Goal: Task Accomplishment & Management: Manage account settings

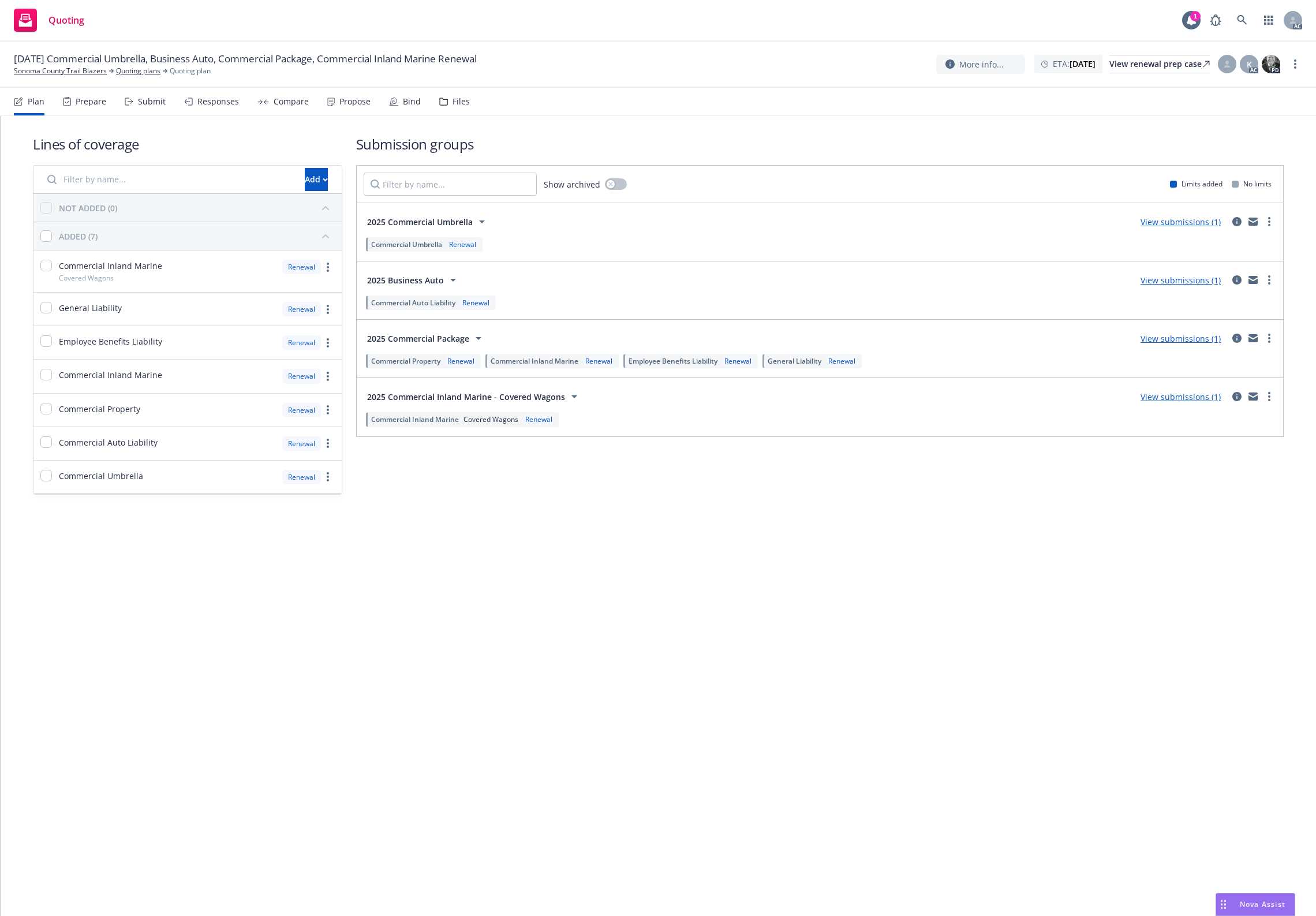
click at [463, 97] on div "Files" at bounding box center [461, 101] width 17 height 9
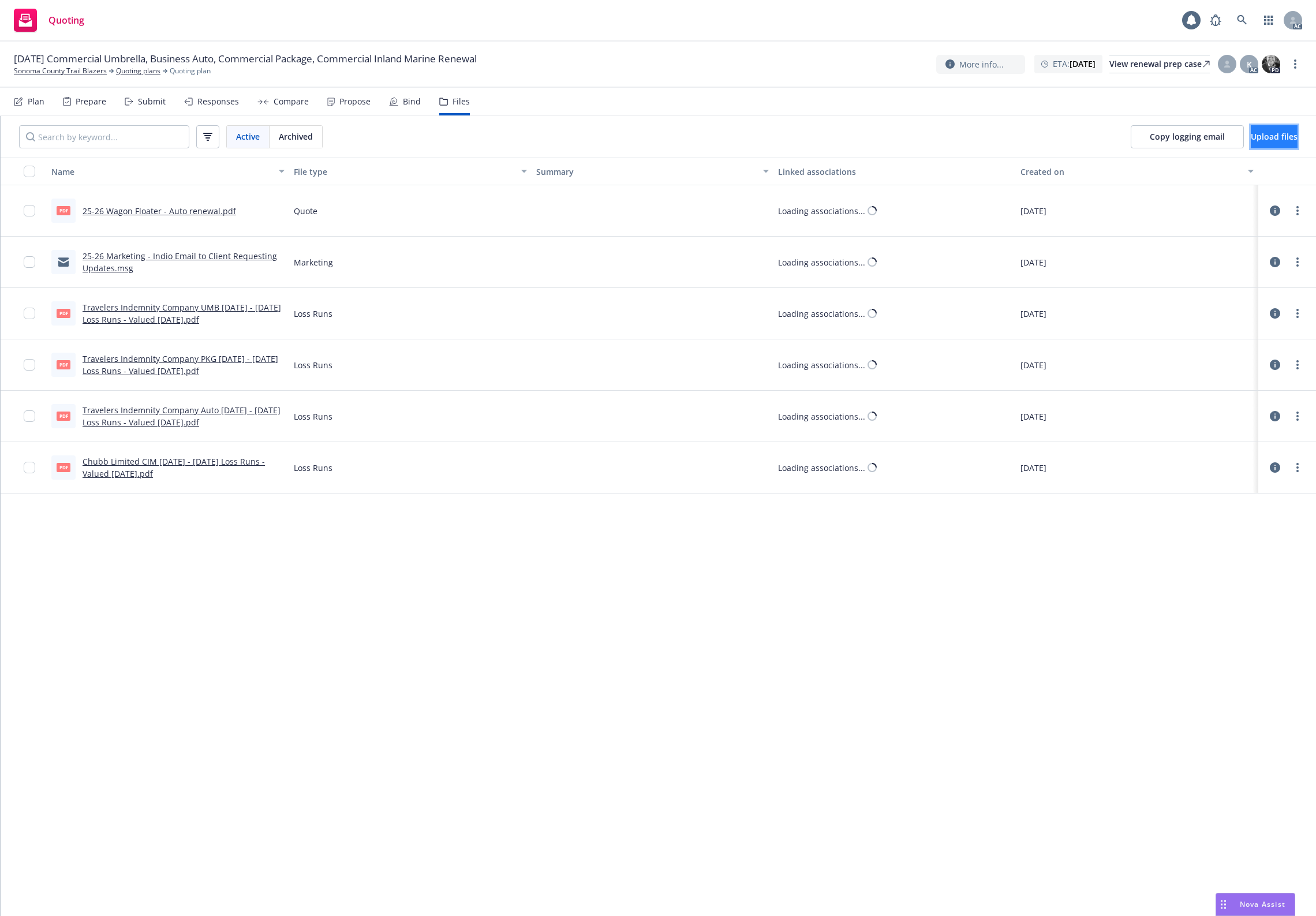
click at [1052, 146] on button "Upload files" at bounding box center [1274, 137] width 47 height 23
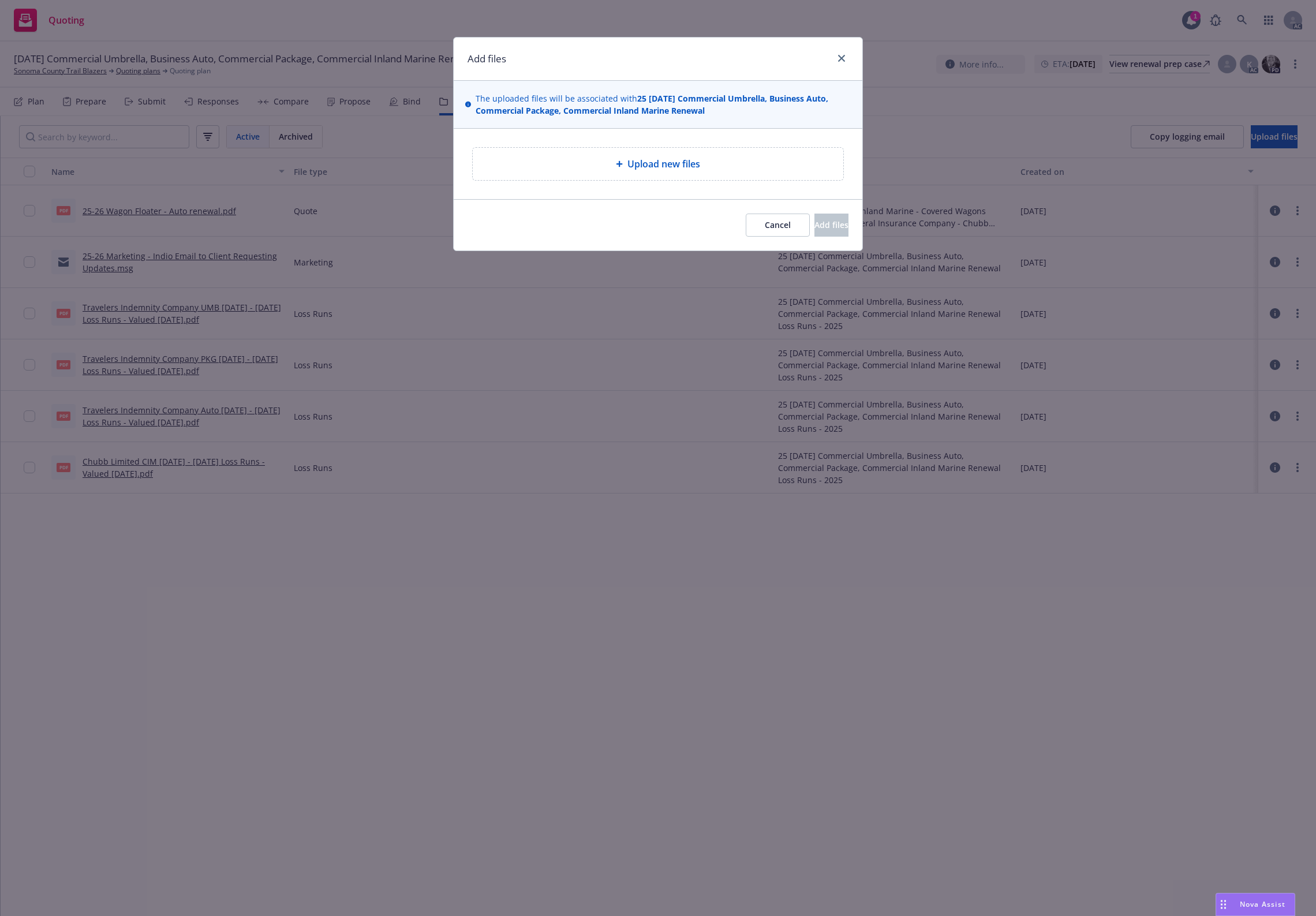
click at [636, 169] on span "Upload new files" at bounding box center [664, 164] width 73 height 14
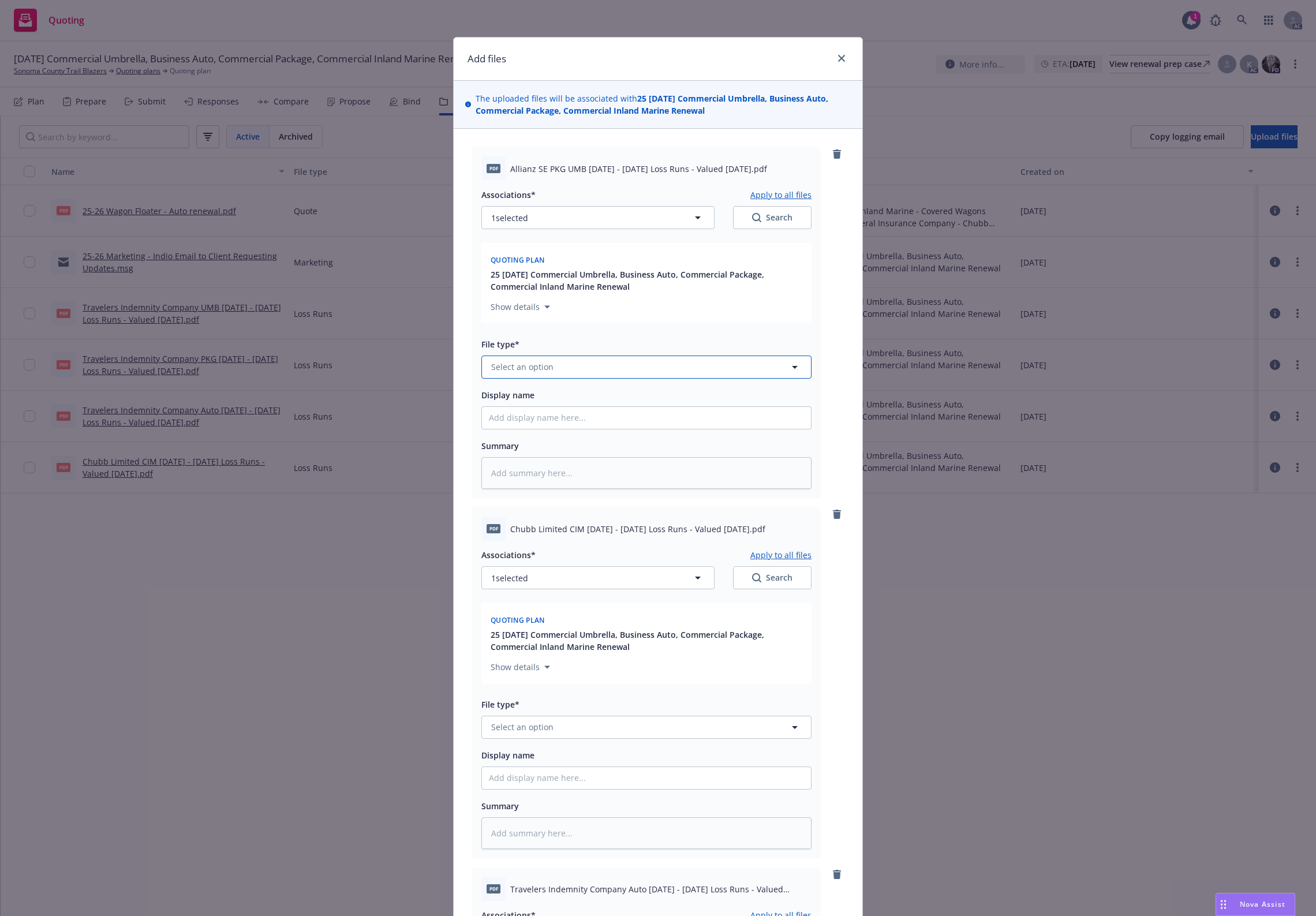
click at [580, 365] on button "Select an option" at bounding box center [646, 368] width 330 height 23
type input "`"
type textarea "x"
paste input "Loss Runs"
type input "Loss Runs"
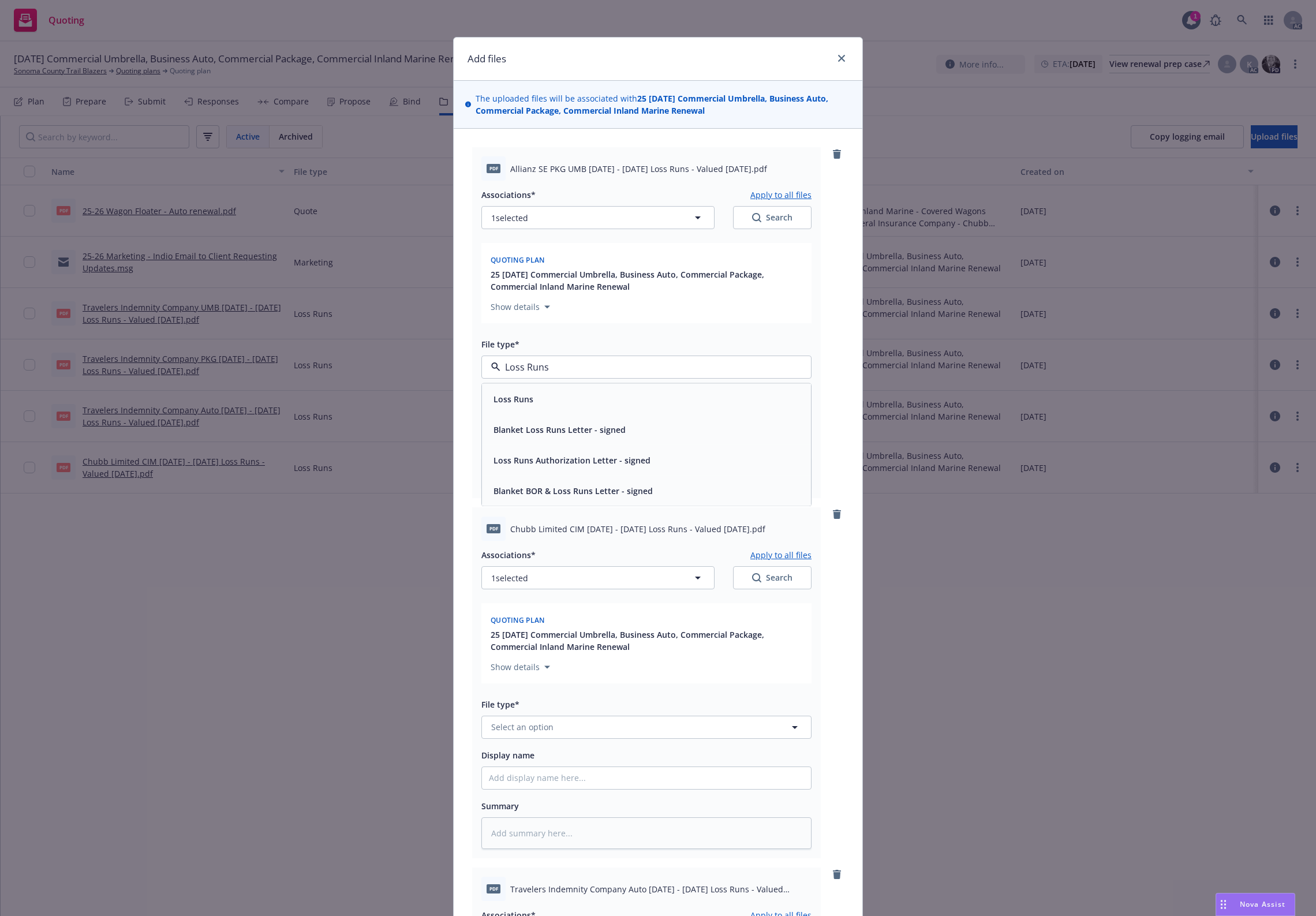
drag, startPoint x: 563, startPoint y: 383, endPoint x: 544, endPoint y: 396, distance: 23.0
click at [544, 396] on div "Loss Runs" at bounding box center [646, 398] width 315 height 16
type textarea "x"
click at [537, 733] on button "Select an option" at bounding box center [646, 728] width 330 height 23
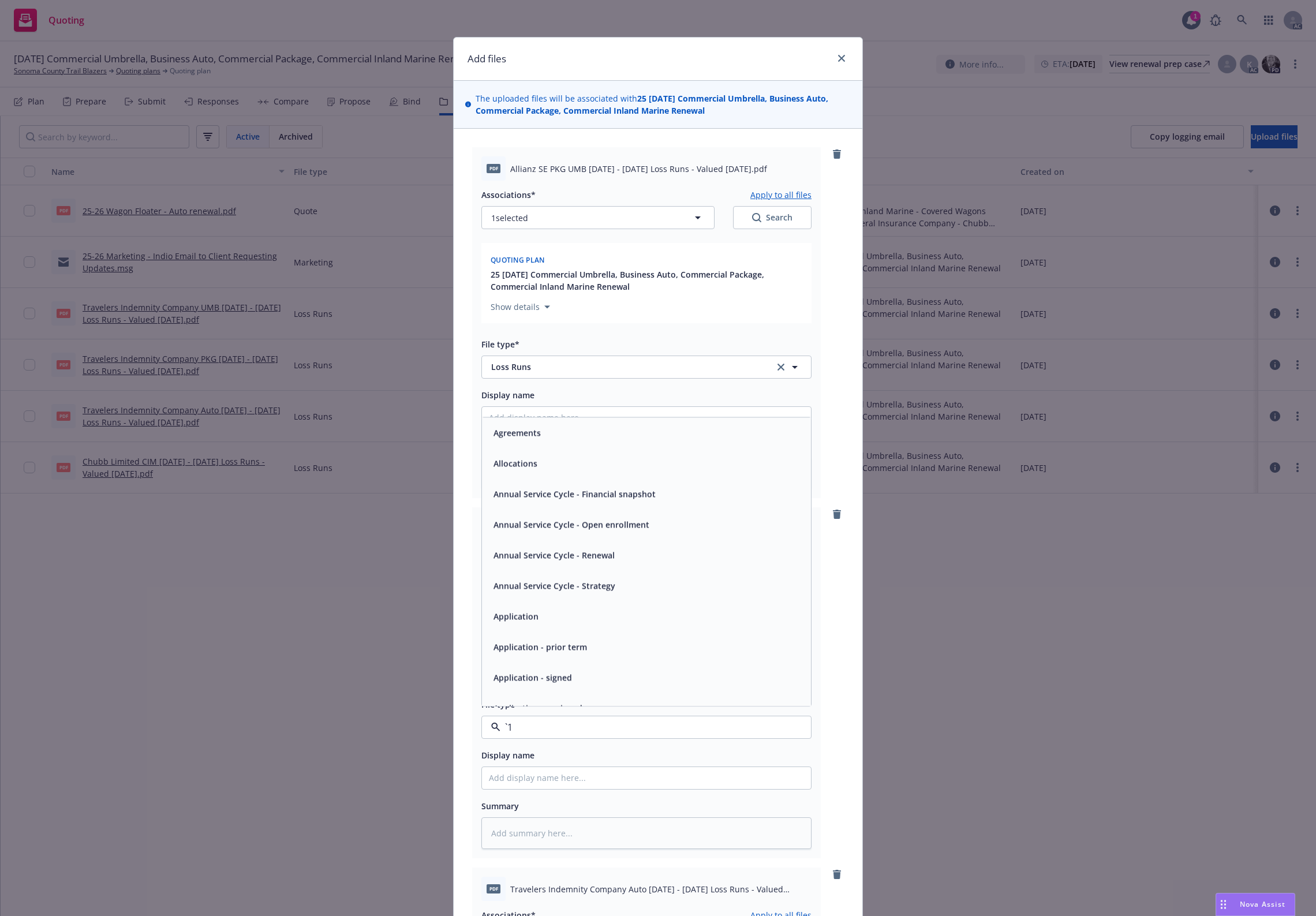
paste input "Loss Runs"
type input "Loss Runs"
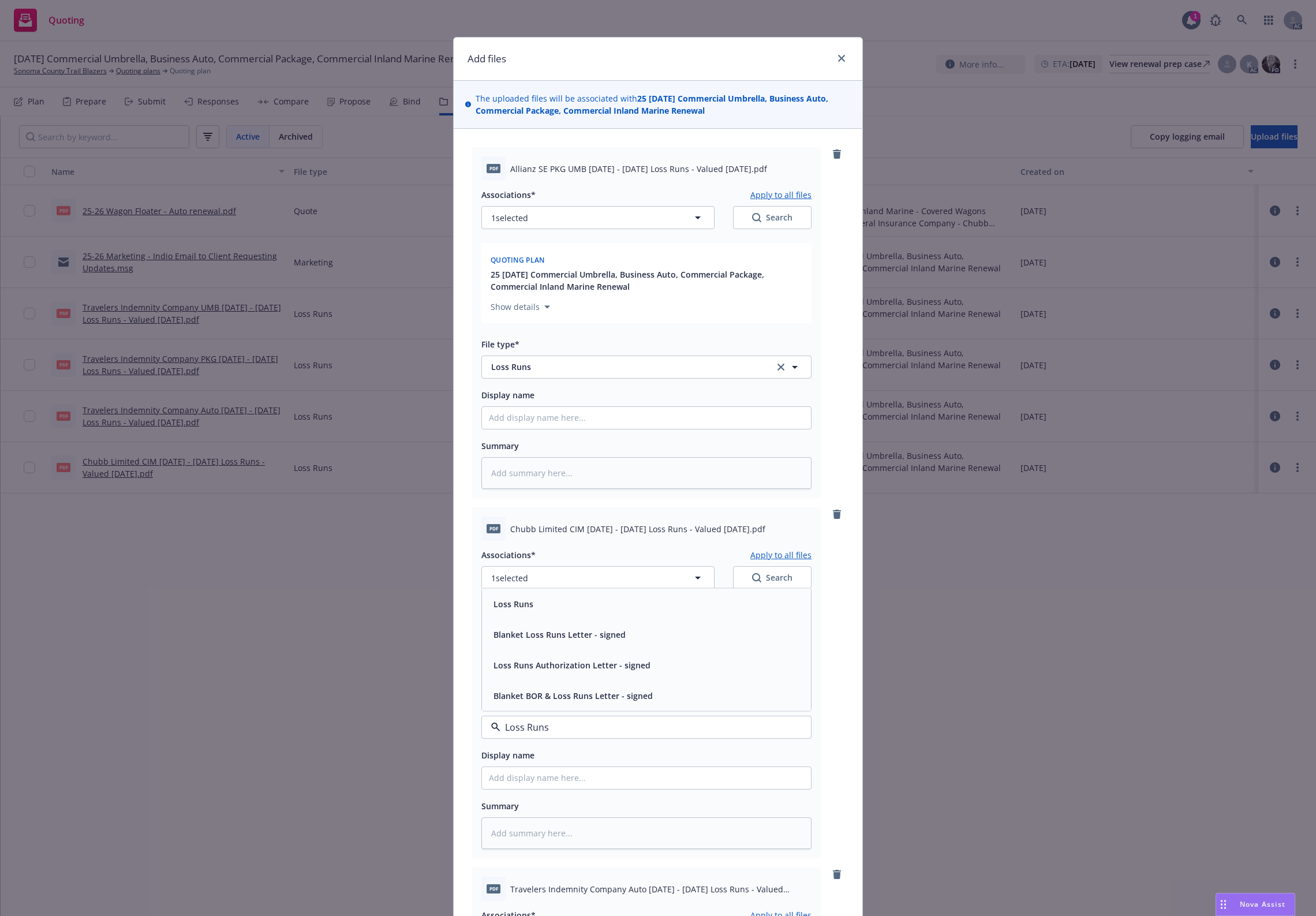
click at [552, 612] on div "Loss Runs" at bounding box center [646, 604] width 315 height 16
type textarea "x"
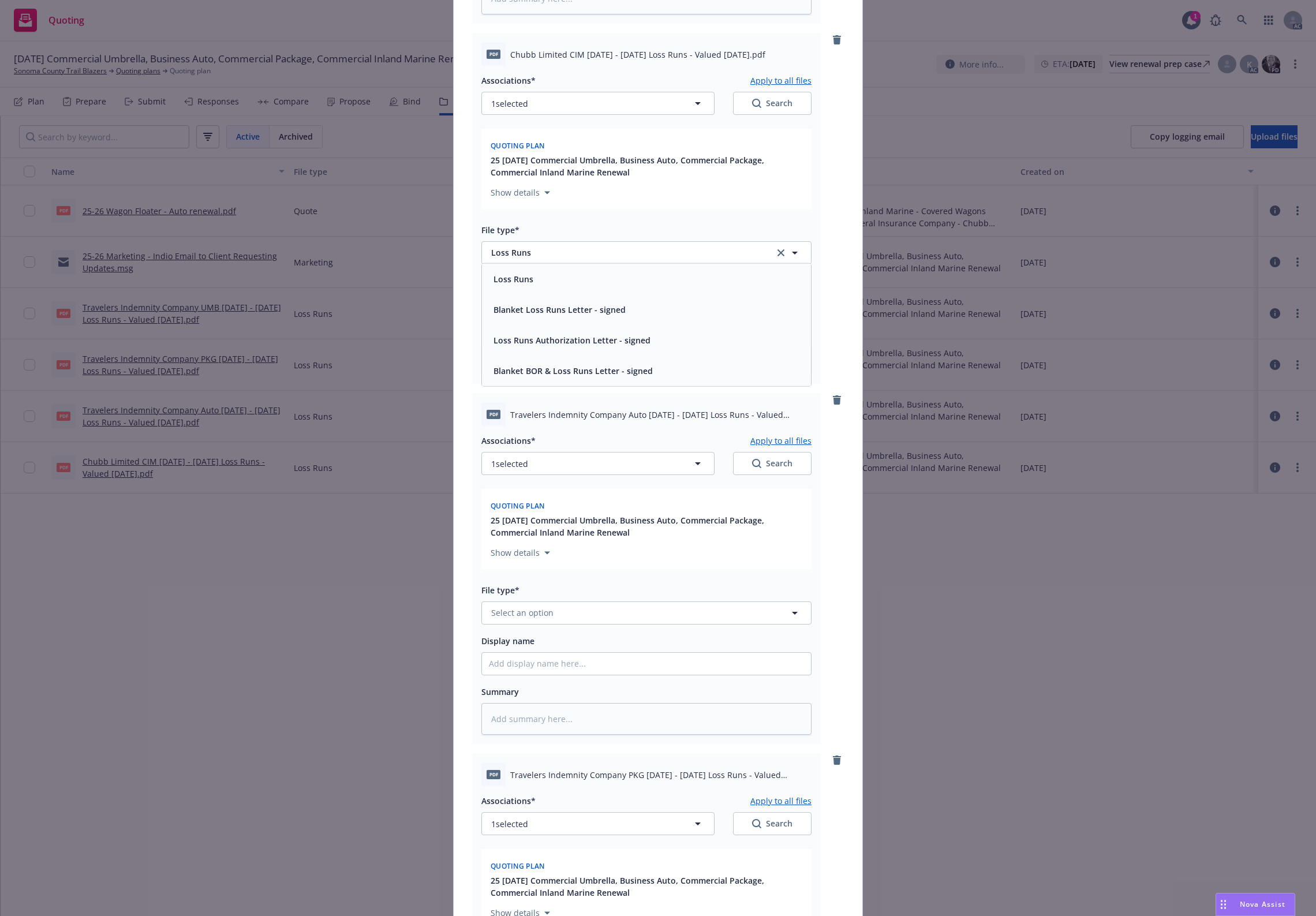
scroll to position [577, 0]
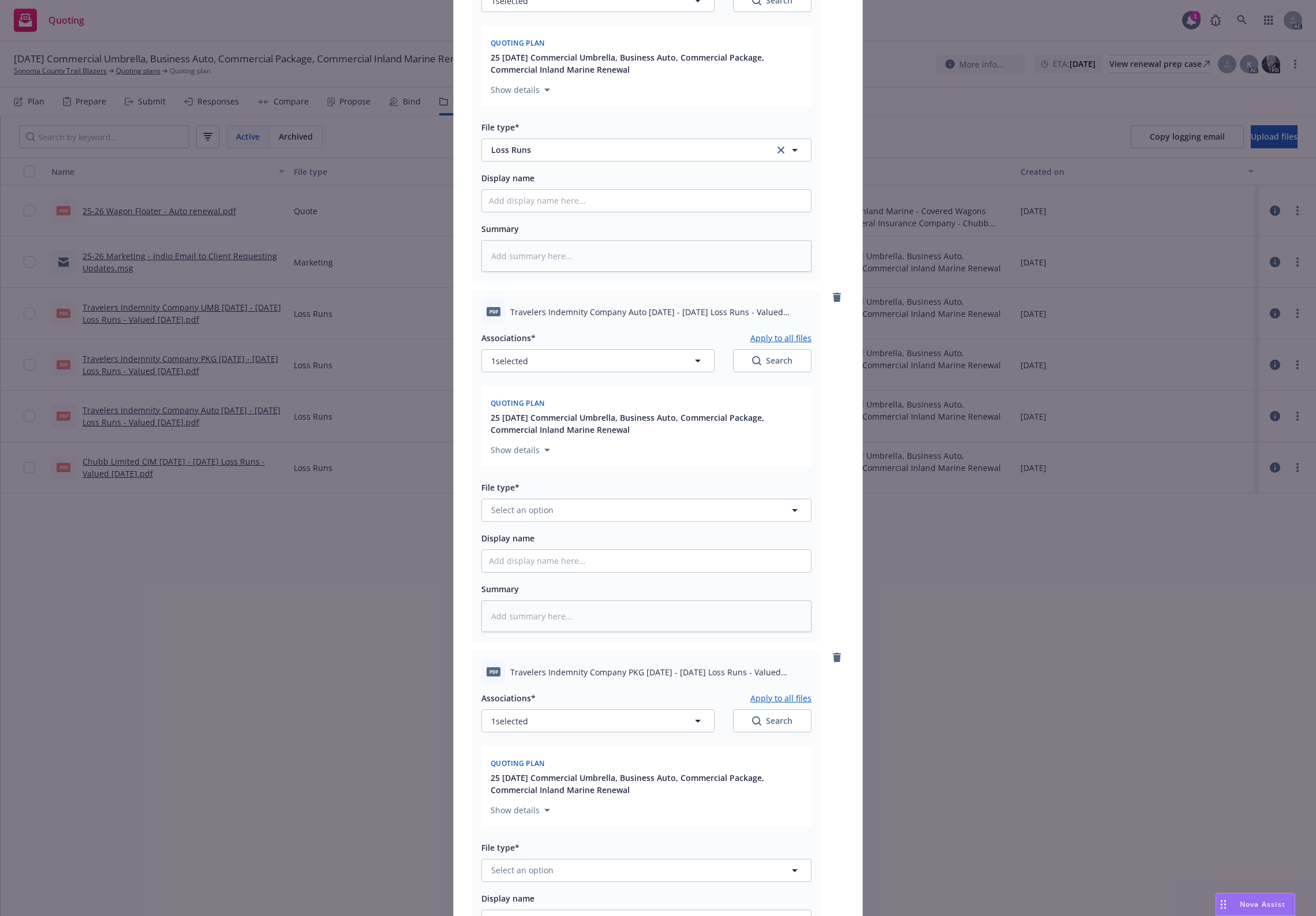
drag, startPoint x: 554, startPoint y: 518, endPoint x: 562, endPoint y: 515, distance: 8.5
click at [555, 518] on div "Associations* Apply to all files 1 selected Search Quoting plan 25 11/01/25 Com…" at bounding box center [646, 478] width 330 height 308
click at [566, 509] on button "Select an option" at bounding box center [646, 511] width 330 height 23
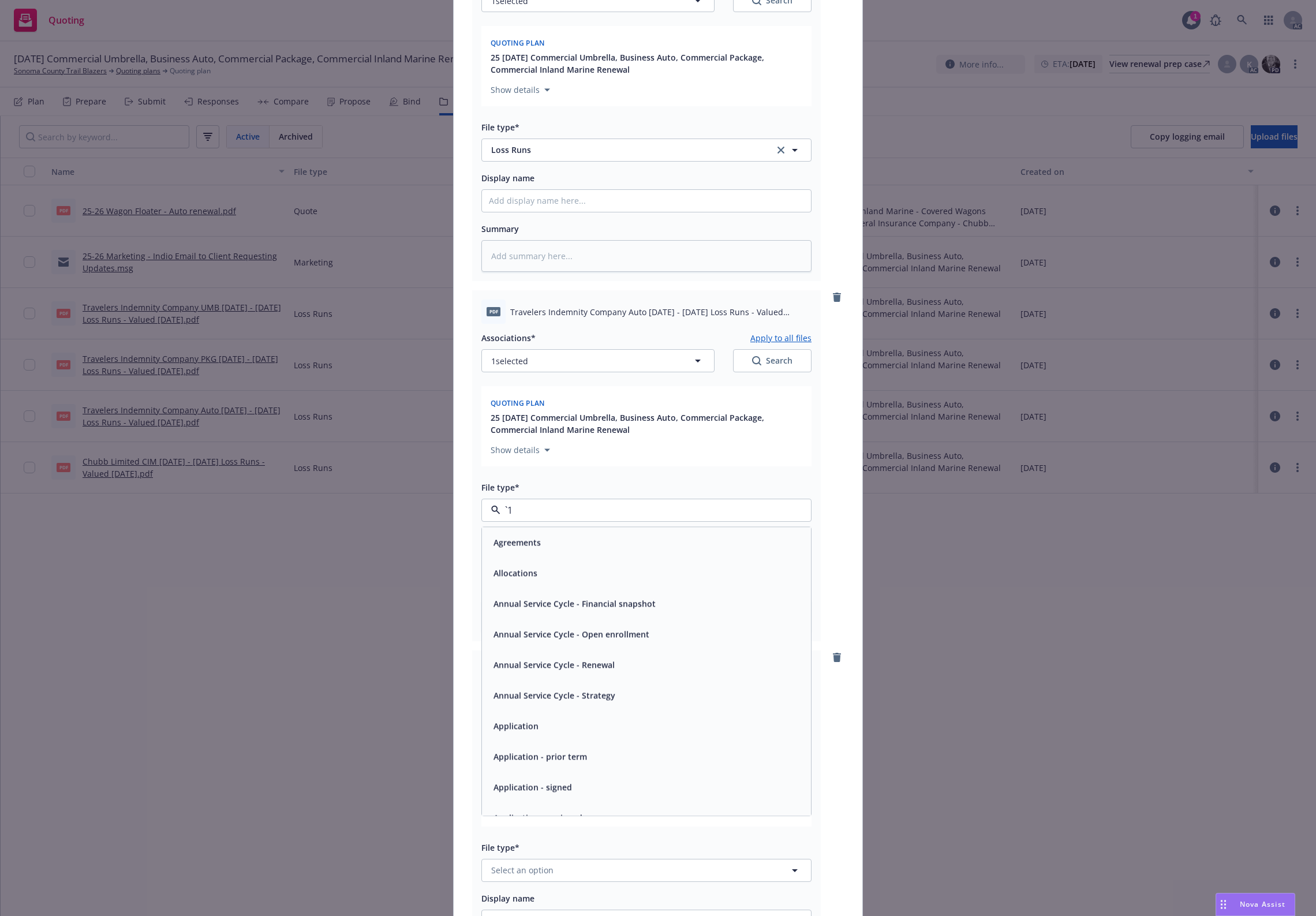
paste input "Loss Runs"
type input "Loss Runs"
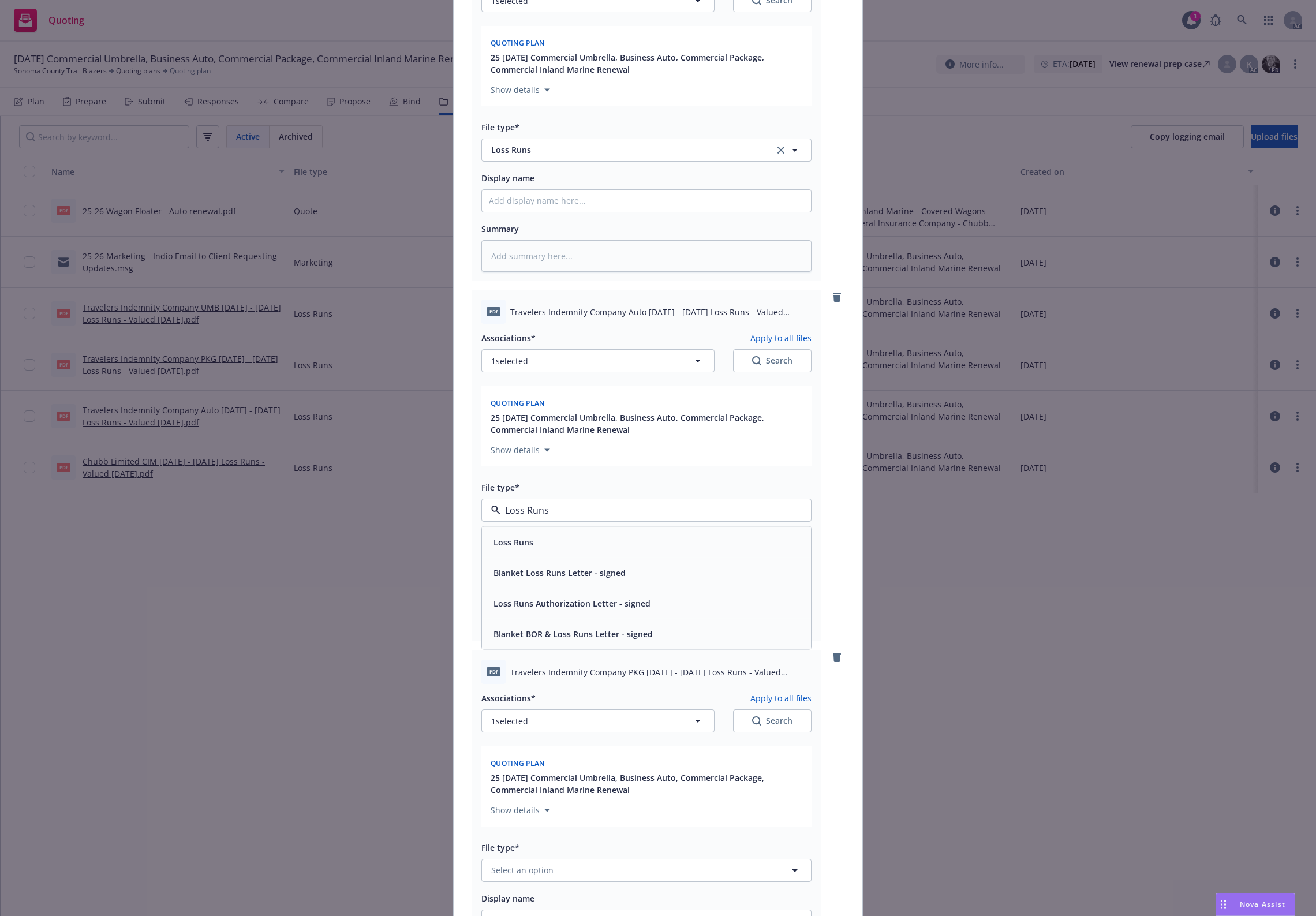
click at [537, 537] on div "Loss Runs" at bounding box center [646, 542] width 315 height 16
type textarea "x"
click at [575, 733] on button "Select an option" at bounding box center [646, 871] width 330 height 23
paste input "Loss Runs"
type input "Loss Runs"
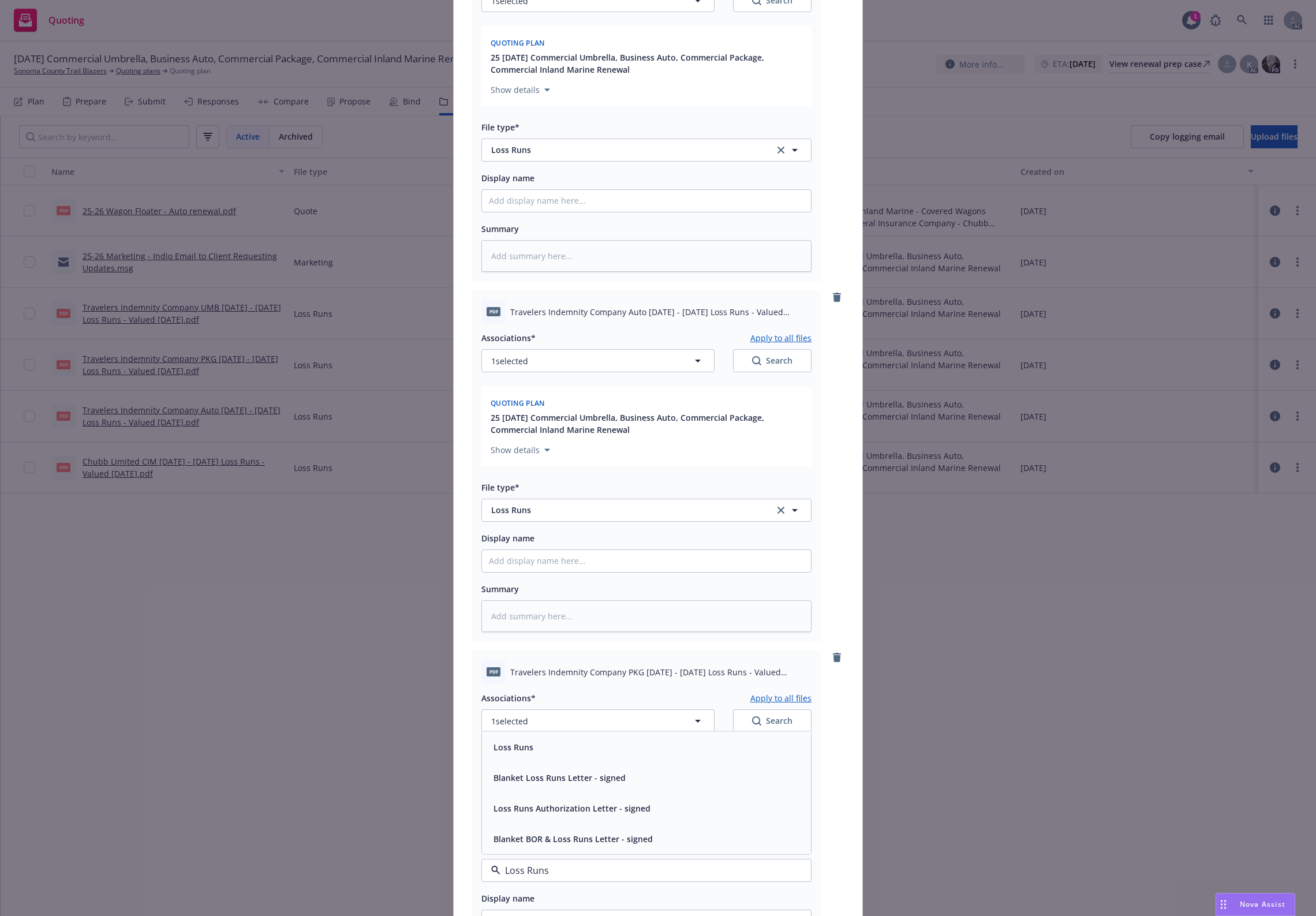
drag, startPoint x: 537, startPoint y: 771, endPoint x: 540, endPoint y: 751, distance: 20.2
click at [540, 733] on div "Loss Runs Blanket Loss Runs Letter - signed Loss Runs Authorization Letter - si…" at bounding box center [646, 793] width 329 height 123
click at [540, 733] on div "Loss Runs" at bounding box center [646, 747] width 315 height 16
type textarea "x"
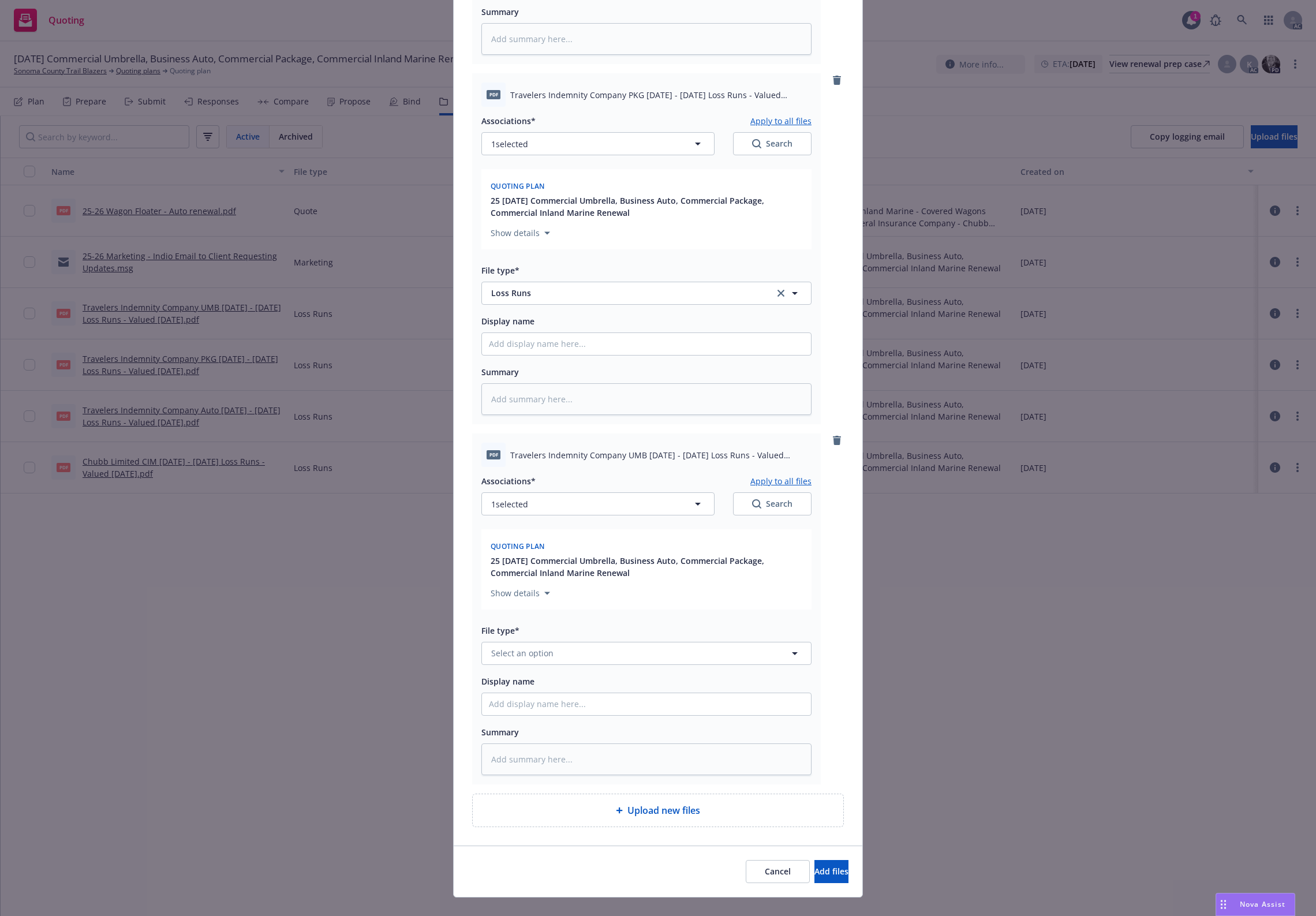
scroll to position [1175, 0]
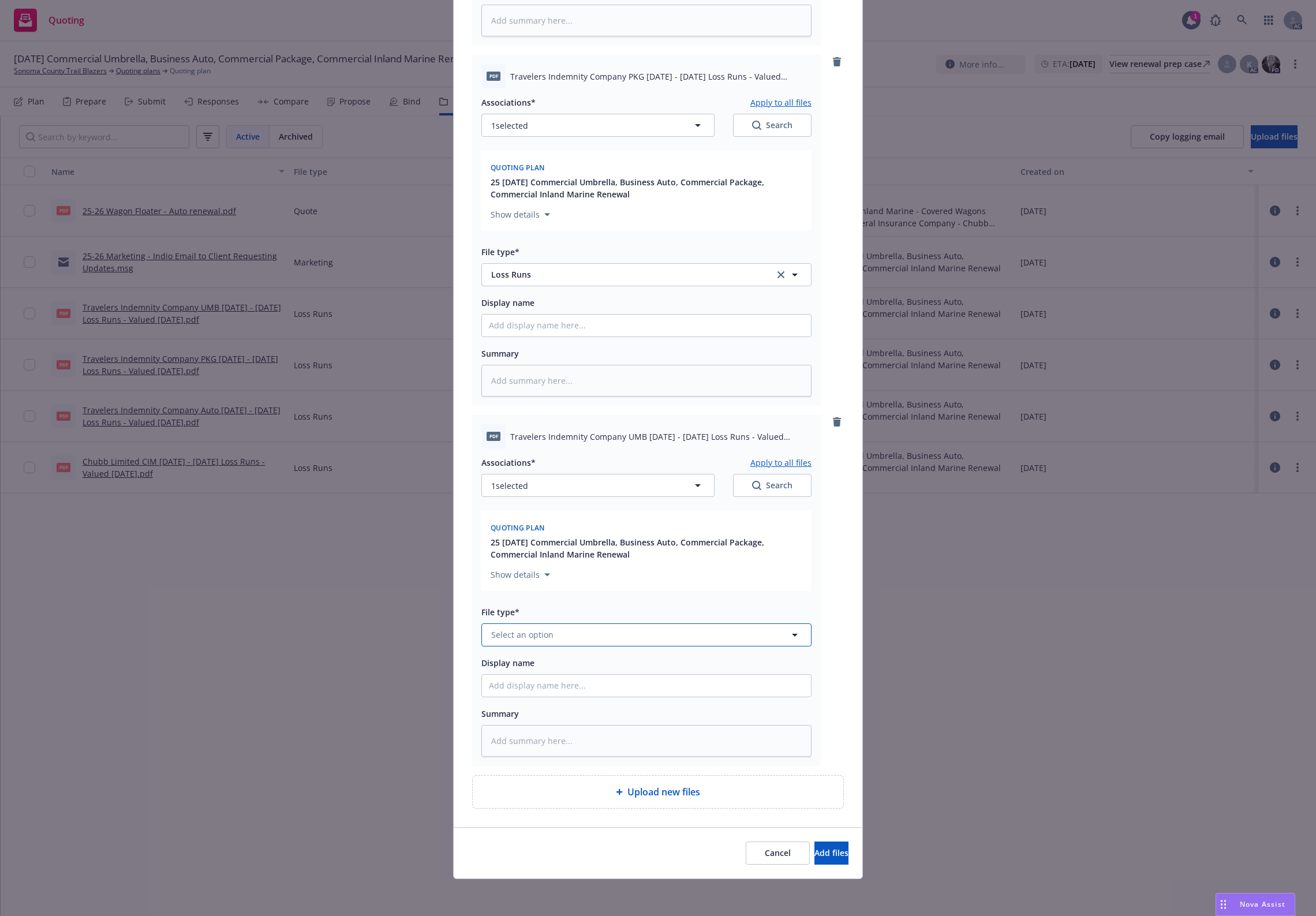
click at [521, 625] on button "Select an option" at bounding box center [646, 635] width 330 height 23
paste input "Loss Runs"
type input "Loss Runs"
click at [518, 513] on span "Loss Runs" at bounding box center [513, 511] width 40 height 12
drag, startPoint x: 546, startPoint y: 484, endPoint x: 543, endPoint y: 489, distance: 5.8
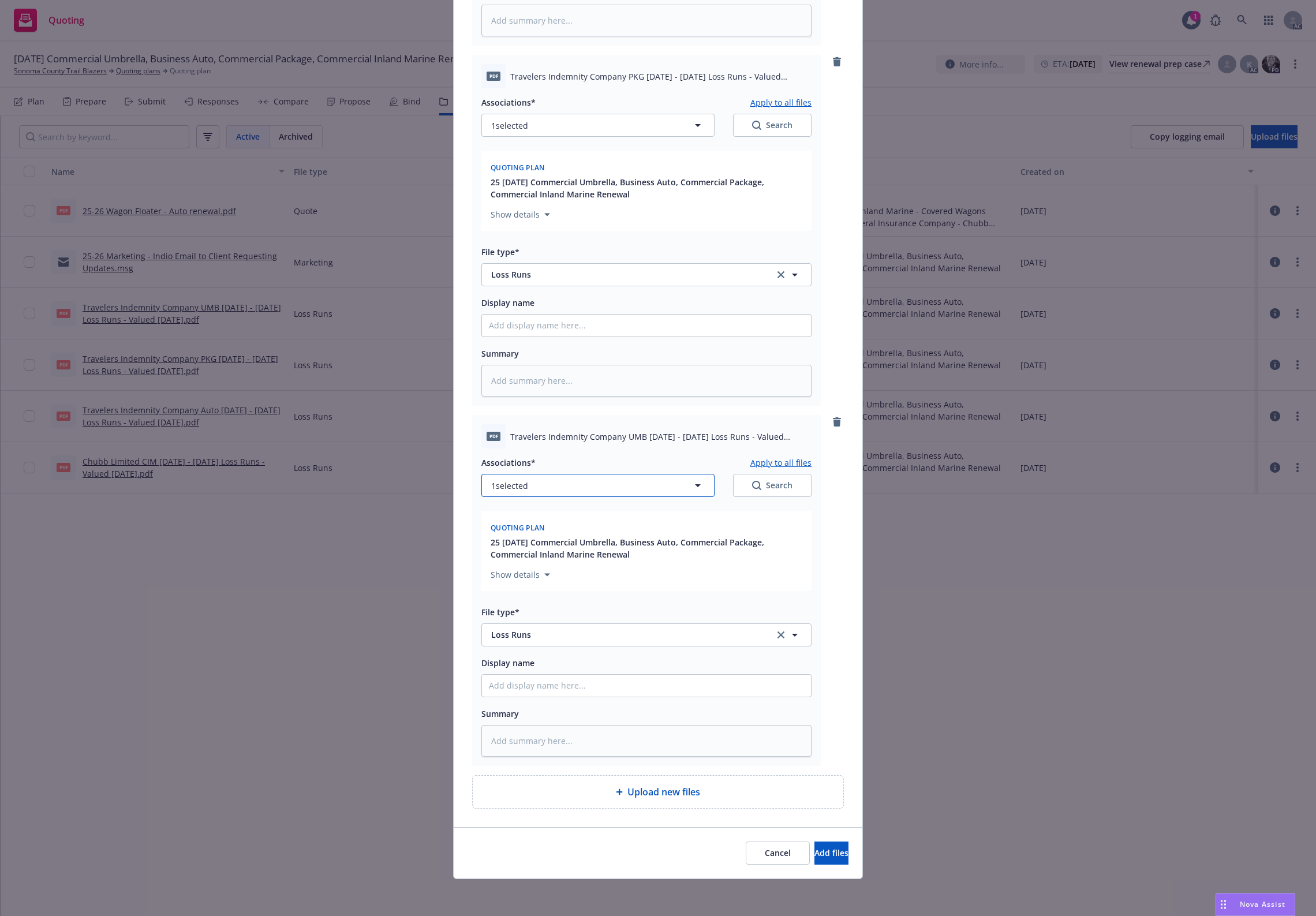
click at [543, 489] on button "1 selected" at bounding box center [597, 485] width 233 height 23
type textarea "x"
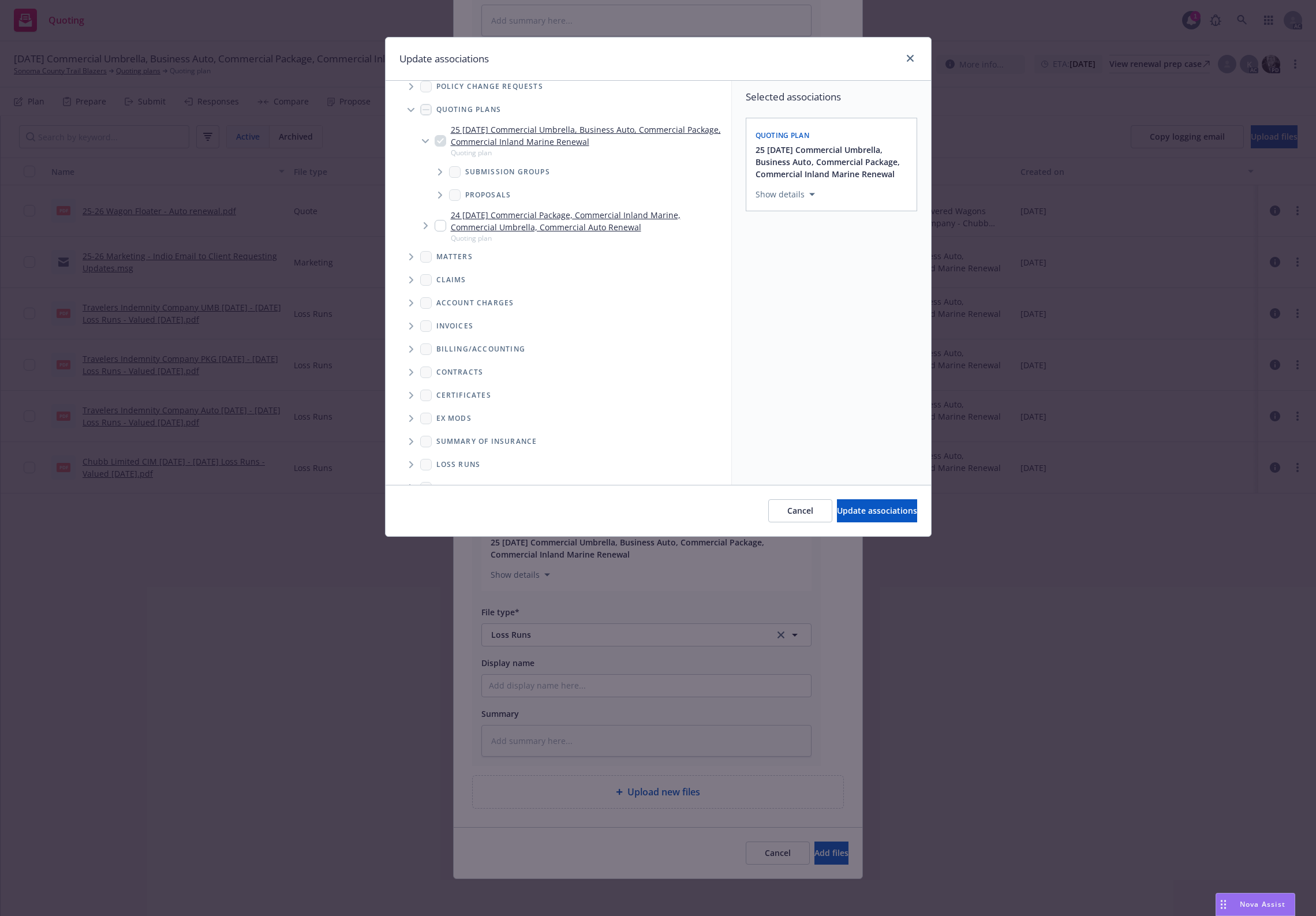
scroll to position [56, 0]
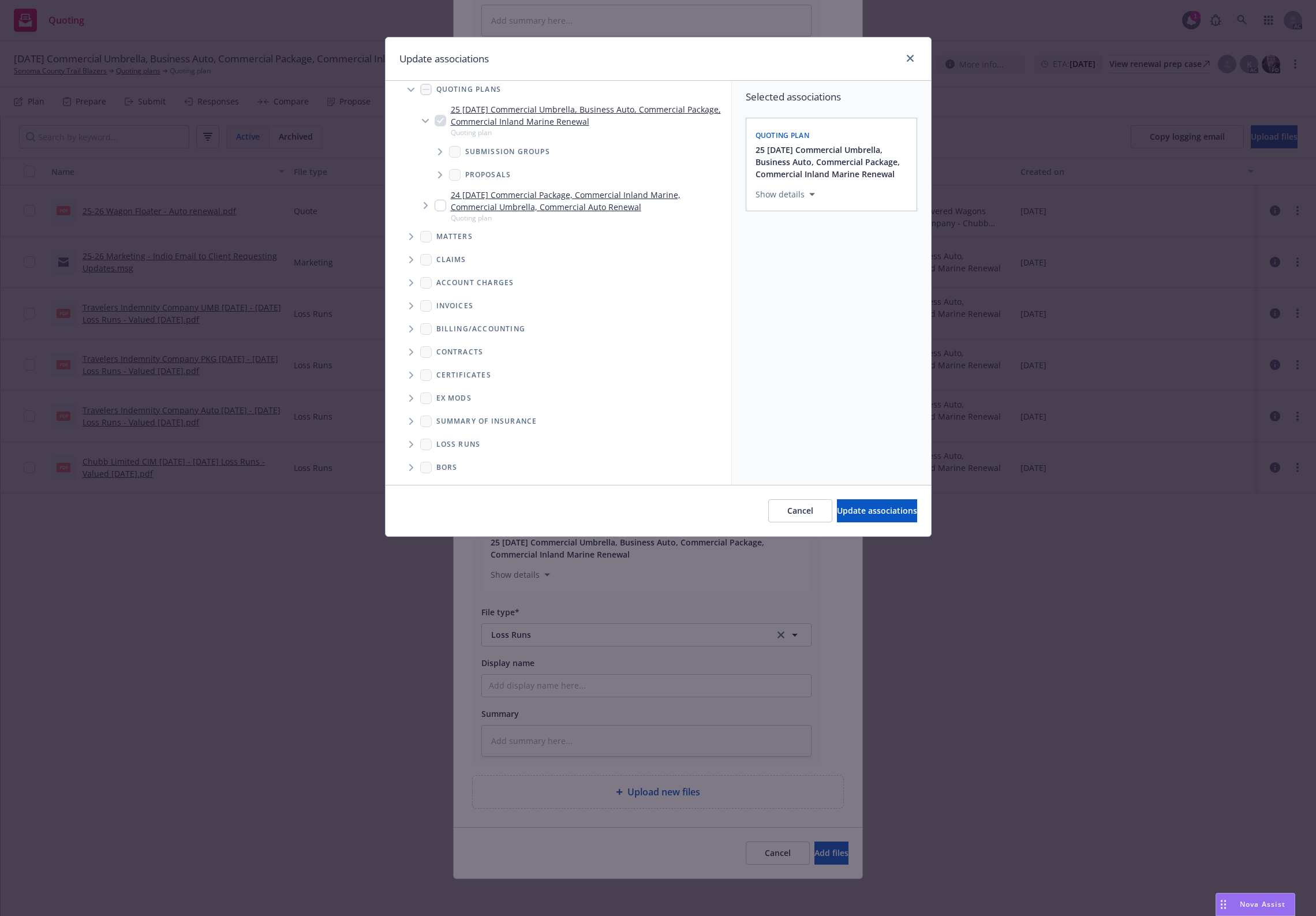
click at [411, 445] on icon "Folder Tree Example" at bounding box center [411, 444] width 4 height 7
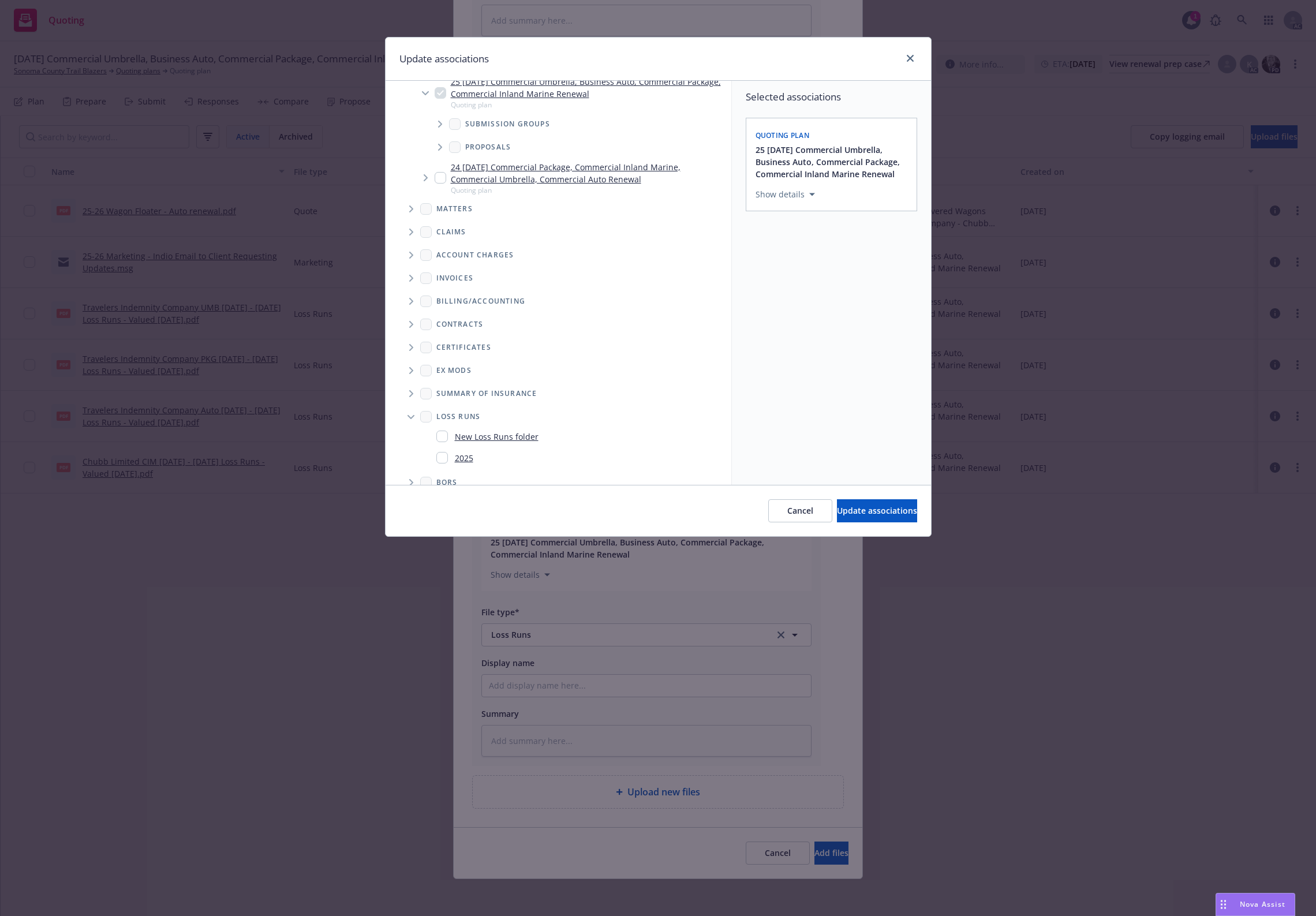
scroll to position [99, 0]
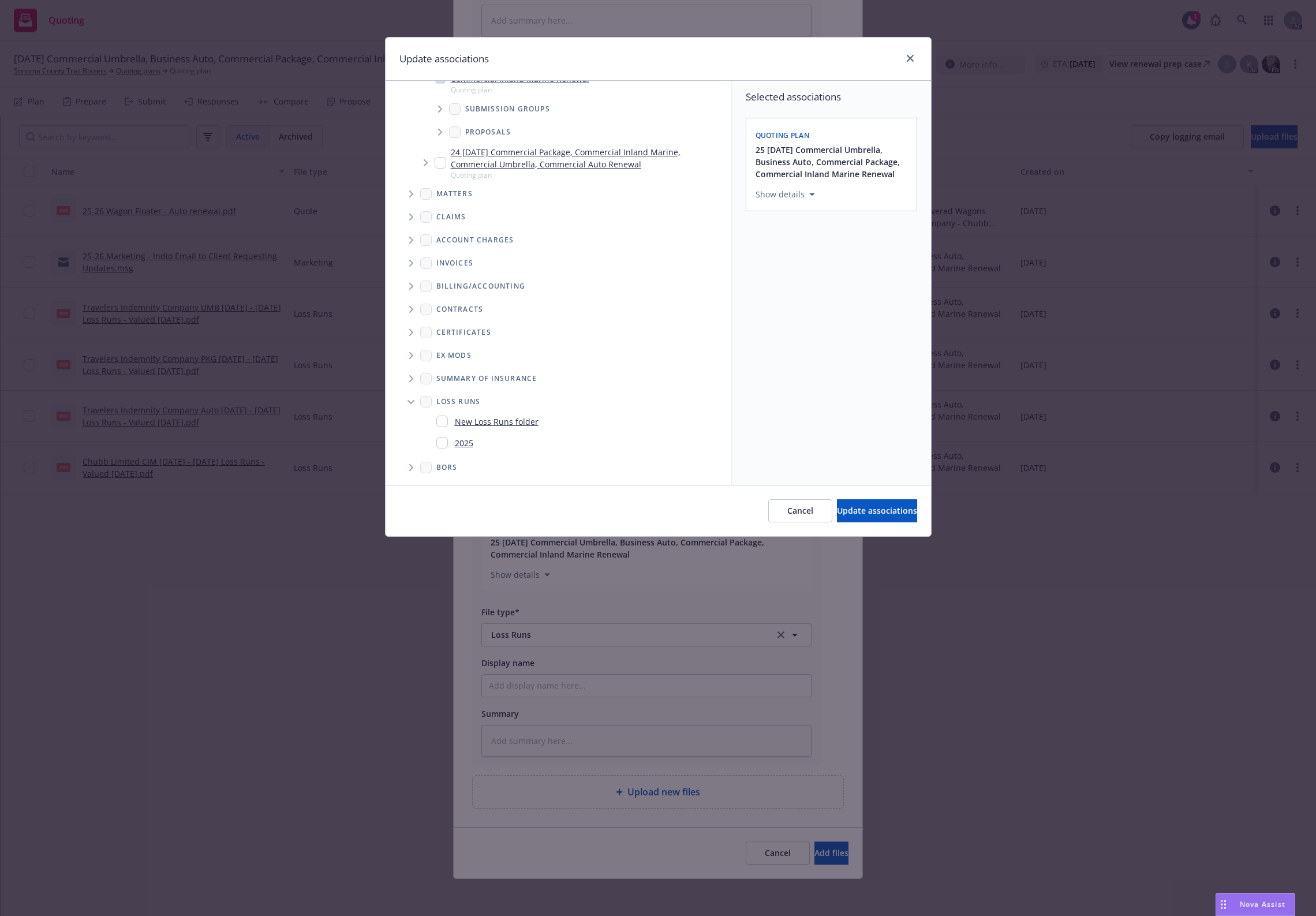
drag, startPoint x: 474, startPoint y: 439, endPoint x: 647, endPoint y: 469, distance: 175.6
click at [475, 439] on div "2025" at bounding box center [577, 443] width 290 height 16
checkbox input "true"
click at [843, 521] on button "Update associations" at bounding box center [877, 511] width 80 height 23
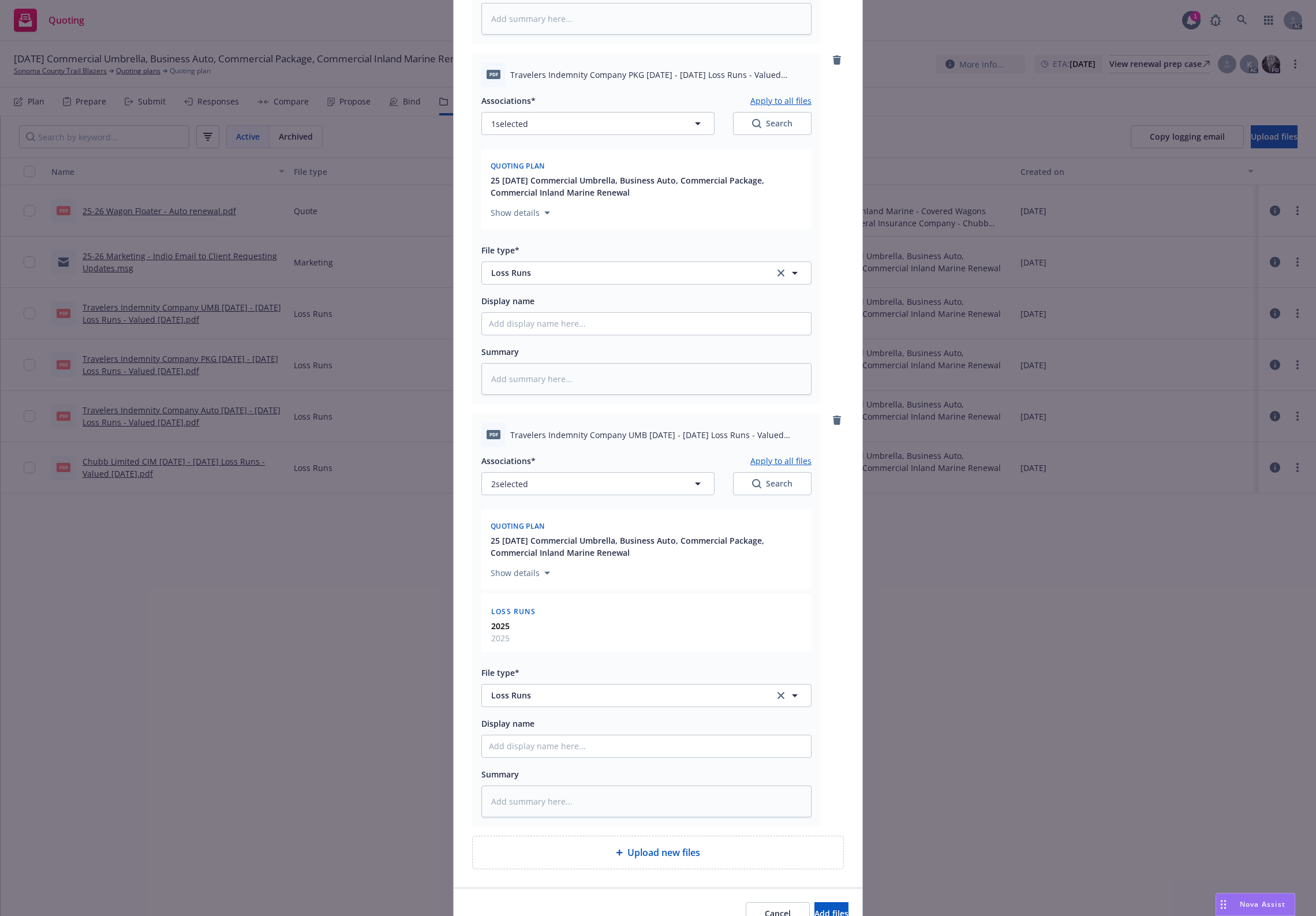
click at [777, 466] on button "Apply to all files" at bounding box center [780, 461] width 61 height 14
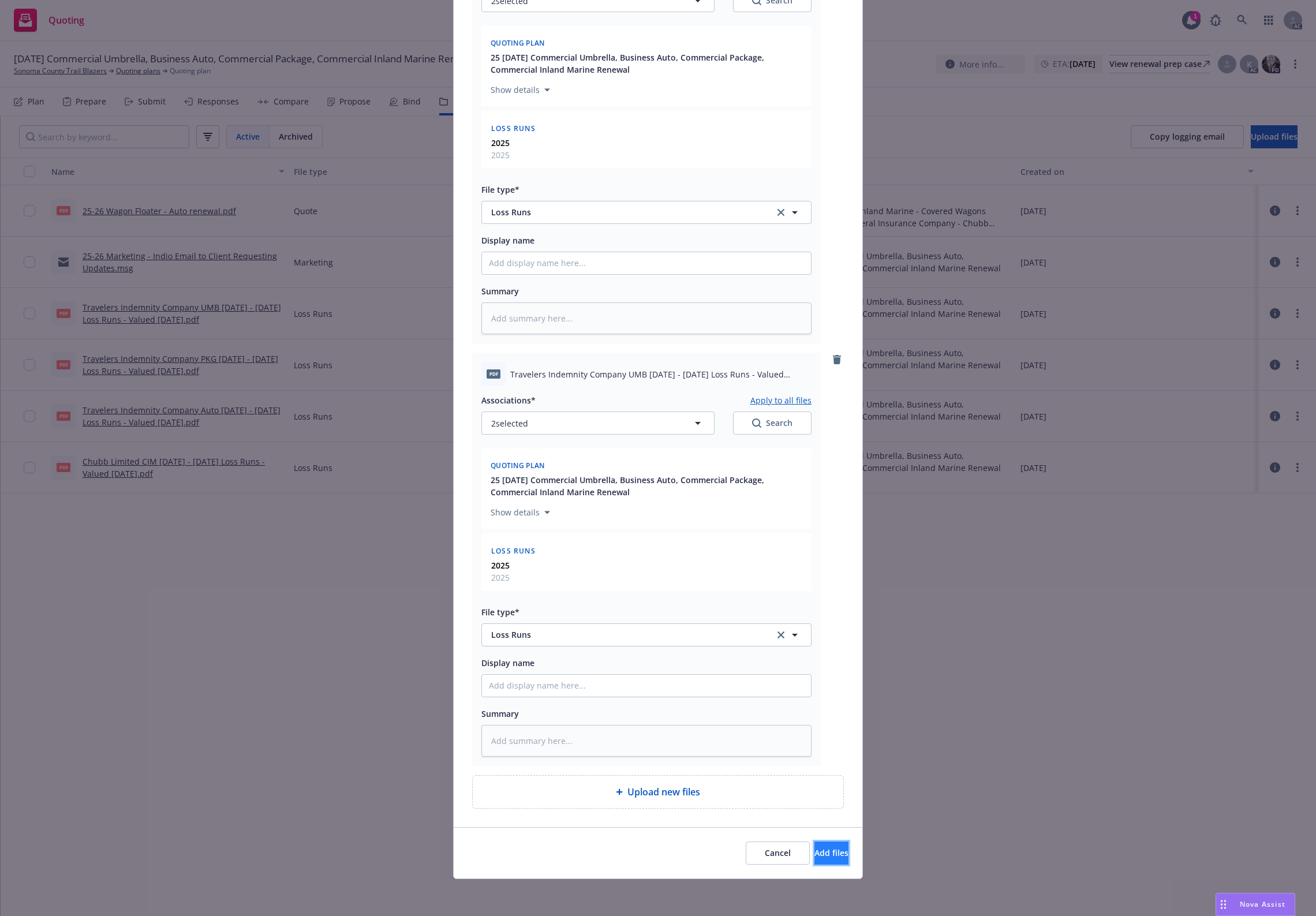
click at [814, 733] on span "Add files" at bounding box center [831, 853] width 34 height 11
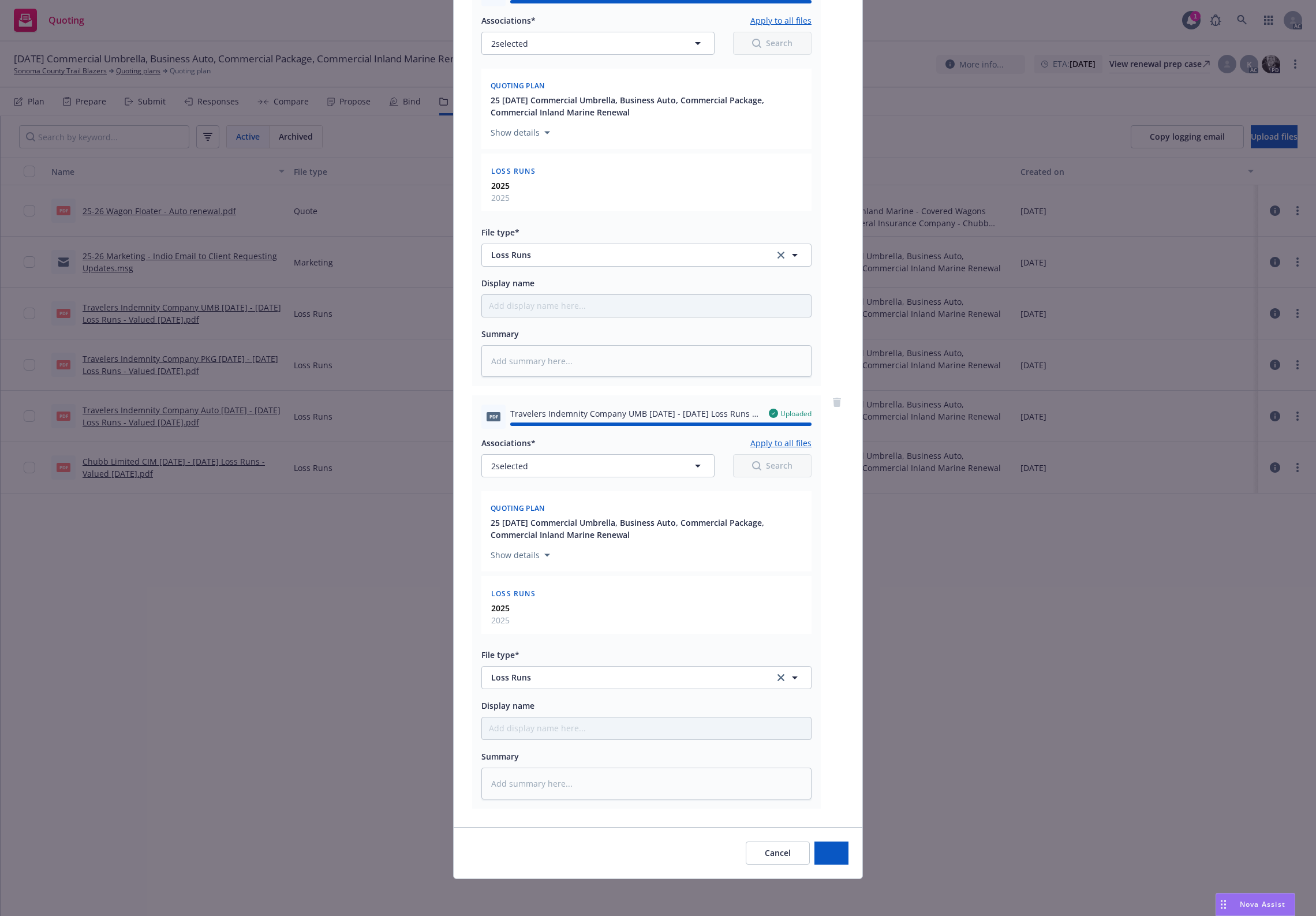
type textarea "x"
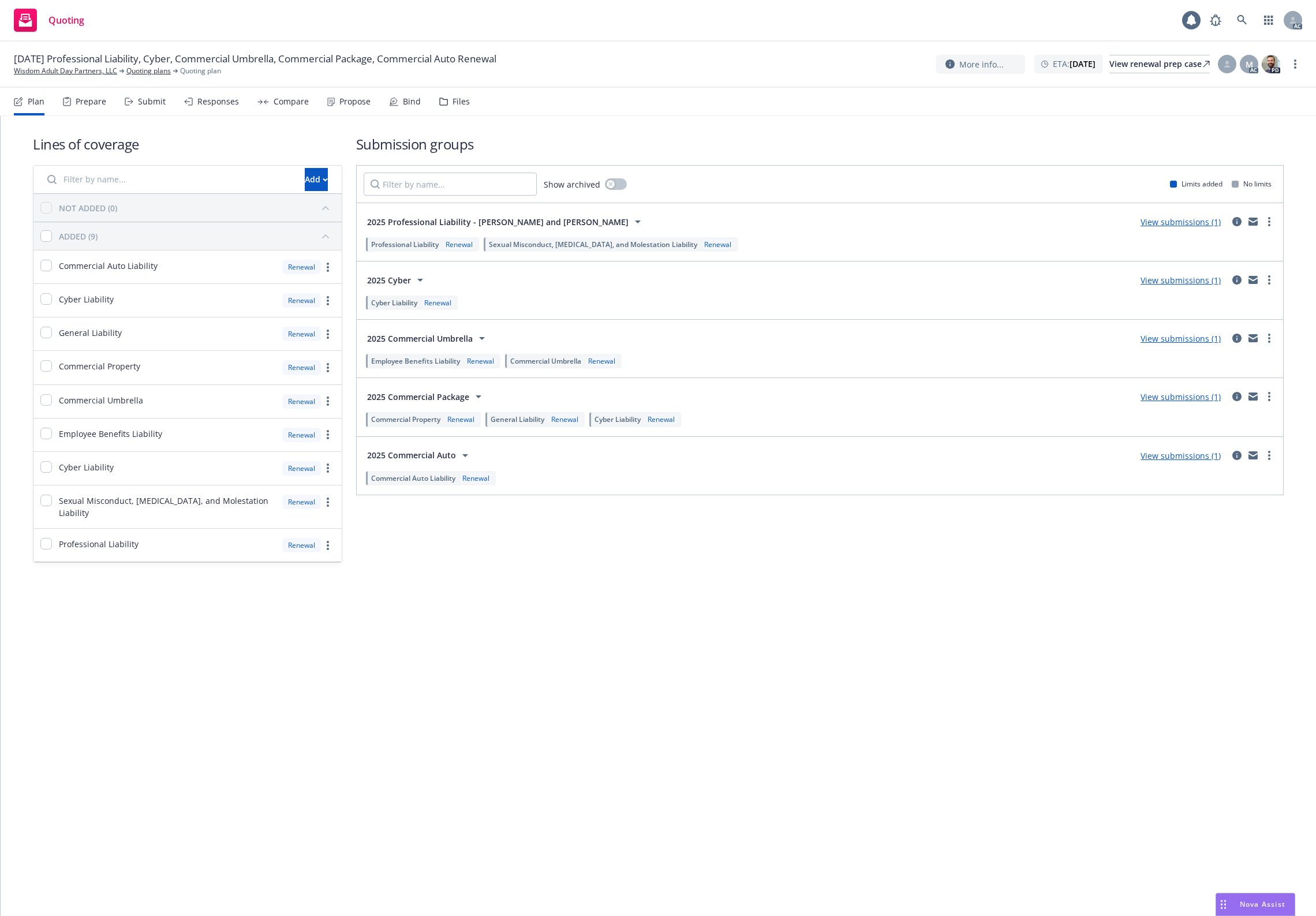
click at [445, 108] on div "Files" at bounding box center [454, 101] width 31 height 27
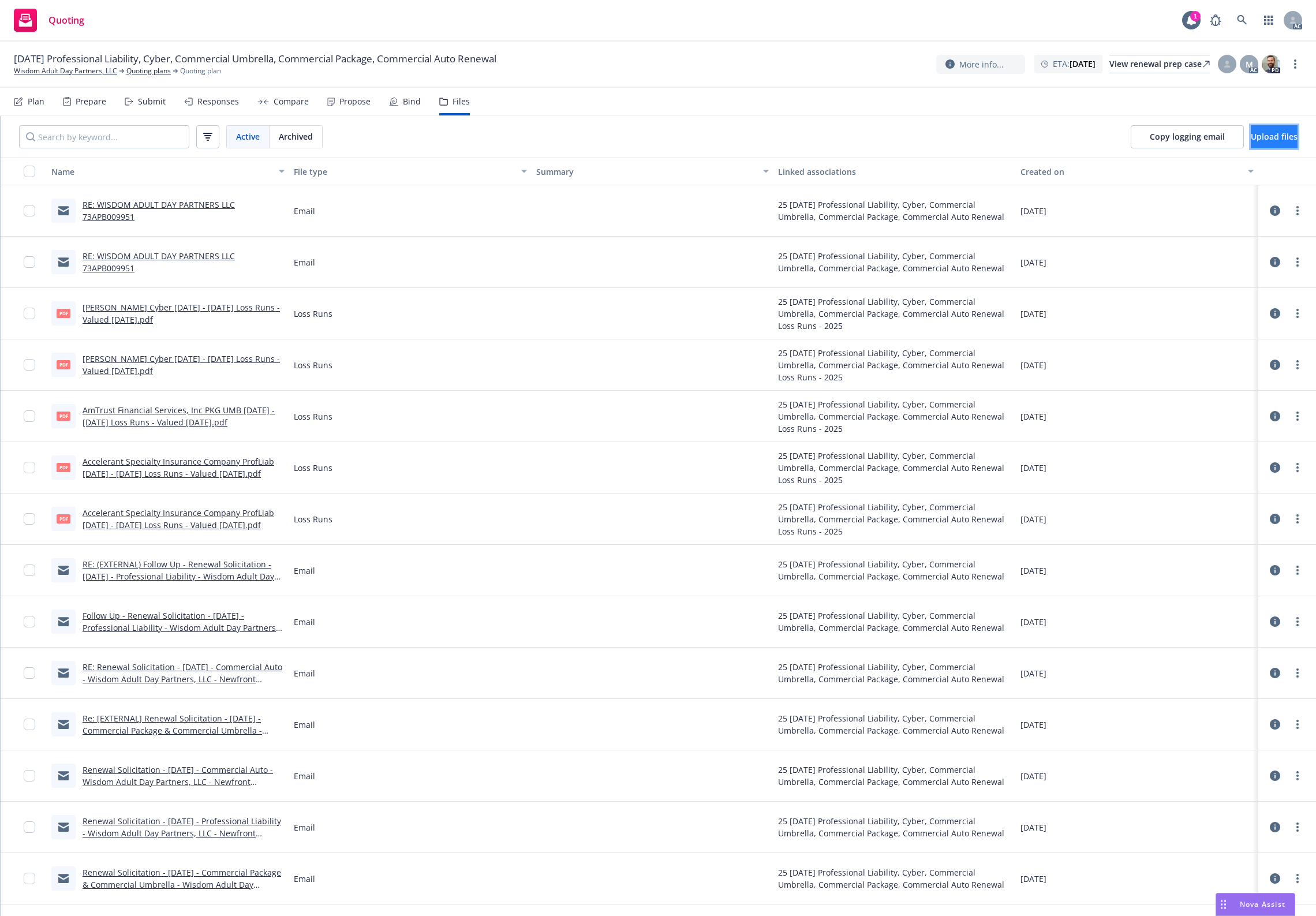
click at [1259, 140] on span "Upload files" at bounding box center [1274, 136] width 47 height 11
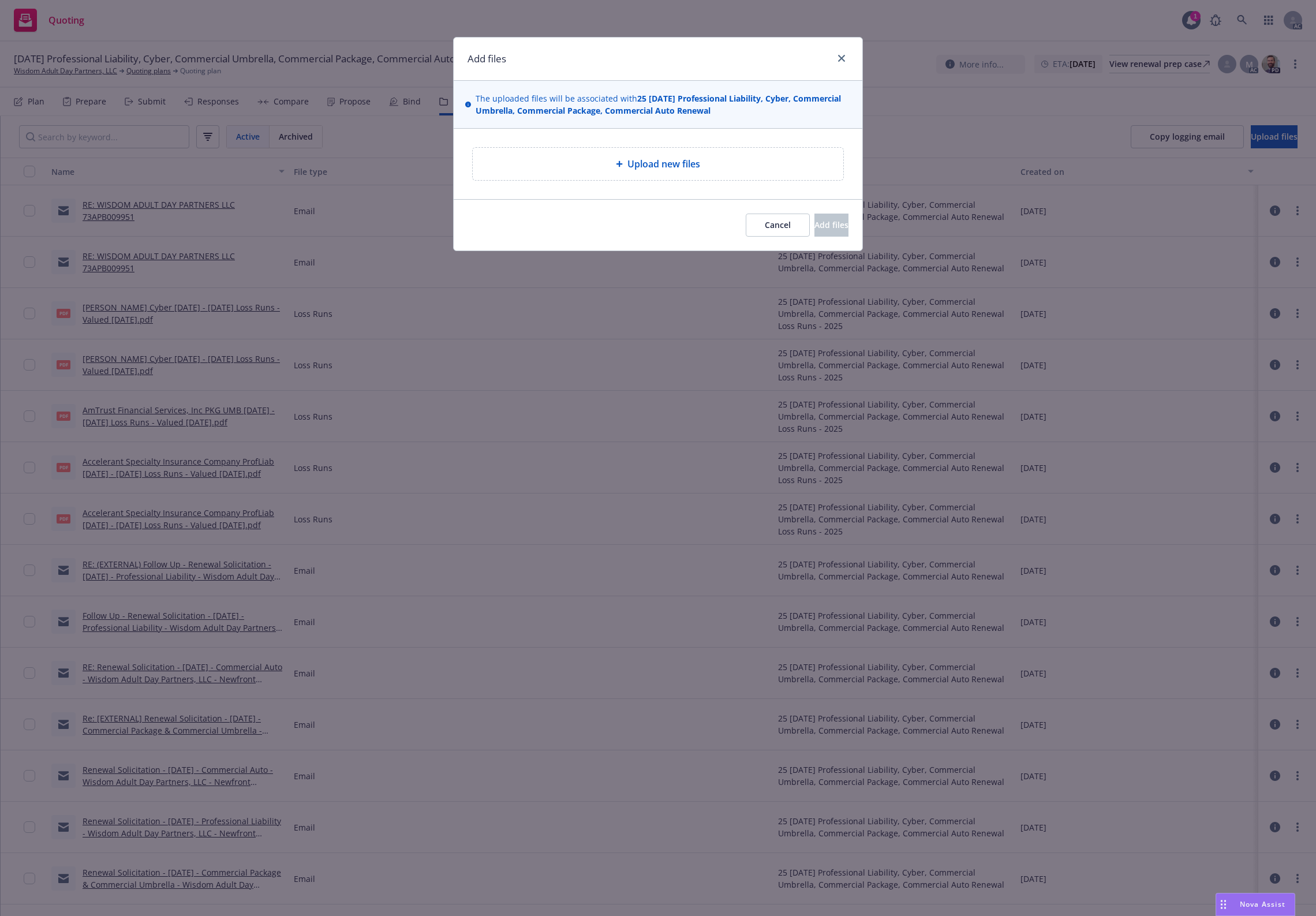
click at [580, 162] on div "Upload new files" at bounding box center [658, 164] width 352 height 14
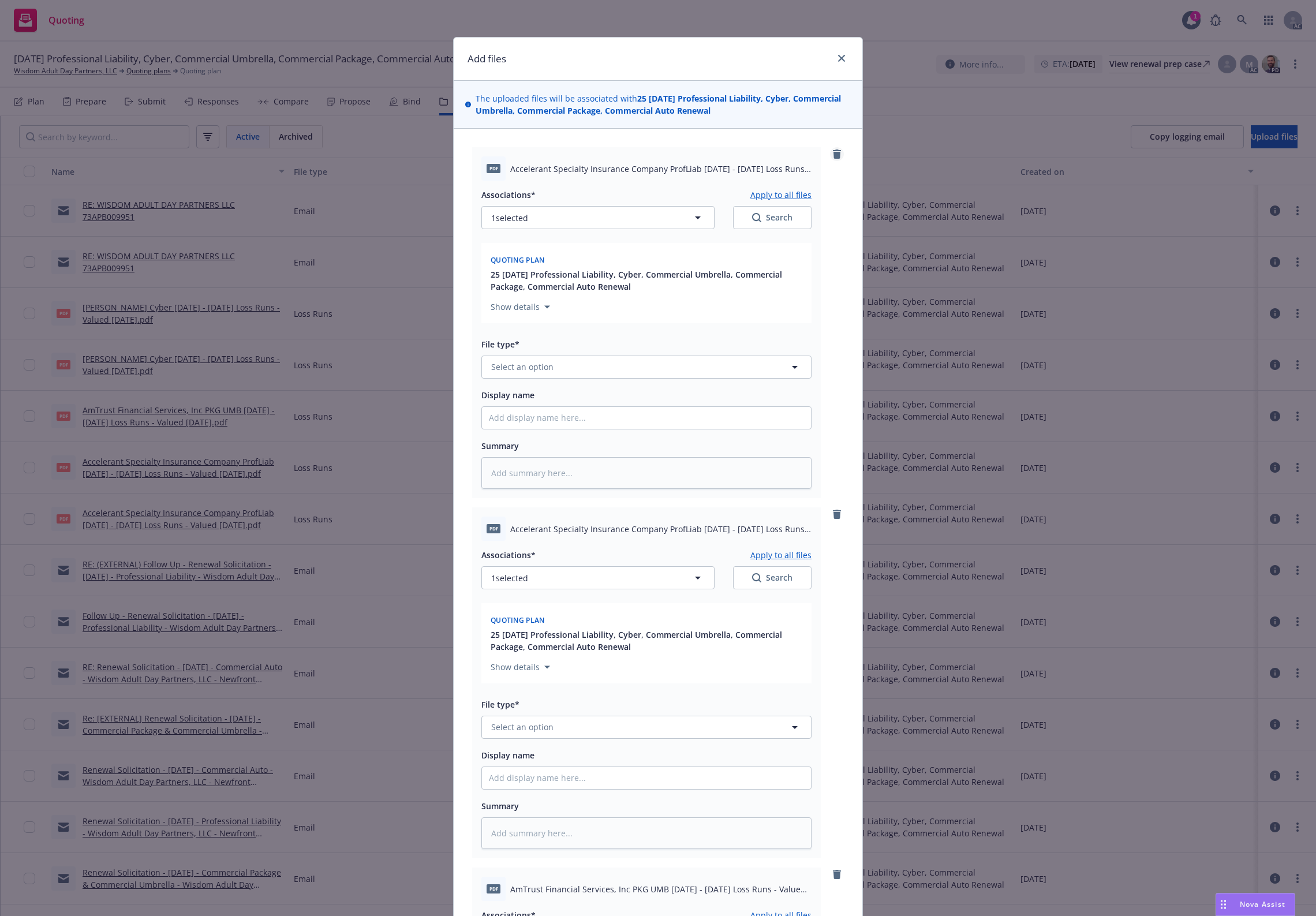
click at [833, 153] on icon "remove" at bounding box center [837, 153] width 8 height 9
click at [832, 152] on icon "remove" at bounding box center [836, 153] width 9 height 9
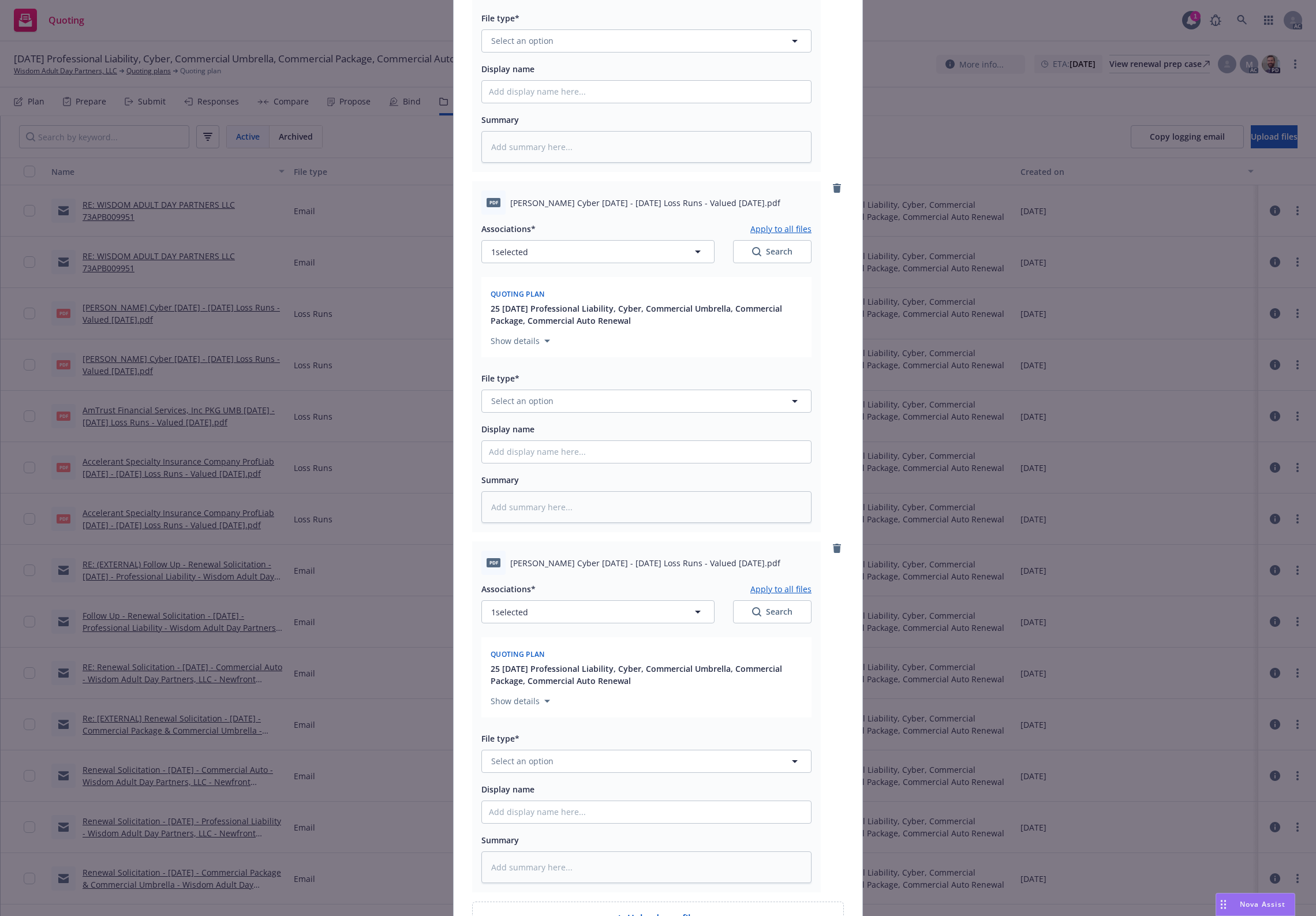
scroll to position [385, 0]
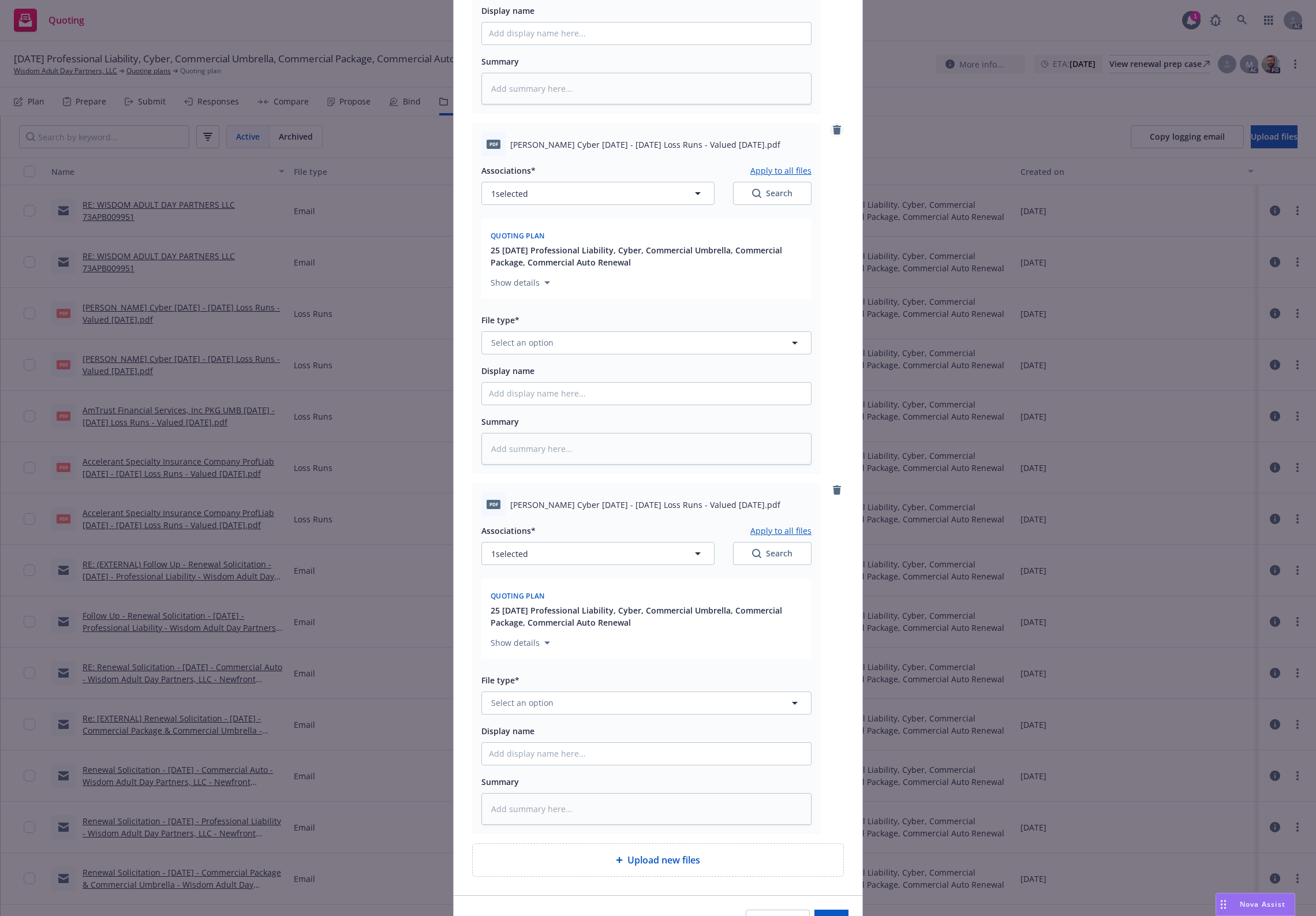
click at [833, 131] on icon "remove" at bounding box center [837, 129] width 8 height 9
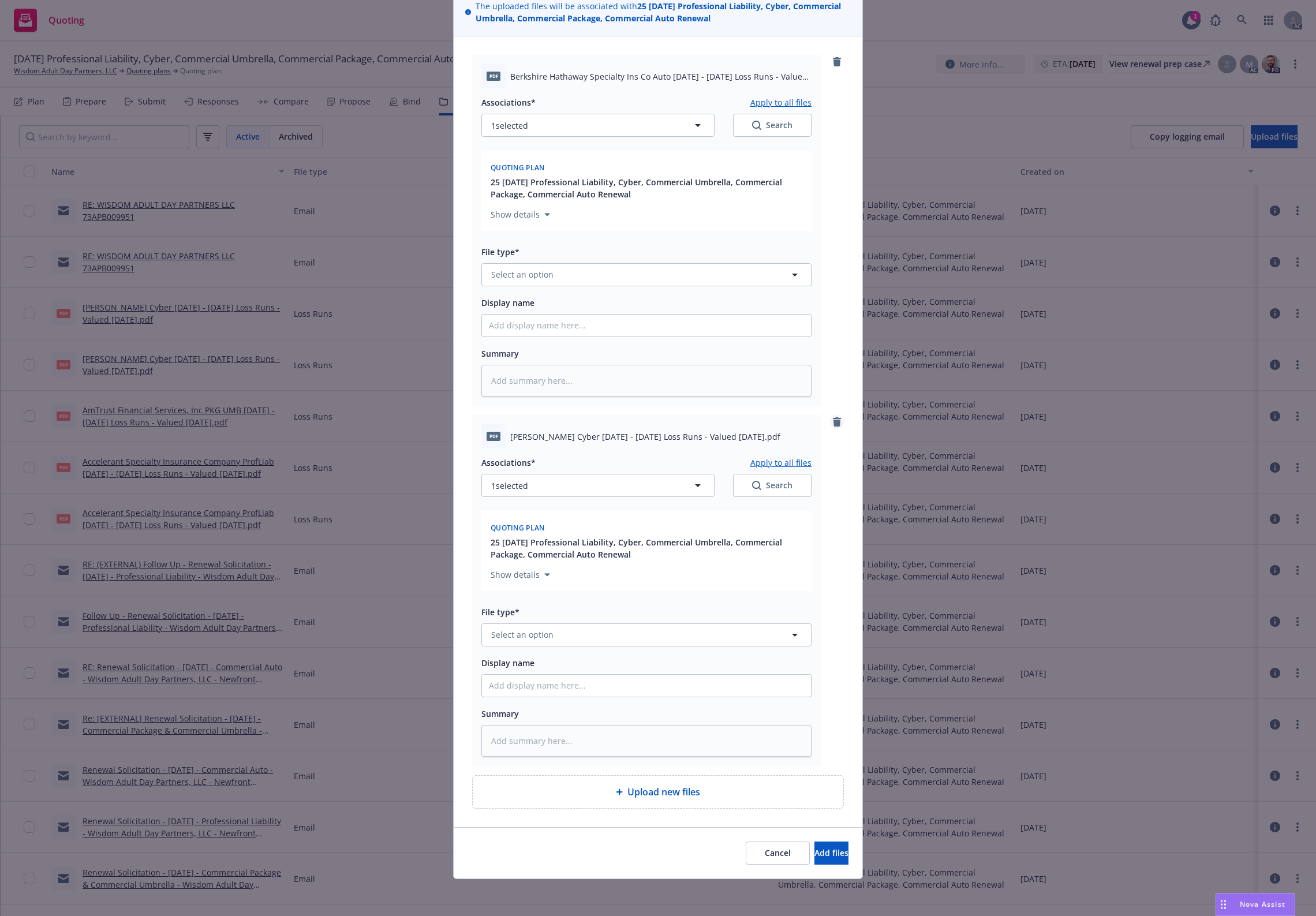
click at [833, 420] on icon "remove" at bounding box center [837, 422] width 8 height 9
type textarea "x"
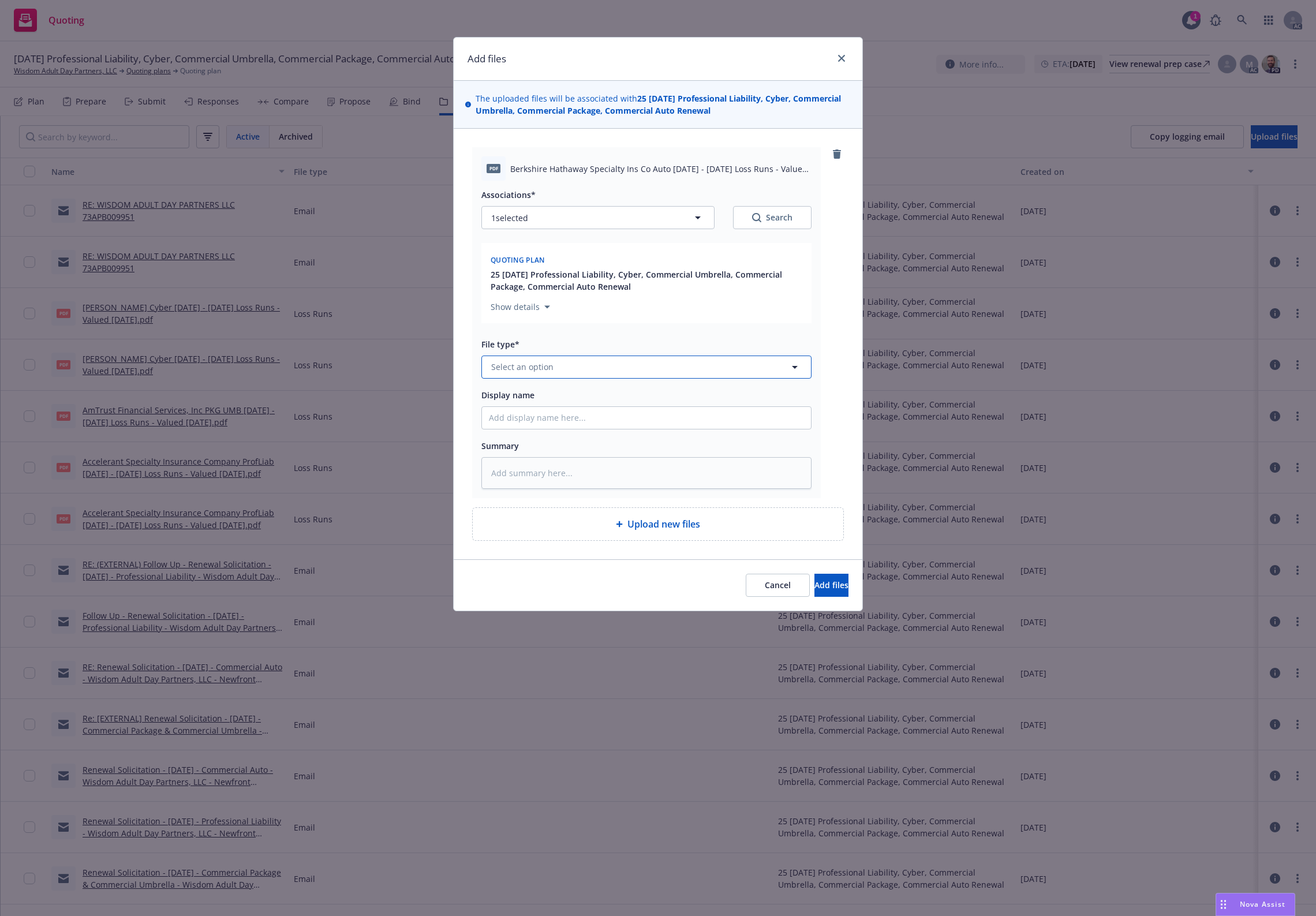
click at [554, 361] on button "Select an option" at bounding box center [646, 368] width 330 height 23
type input "`"
type textarea "x"
paste input "Loss Runs"
type input "Loss Runs"
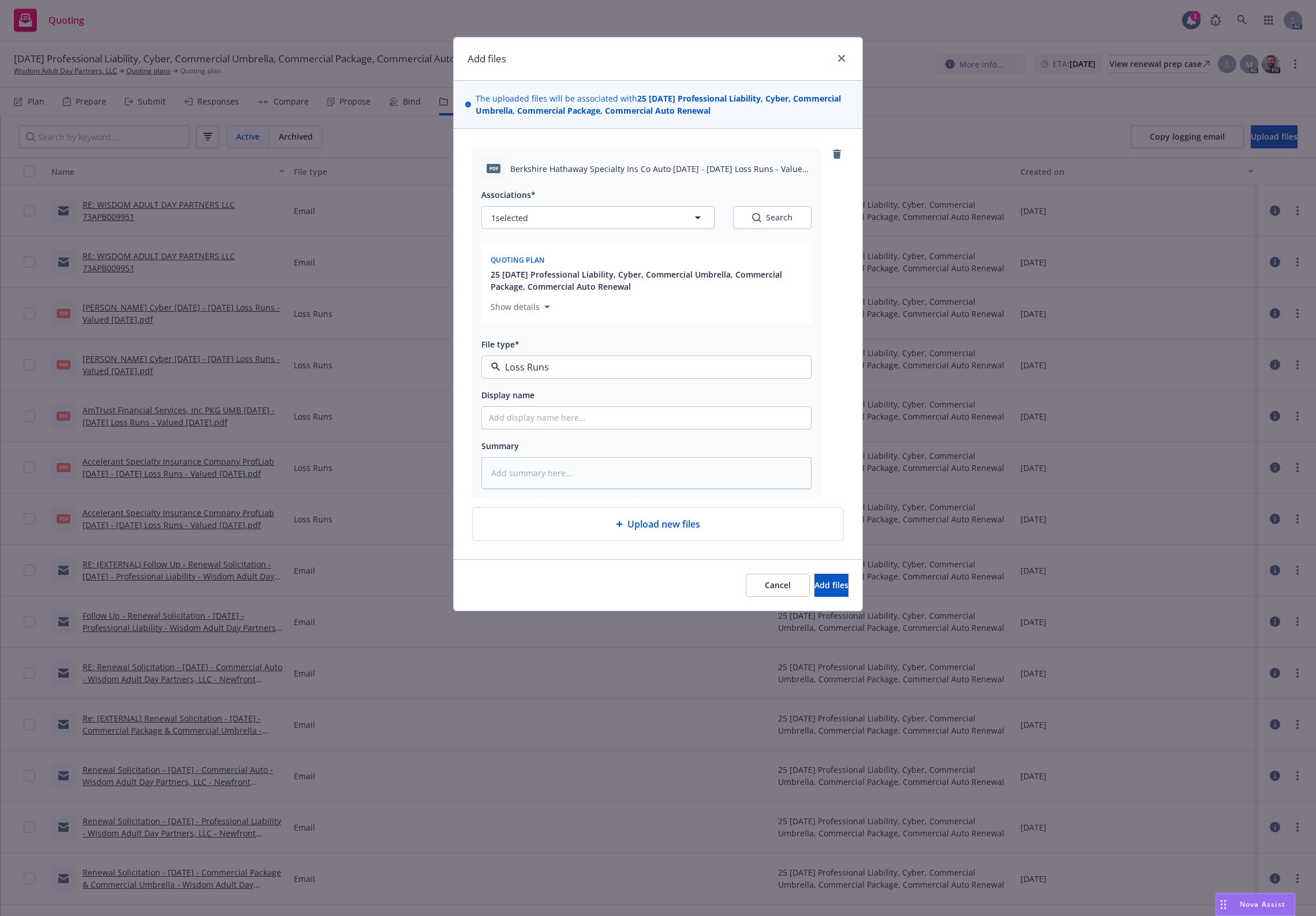
click at [543, 400] on div "Loss Runs" at bounding box center [646, 398] width 315 height 16
click at [777, 220] on div "Search" at bounding box center [772, 218] width 40 height 12
type textarea "x"
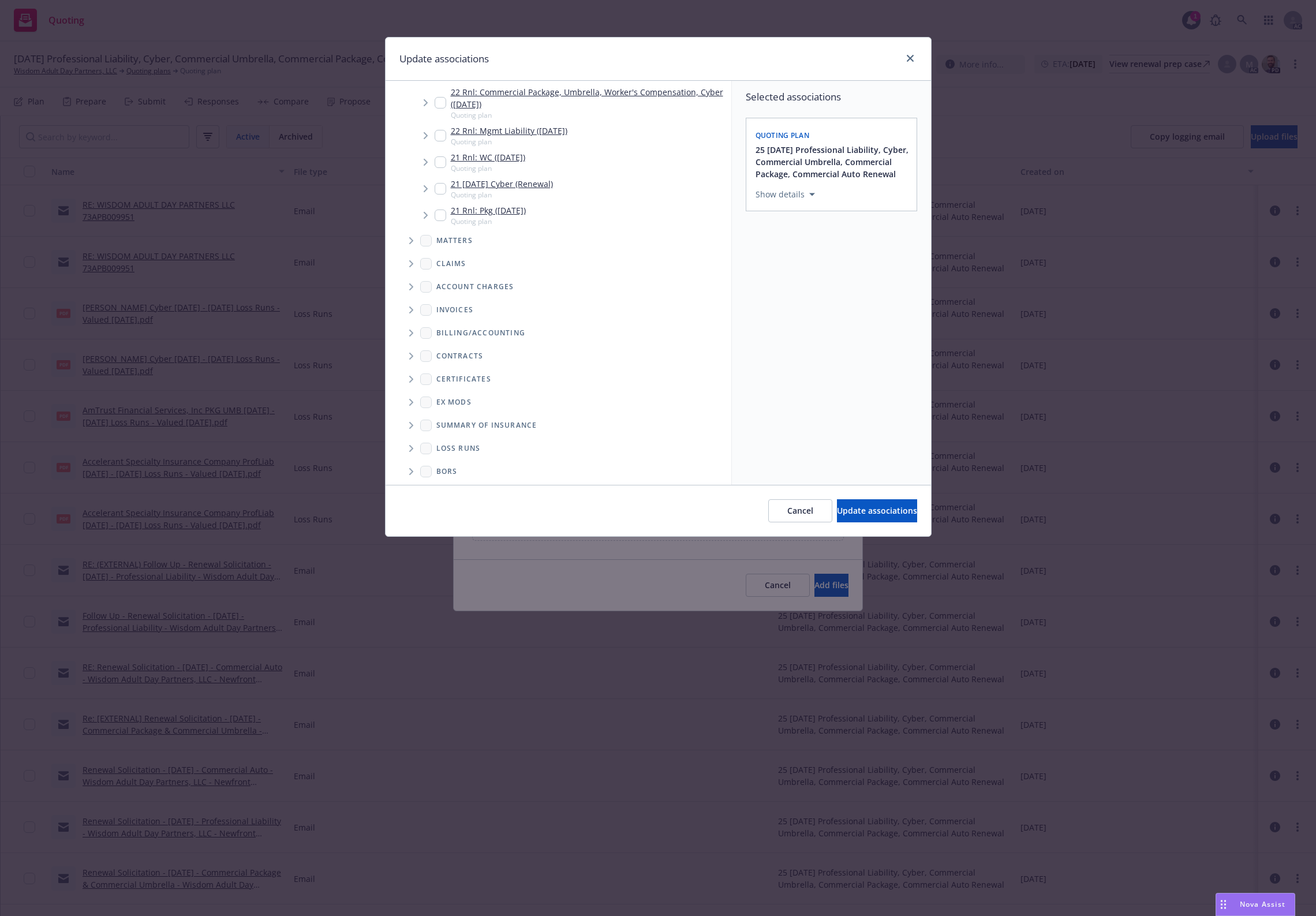
scroll to position [426, 0]
click at [417, 444] on span "Folder Tree Example" at bounding box center [411, 445] width 18 height 18
click at [448, 476] on div "2025" at bounding box center [577, 486] width 300 height 21
click at [448, 482] on div "2025" at bounding box center [455, 486] width 37 height 16
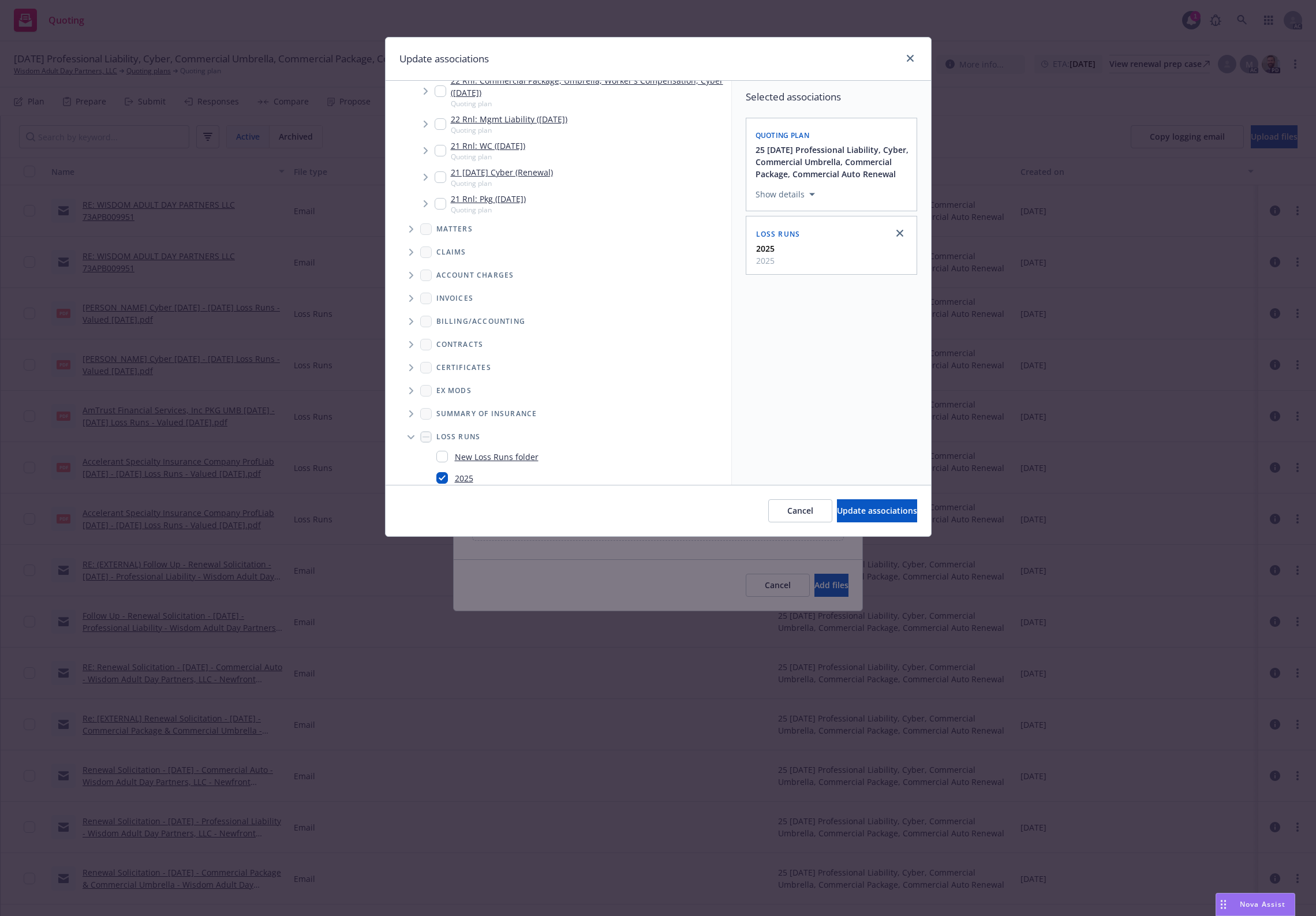
click at [443, 482] on input "Folder Tree Example" at bounding box center [442, 478] width 12 height 12
click at [445, 479] on input "Folder Tree Example" at bounding box center [442, 478] width 12 height 12
checkbox input "true"
click at [857, 509] on span "Update associations" at bounding box center [877, 511] width 80 height 11
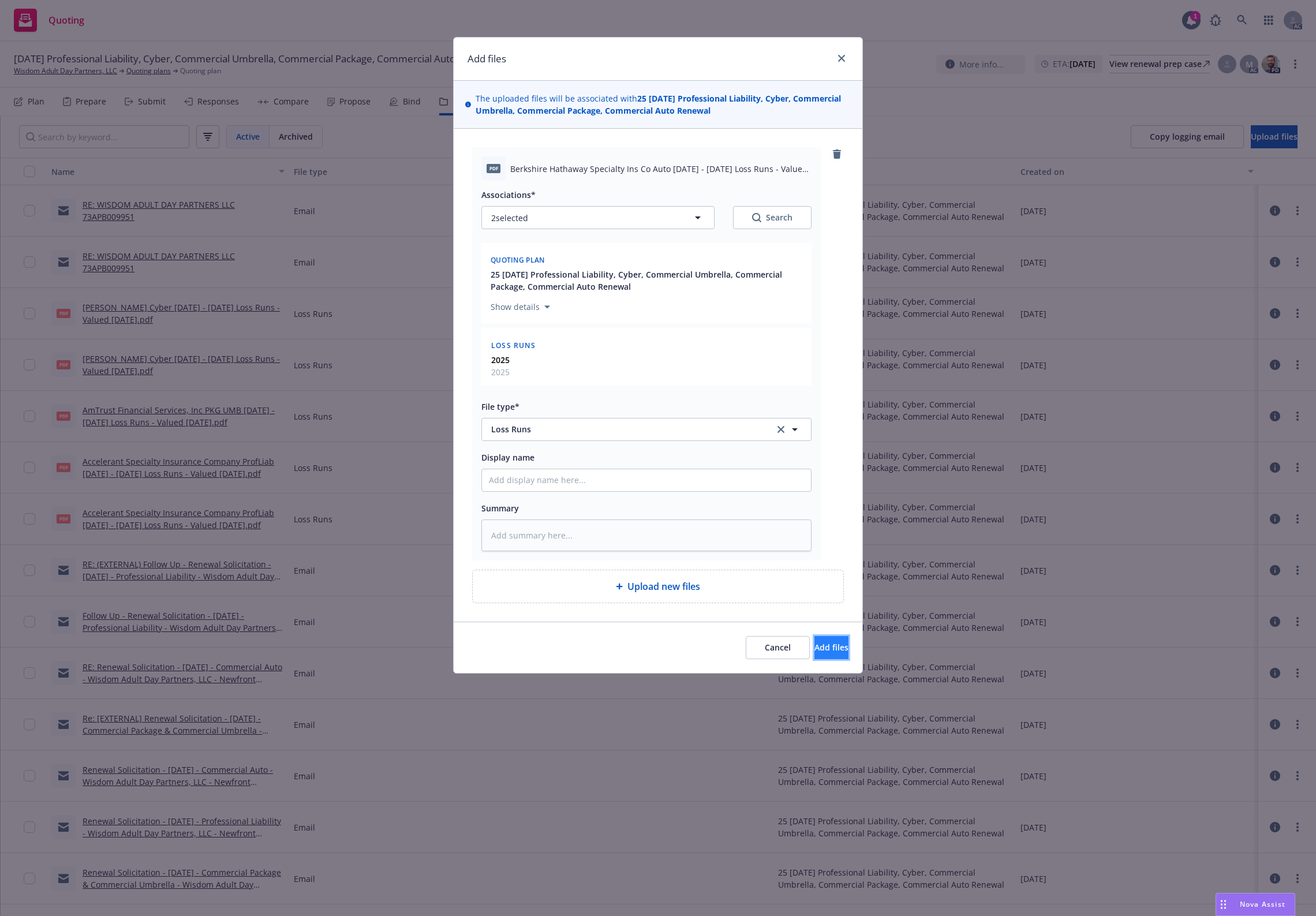
click at [820, 652] on span "Add files" at bounding box center [831, 648] width 34 height 11
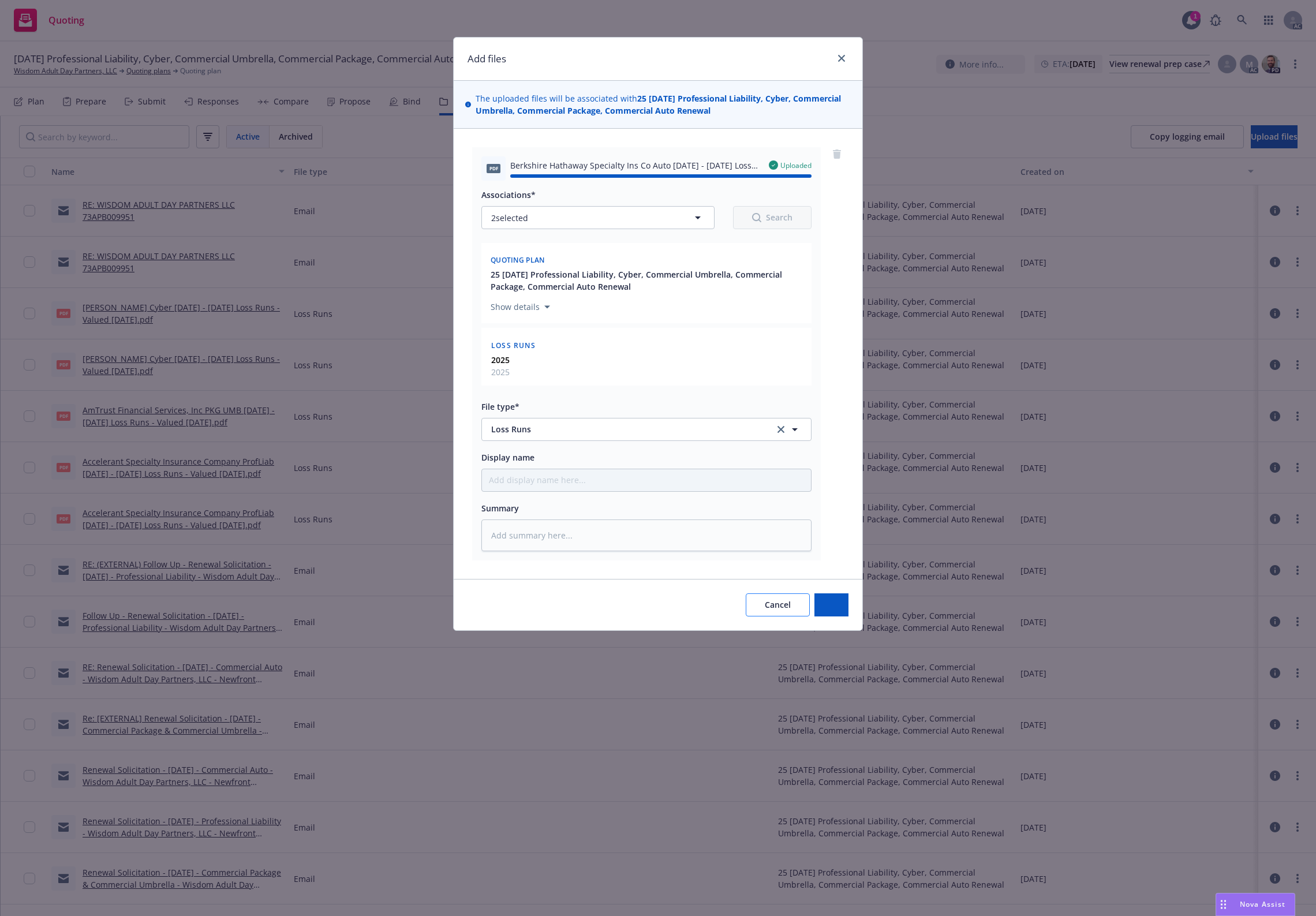
type textarea "x"
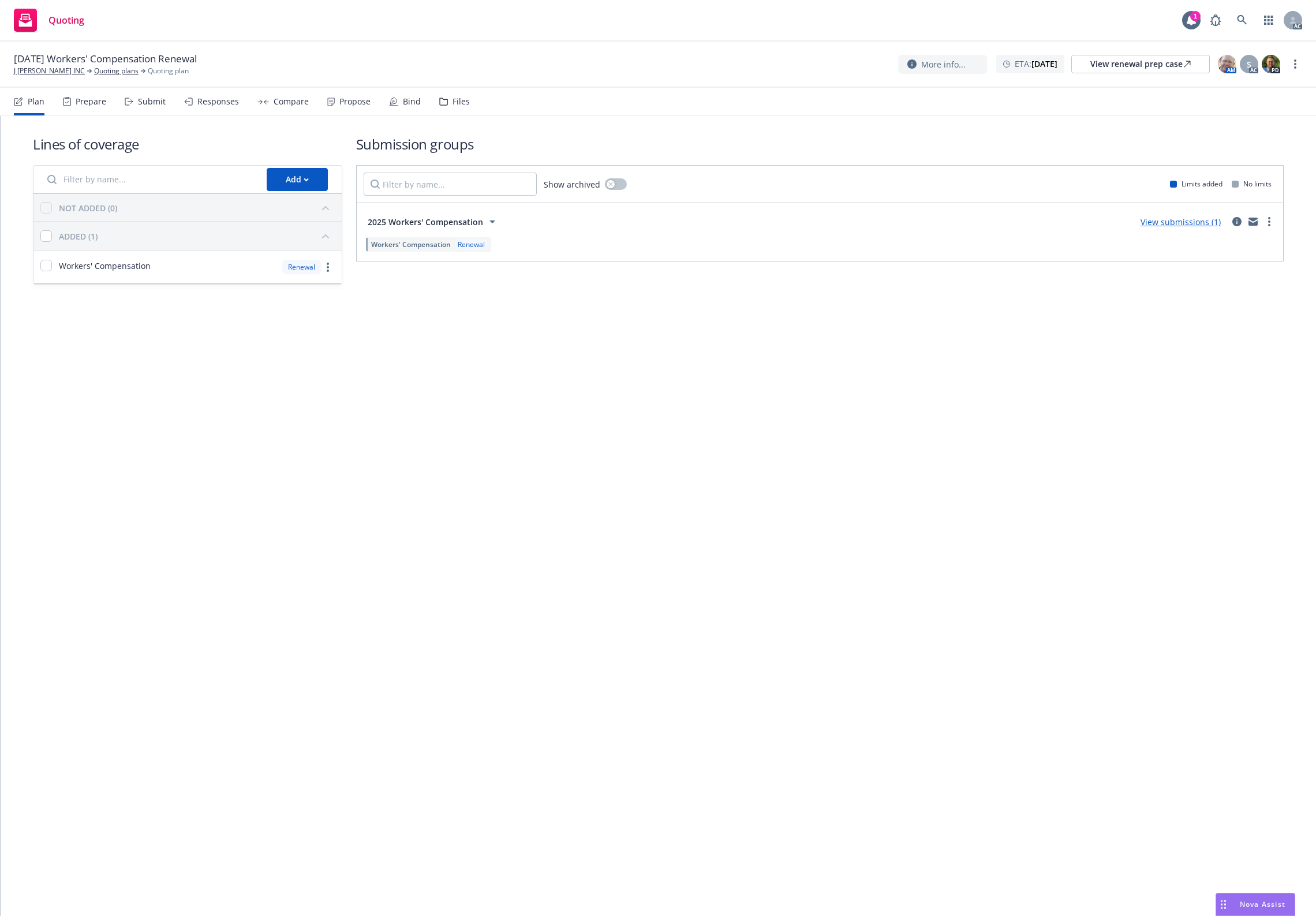
click at [468, 101] on nav "Plan Prepare Submit Responses Compare Propose Bind Files" at bounding box center [658, 101] width 1288 height 27
click at [452, 101] on div "Files" at bounding box center [461, 101] width 17 height 9
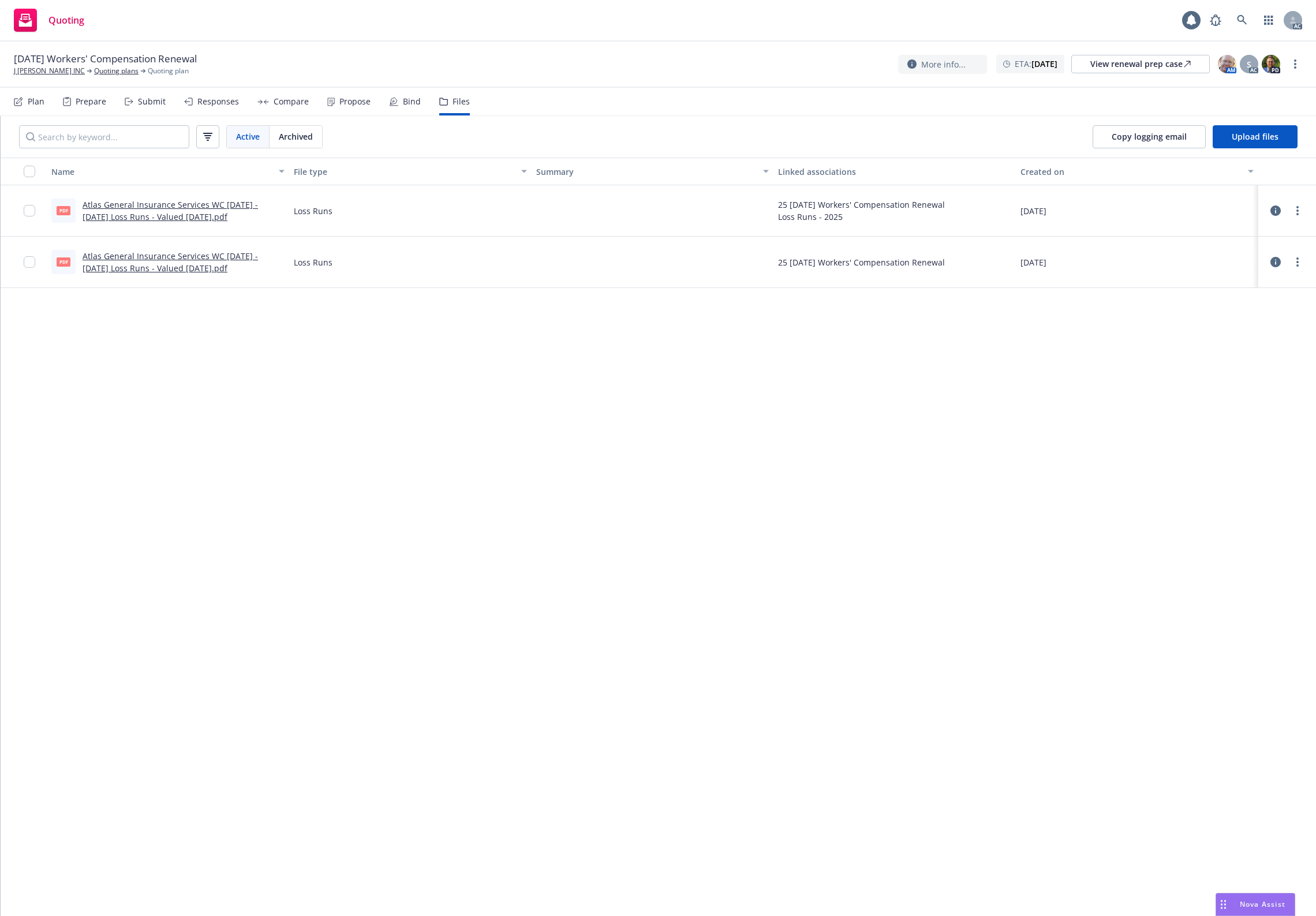
drag, startPoint x: 479, startPoint y: 351, endPoint x: 832, endPoint y: 236, distance: 371.3
click at [485, 346] on div "Name File type Summary Linked associations Created on pdf Atlas General Insuran…" at bounding box center [658, 537] width 1315 height 759
click at [1241, 138] on span "Upload files" at bounding box center [1255, 136] width 47 height 11
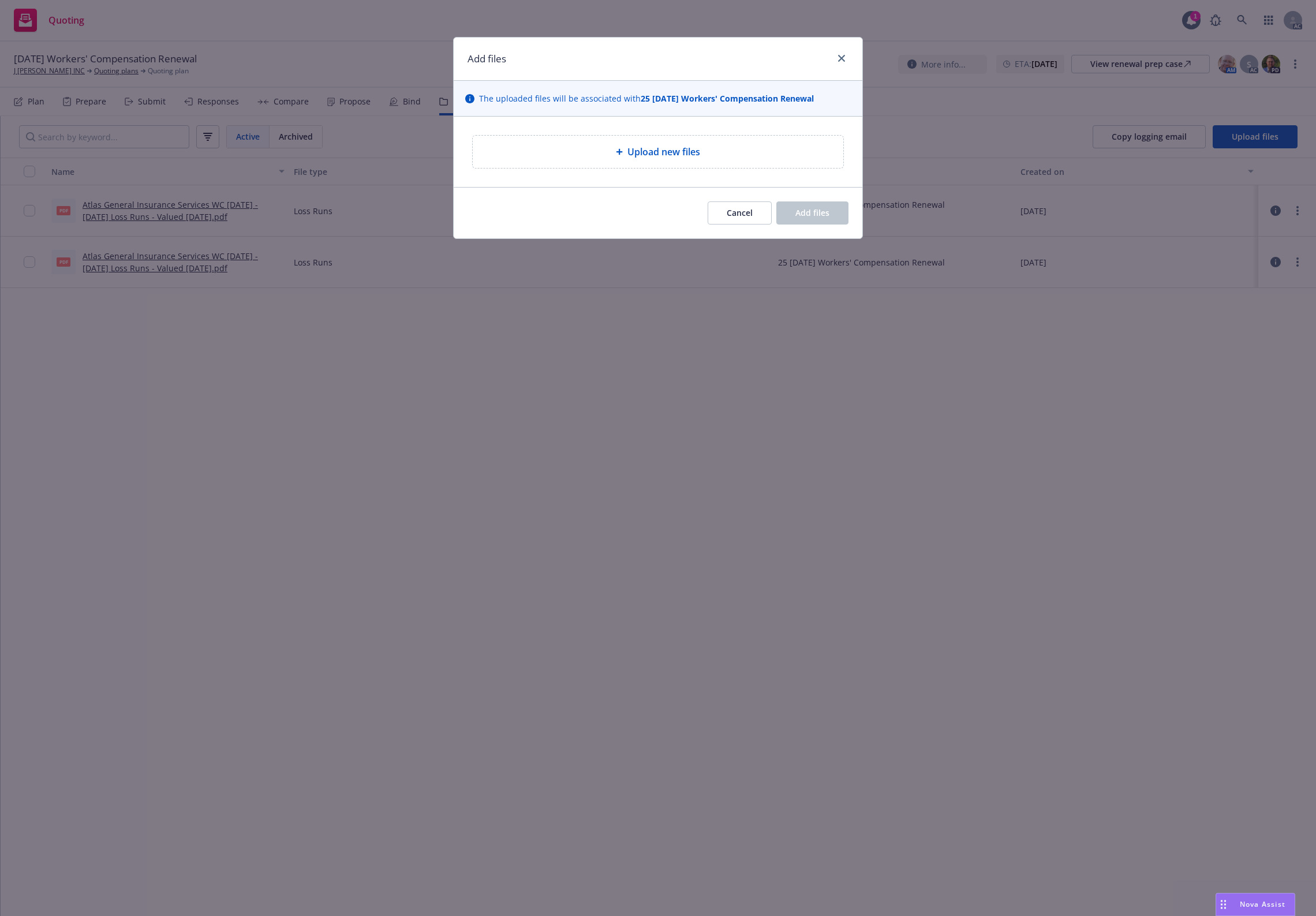
click at [688, 160] on div "Upload new files" at bounding box center [658, 151] width 370 height 32
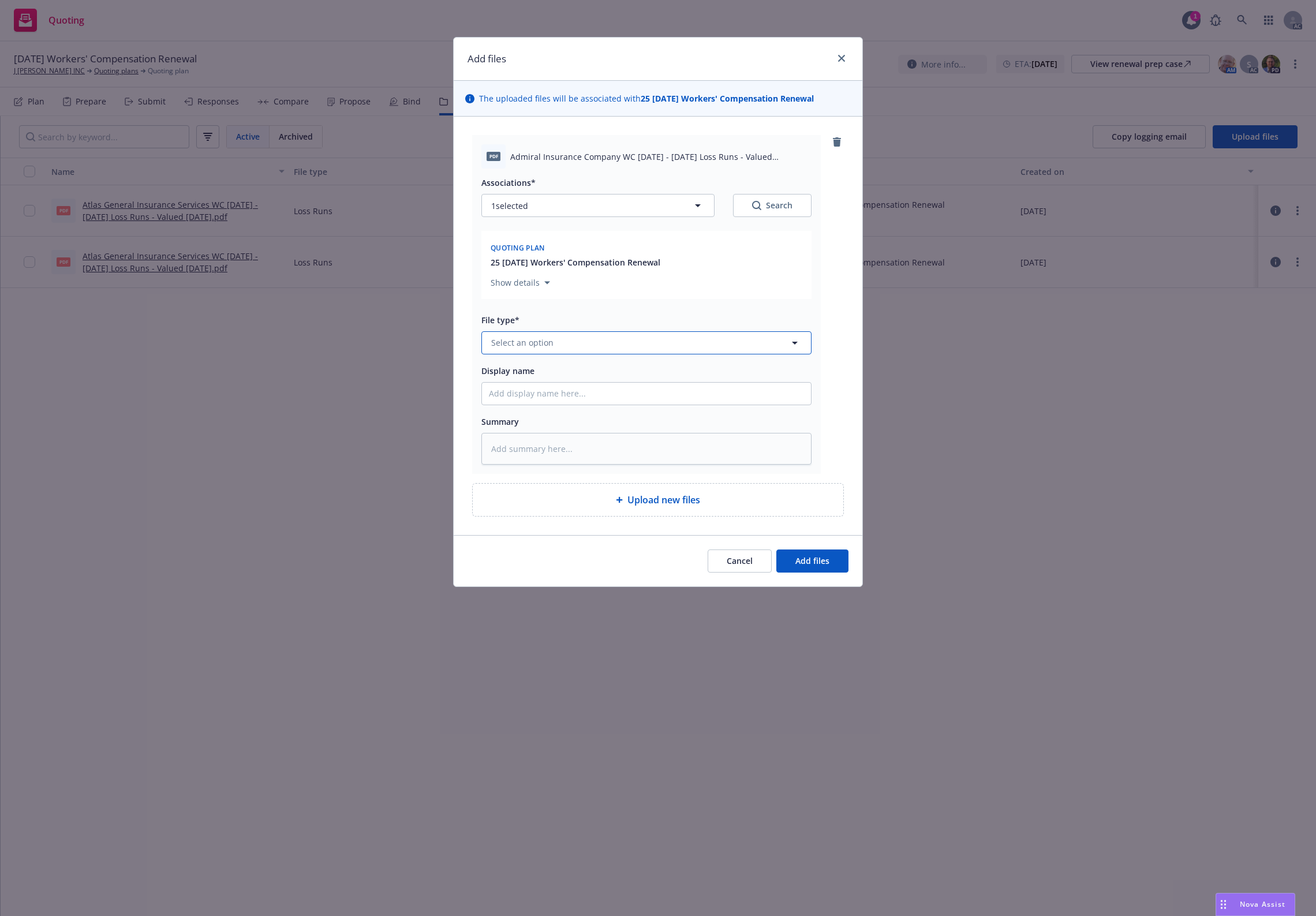
click at [578, 349] on button "Select an option" at bounding box center [646, 343] width 330 height 23
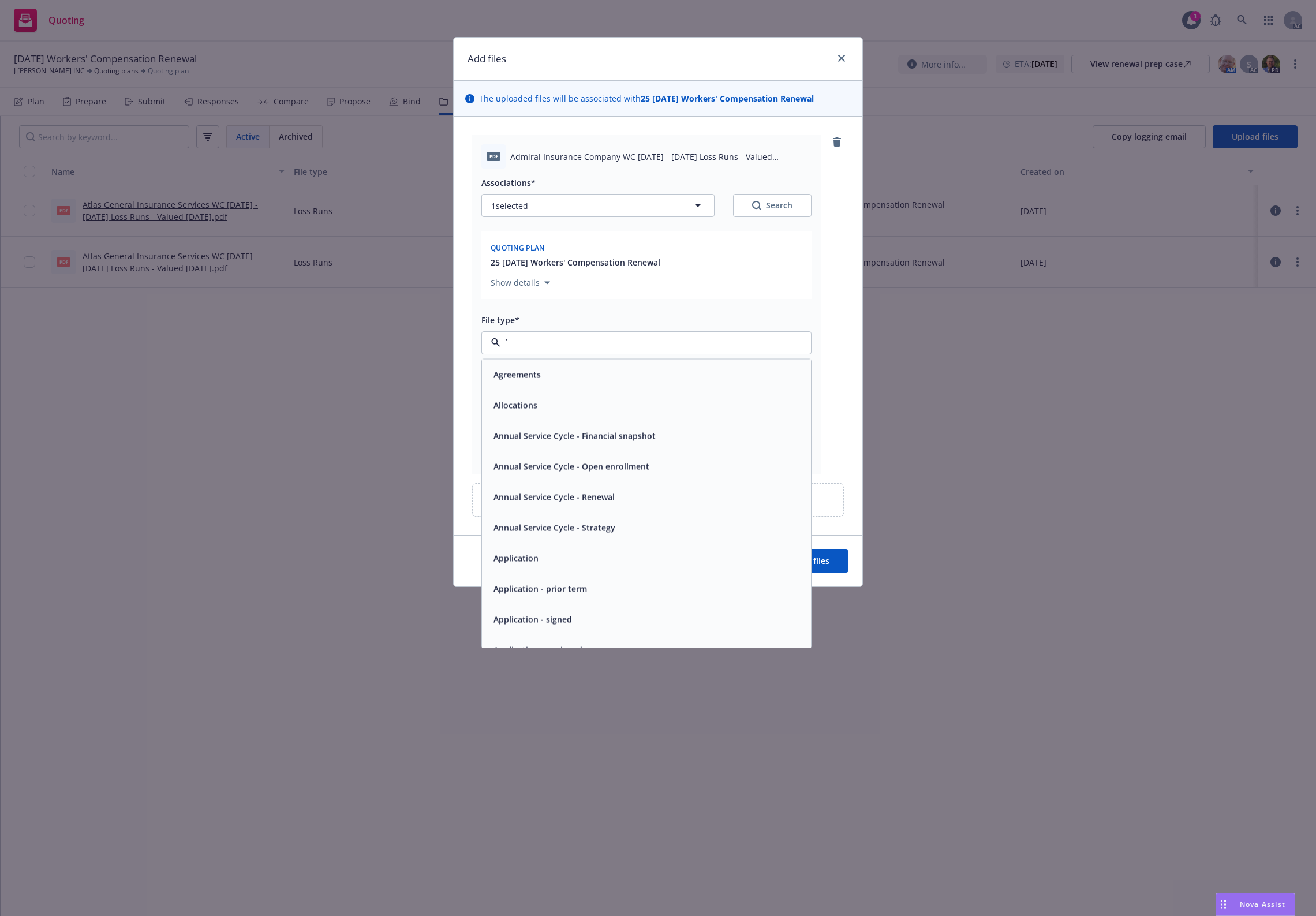
type input "`"
type textarea "x"
paste input "Loss Runs"
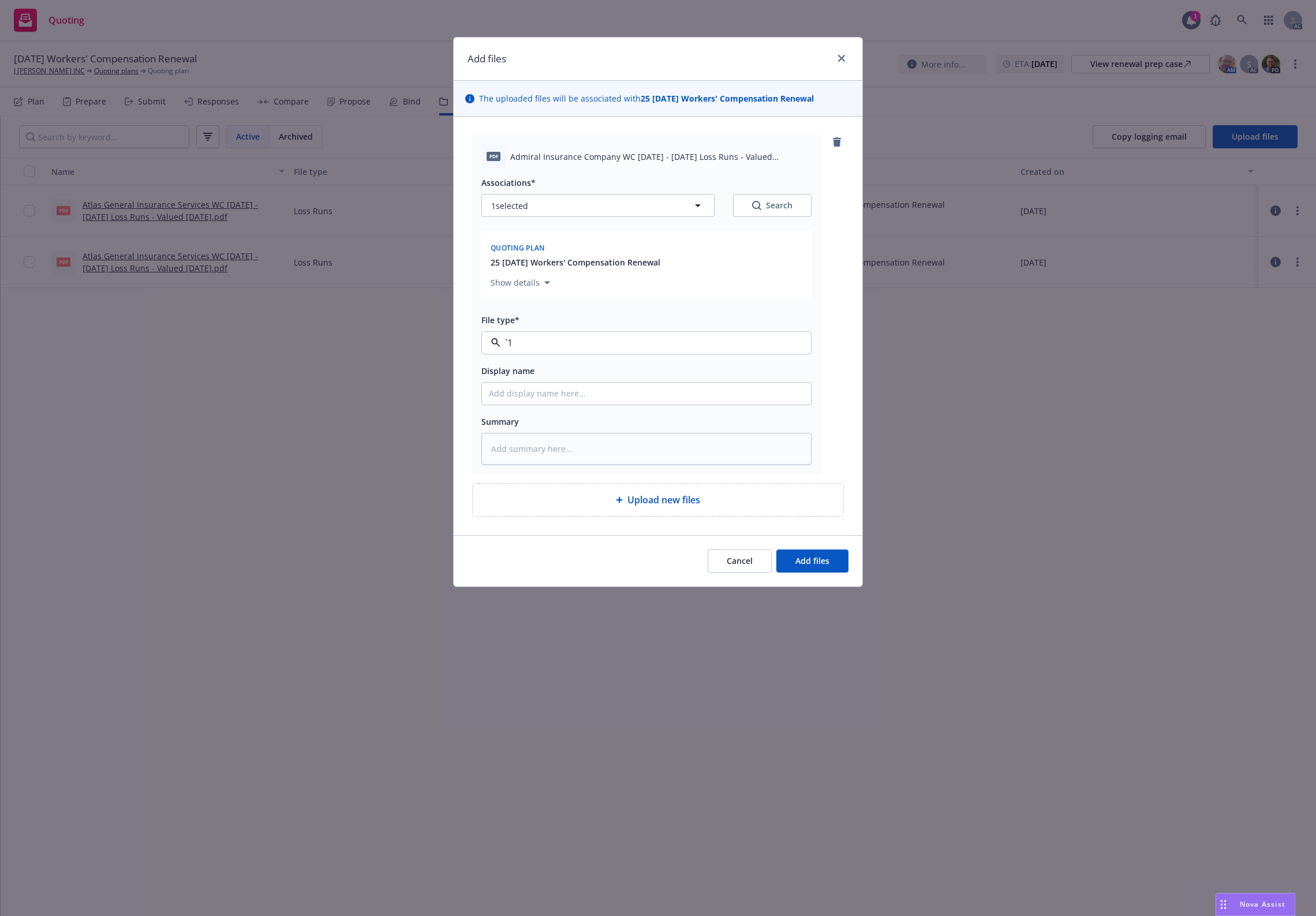
type input "Loss Runs"
click at [560, 385] on div "Loss Runs" at bounding box center [646, 374] width 329 height 31
click at [791, 292] on div "Show details" at bounding box center [646, 280] width 316 height 24
click at [769, 209] on div "Search" at bounding box center [772, 205] width 40 height 12
type textarea "x"
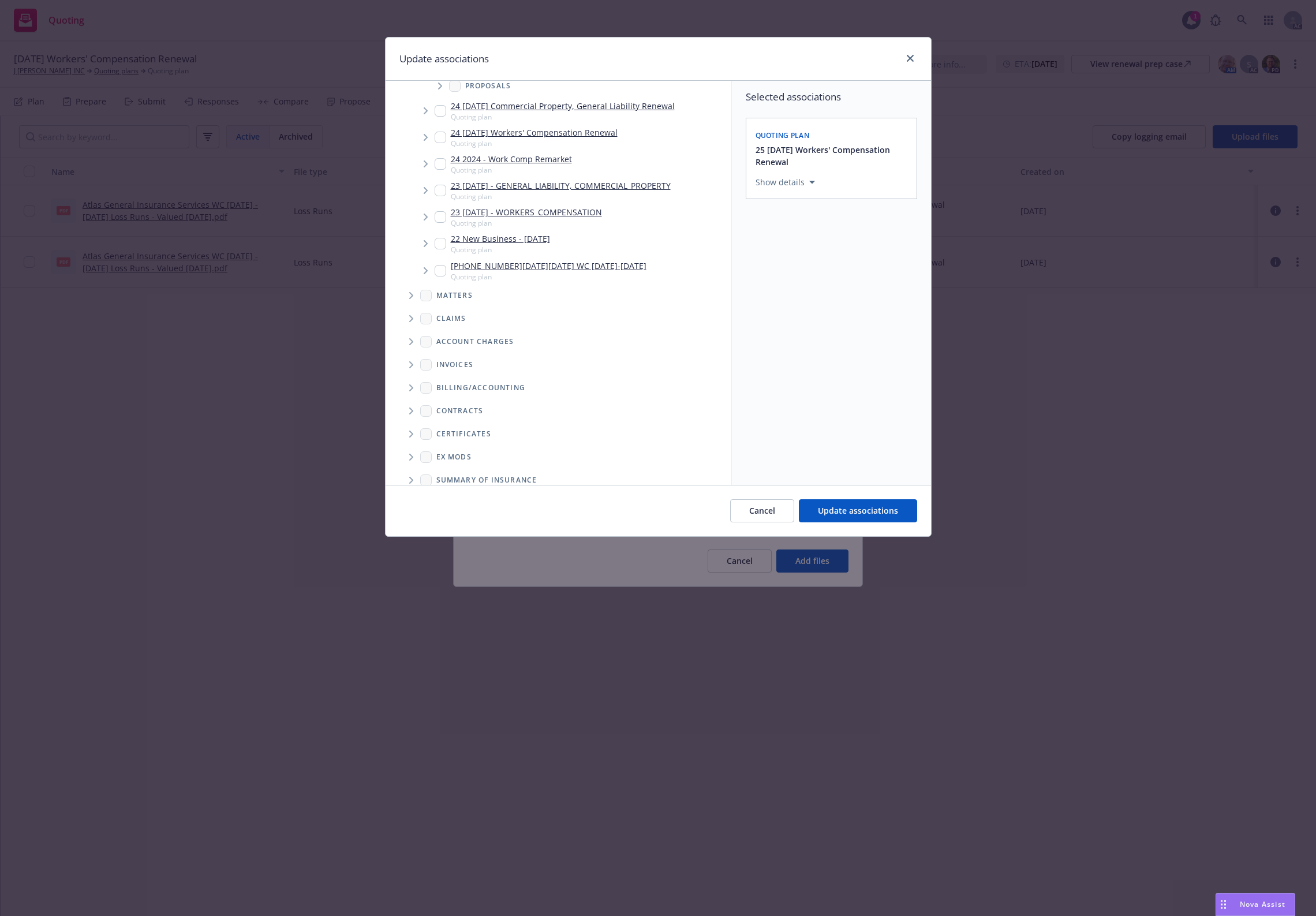
scroll to position [218, 0]
click at [416, 448] on span "Folder Tree Example" at bounding box center [411, 445] width 18 height 18
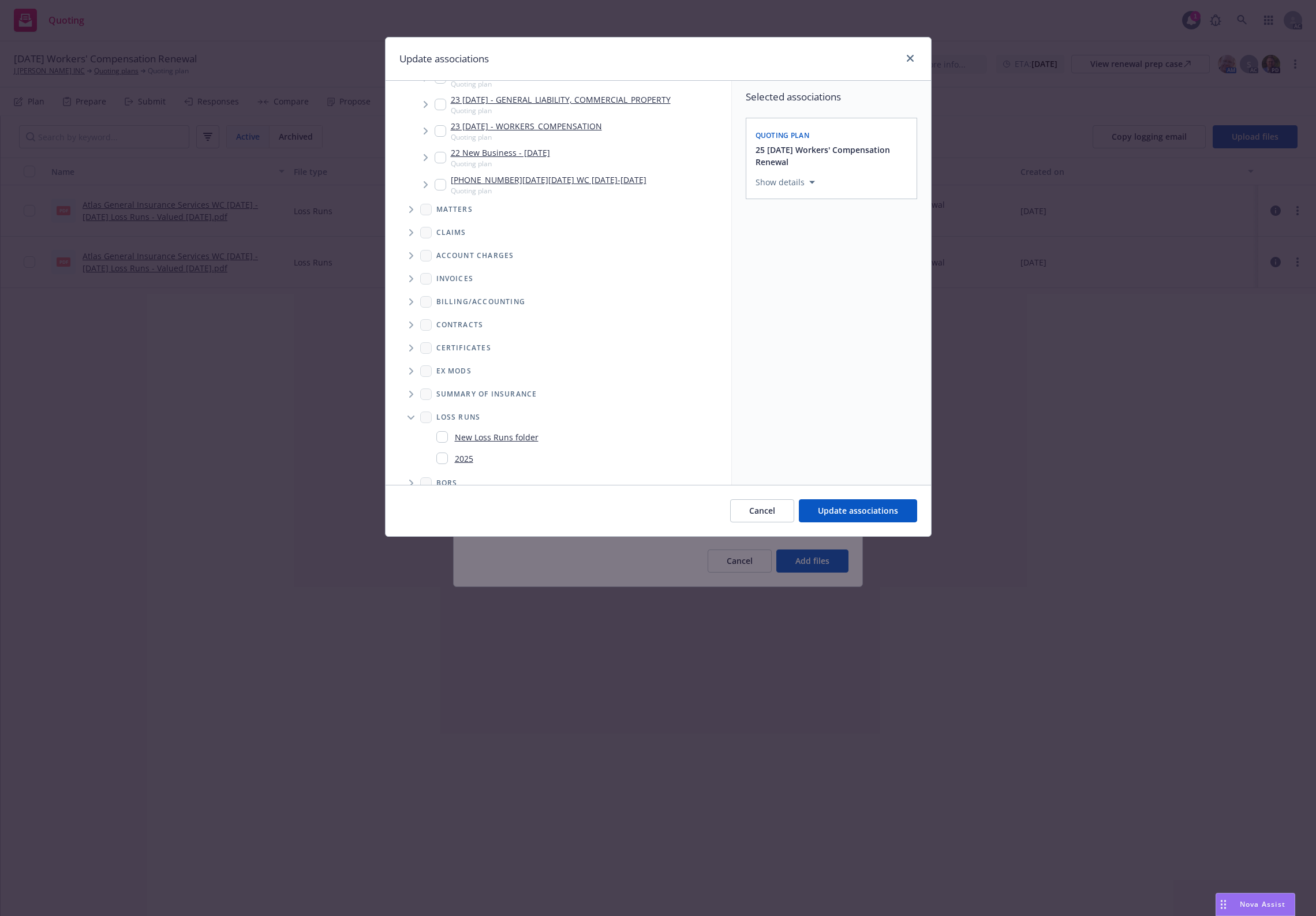
scroll to position [260, 0]
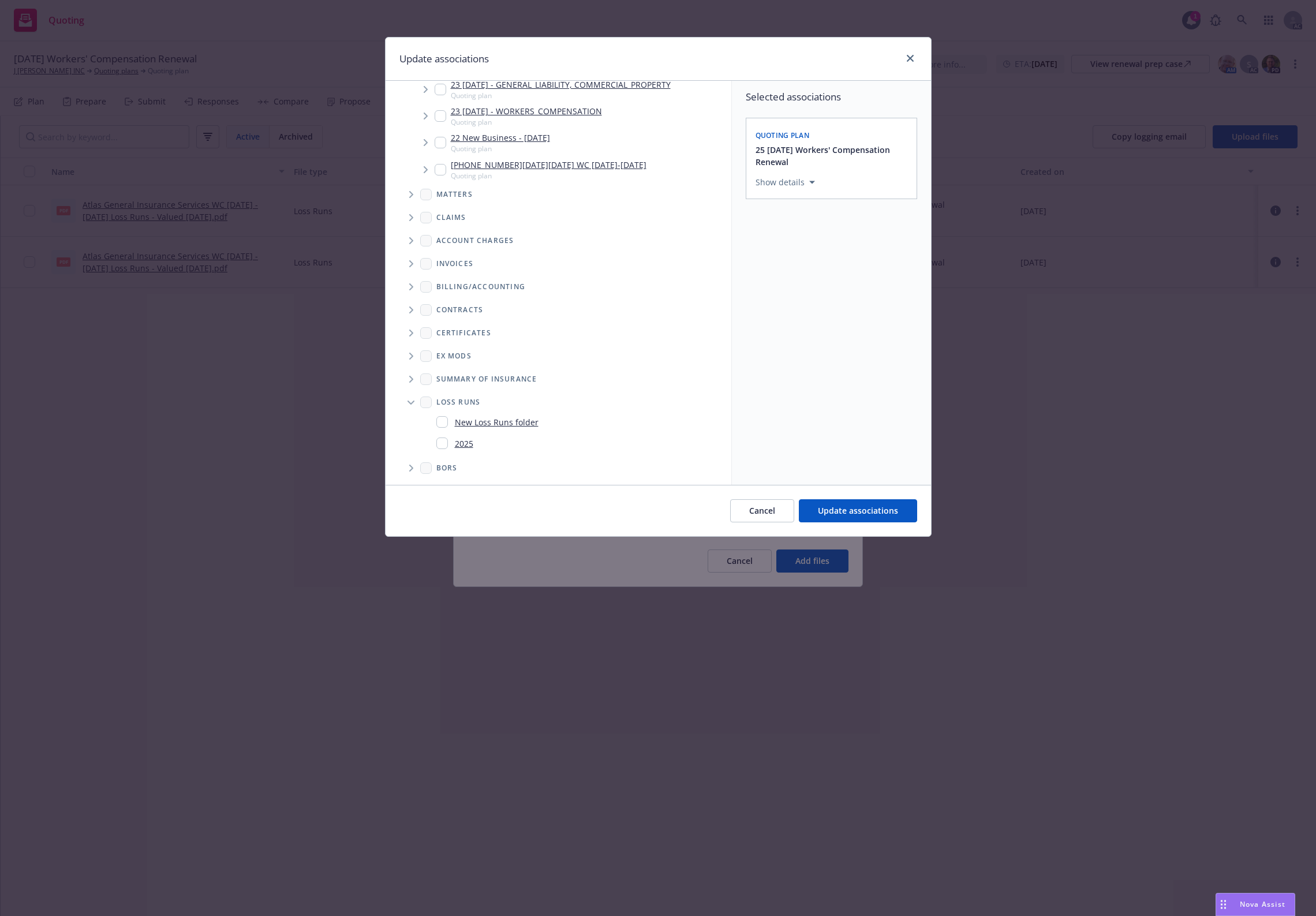
click at [452, 448] on div "2025" at bounding box center [455, 444] width 37 height 16
checkbox input "true"
drag, startPoint x: 856, startPoint y: 503, endPoint x: 835, endPoint y: 531, distance: 35.0
click at [856, 503] on button "Update associations" at bounding box center [857, 511] width 118 height 23
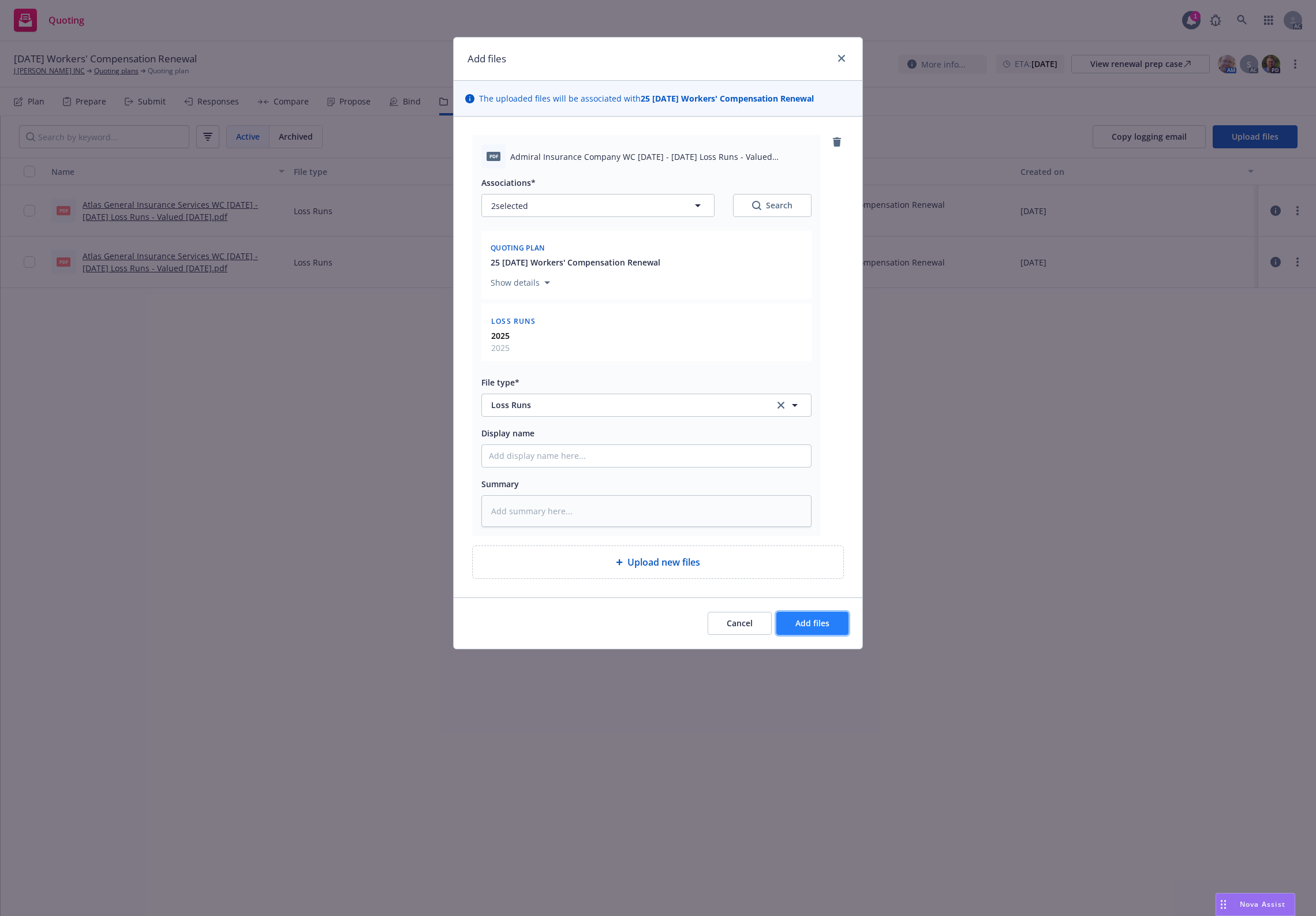
click at [828, 621] on span "Add files" at bounding box center [812, 623] width 34 height 11
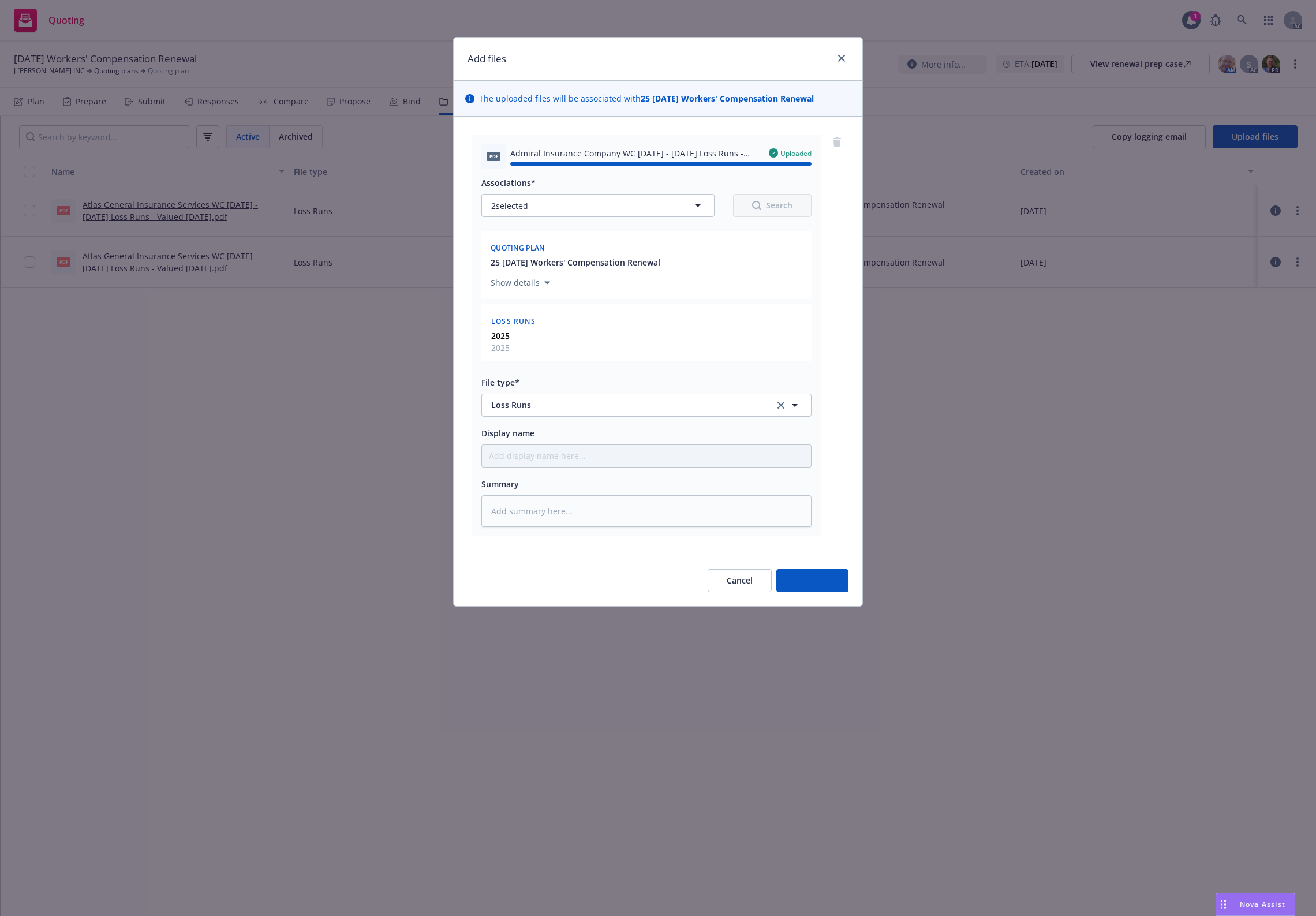
type textarea "x"
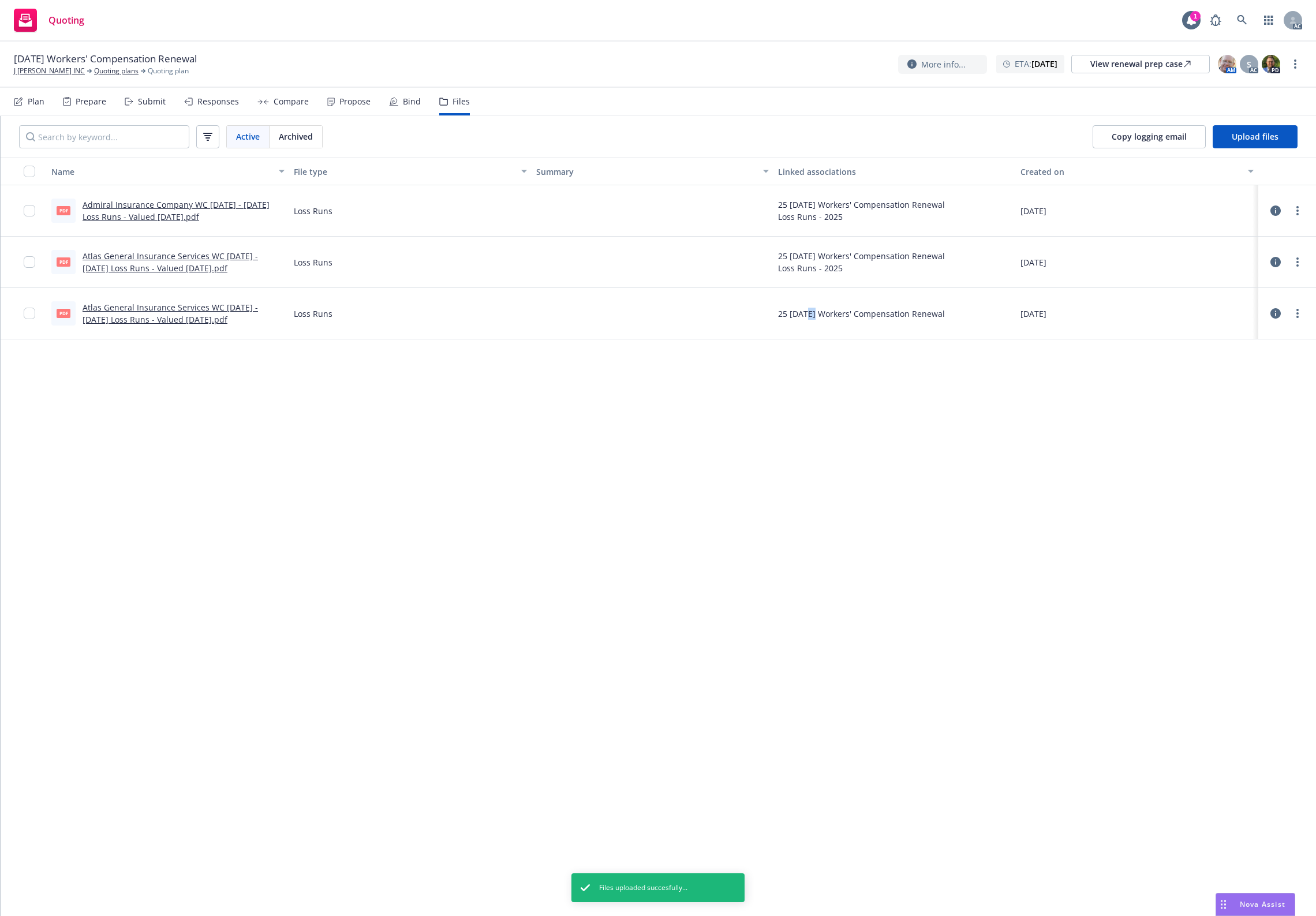
click at [803, 612] on div "Name File type Summary Linked associations Created on pdf Admiral Insurance Com…" at bounding box center [658, 537] width 1315 height 759
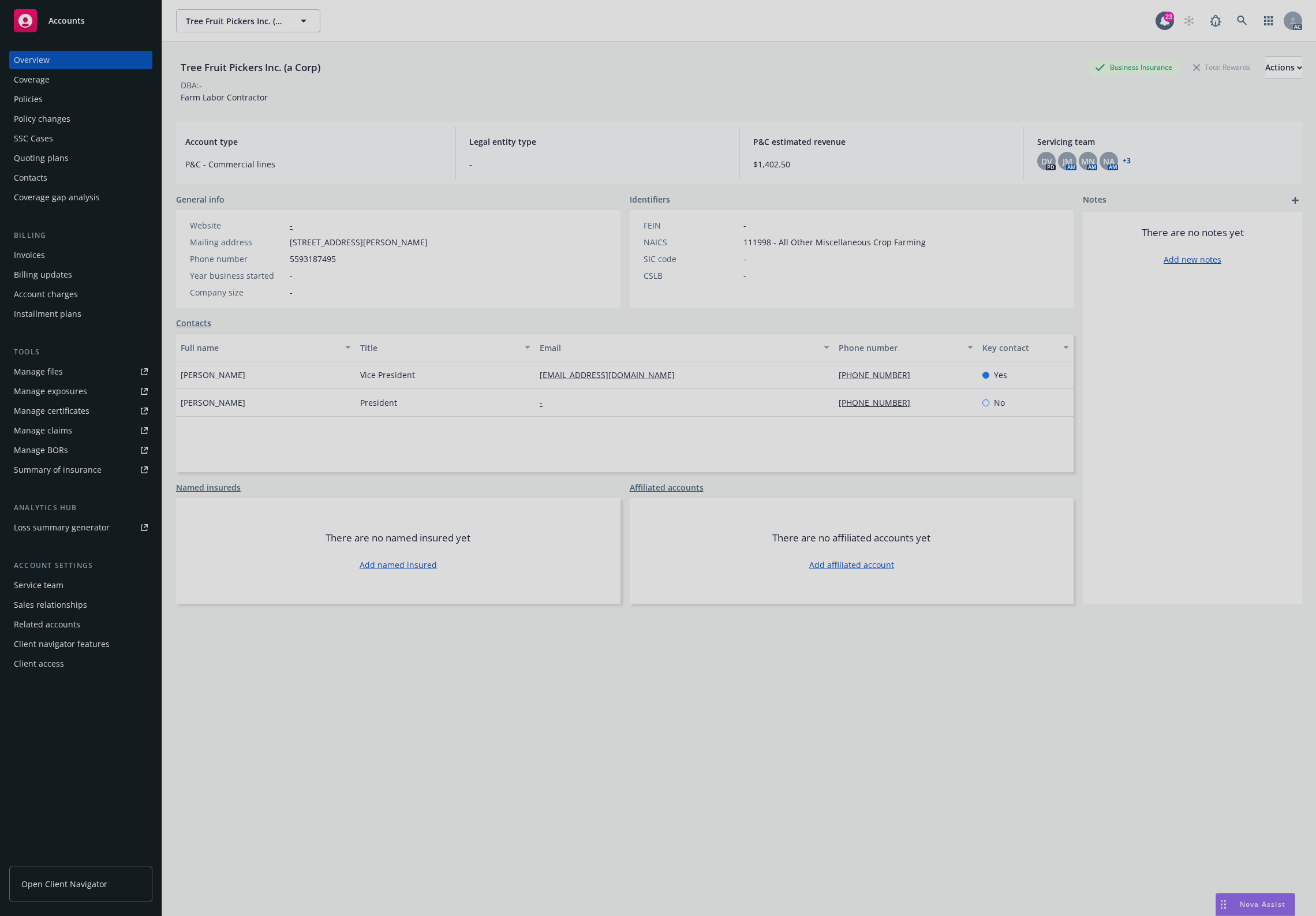
click at [27, 90] on div at bounding box center [658, 458] width 1316 height 916
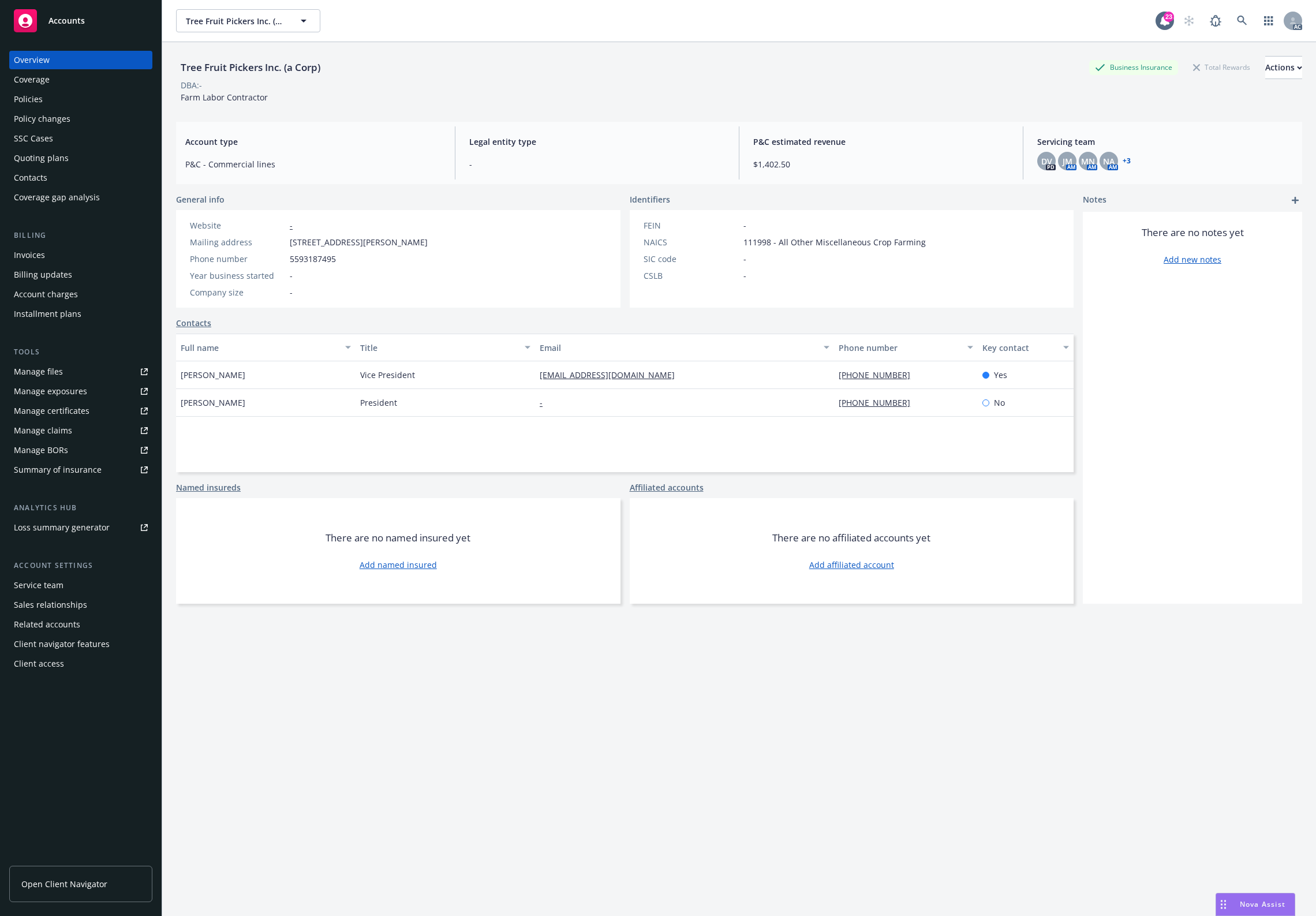
click at [29, 103] on div "Policies" at bounding box center [28, 99] width 29 height 18
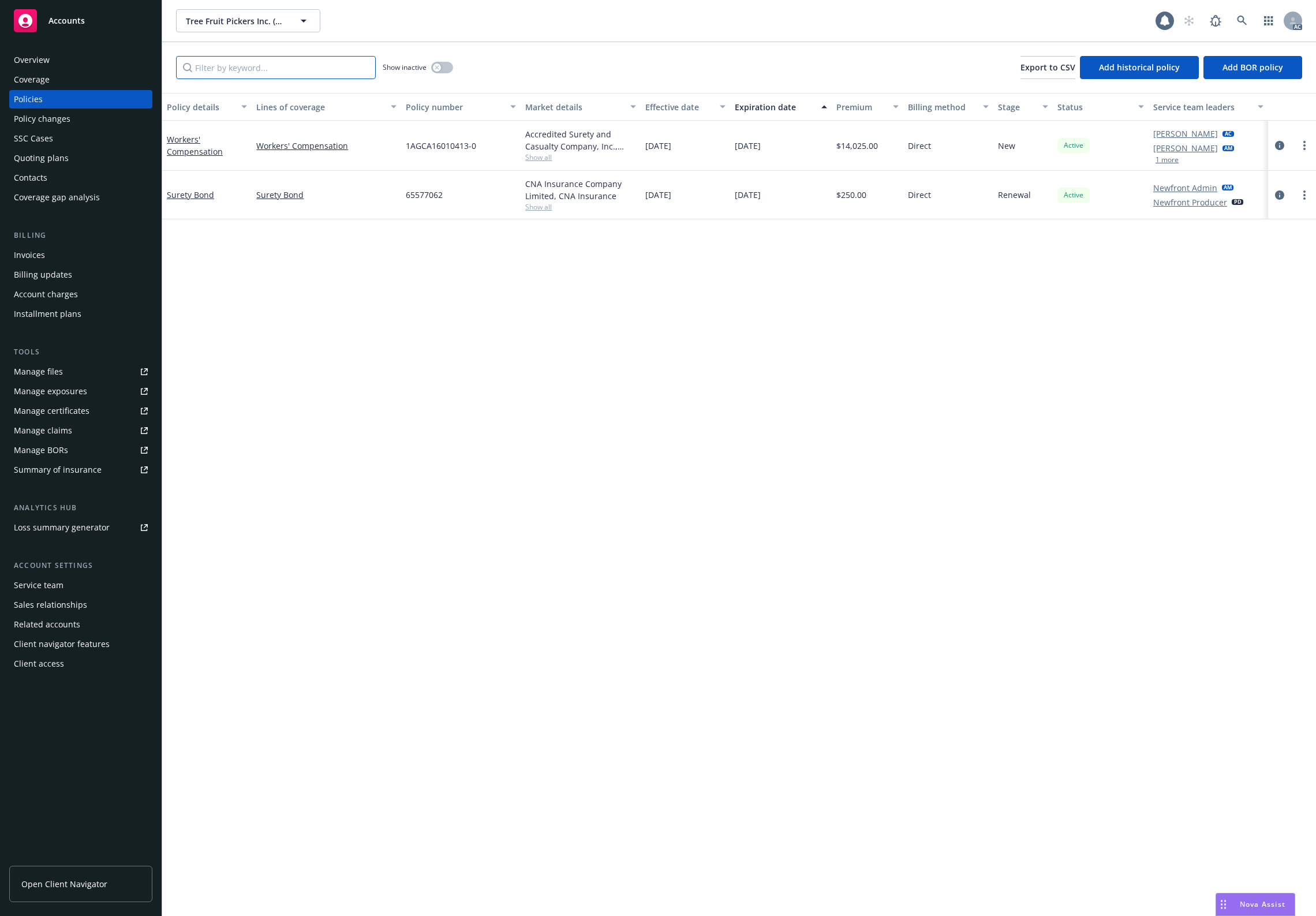
click at [328, 67] on input "Filter by keyword..." at bounding box center [276, 68] width 200 height 23
paste input "1AGCA16010413-0"
type input "1AGCA16010413-0"
click at [439, 70] on div "button" at bounding box center [437, 68] width 8 height 8
click at [1276, 146] on icon "circleInformation" at bounding box center [1279, 145] width 9 height 9
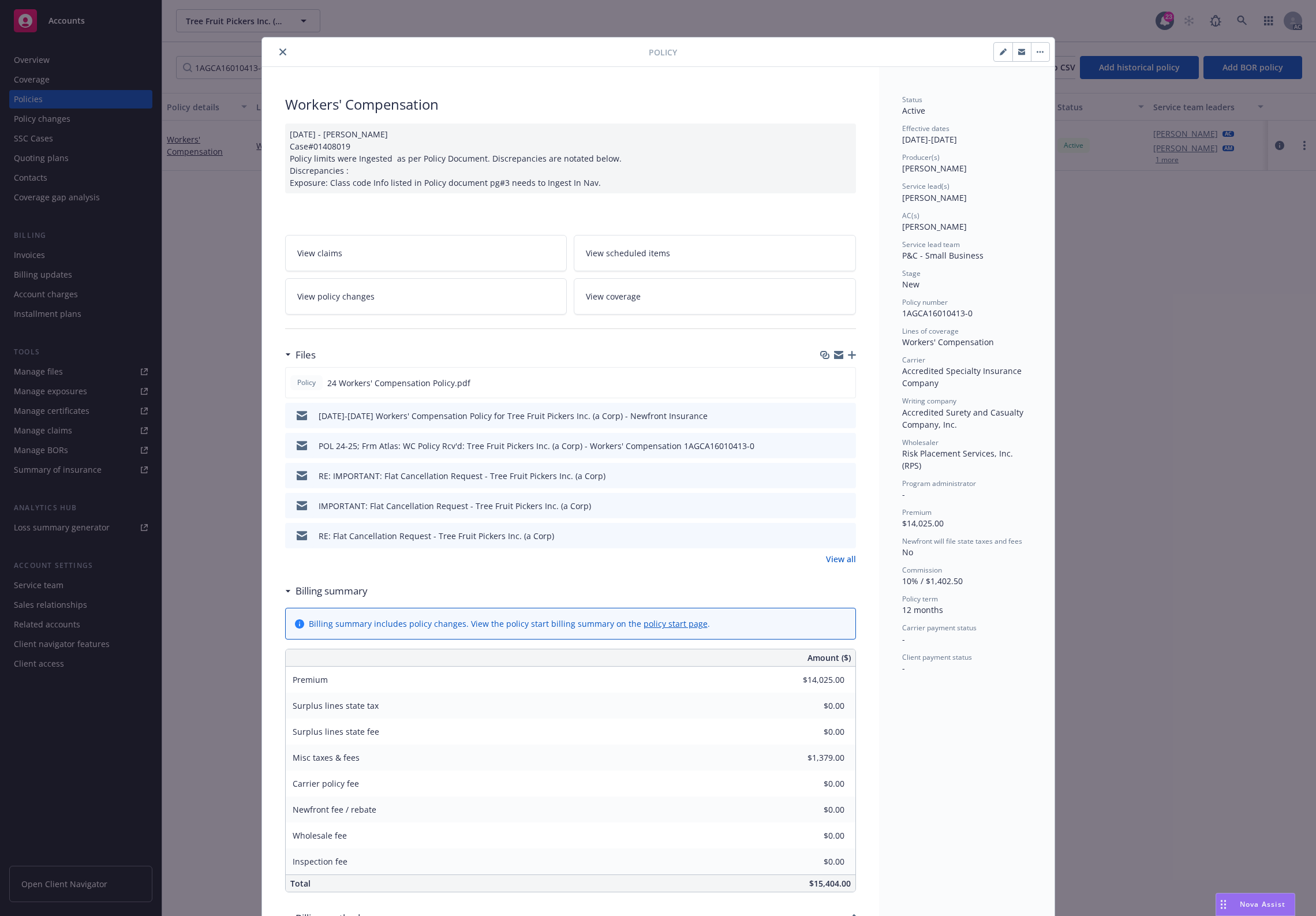
click at [849, 356] on icon "button" at bounding box center [852, 355] width 8 height 8
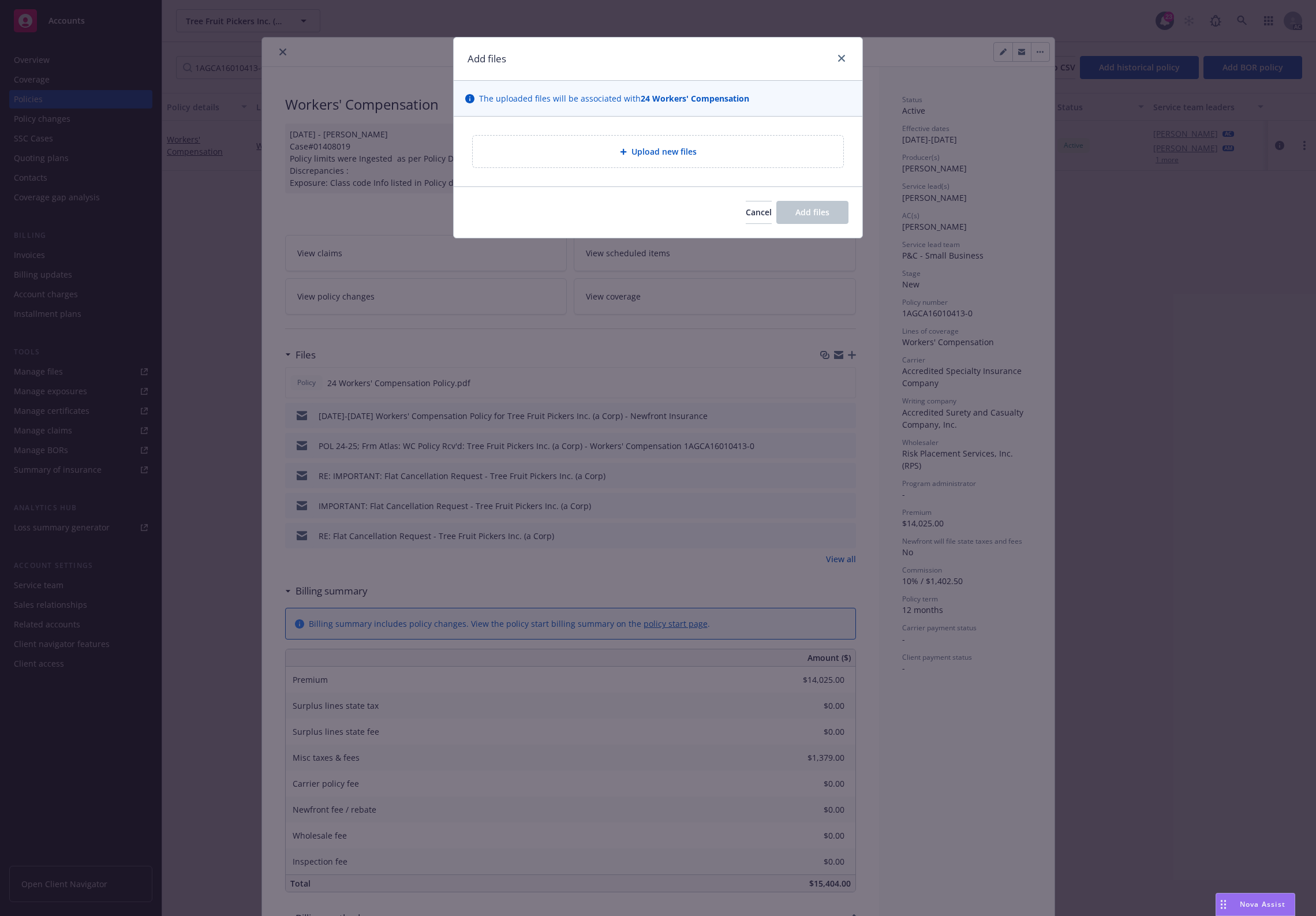
click at [636, 157] on span "Upload new files" at bounding box center [664, 152] width 65 height 12
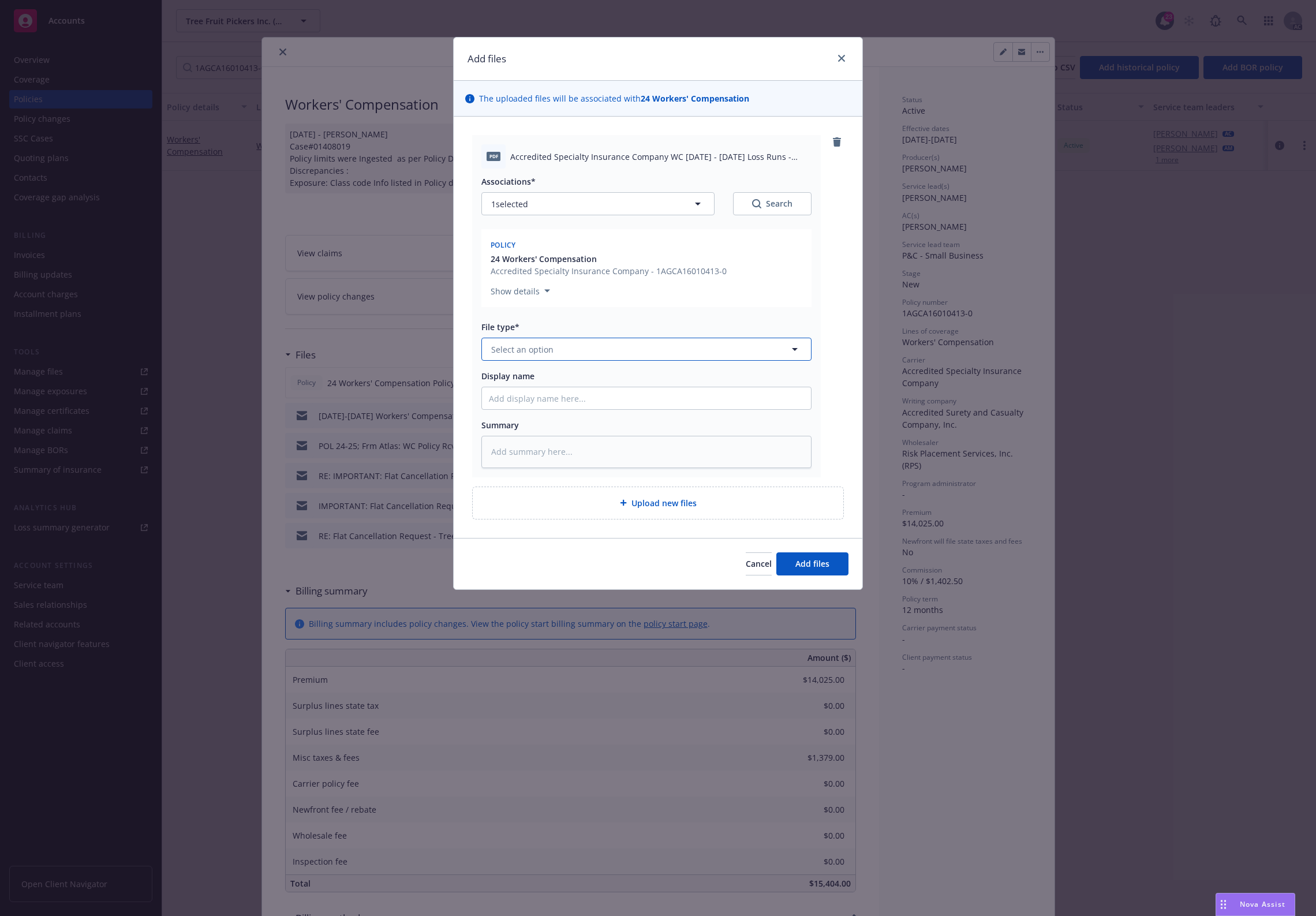
click at [724, 341] on button "Select an option" at bounding box center [646, 349] width 330 height 23
paste input "Loss Runs"
type input "Loss Runs"
click at [595, 391] on div "Loss Runs" at bounding box center [646, 381] width 329 height 31
click at [782, 194] on button "Search" at bounding box center [772, 204] width 79 height 23
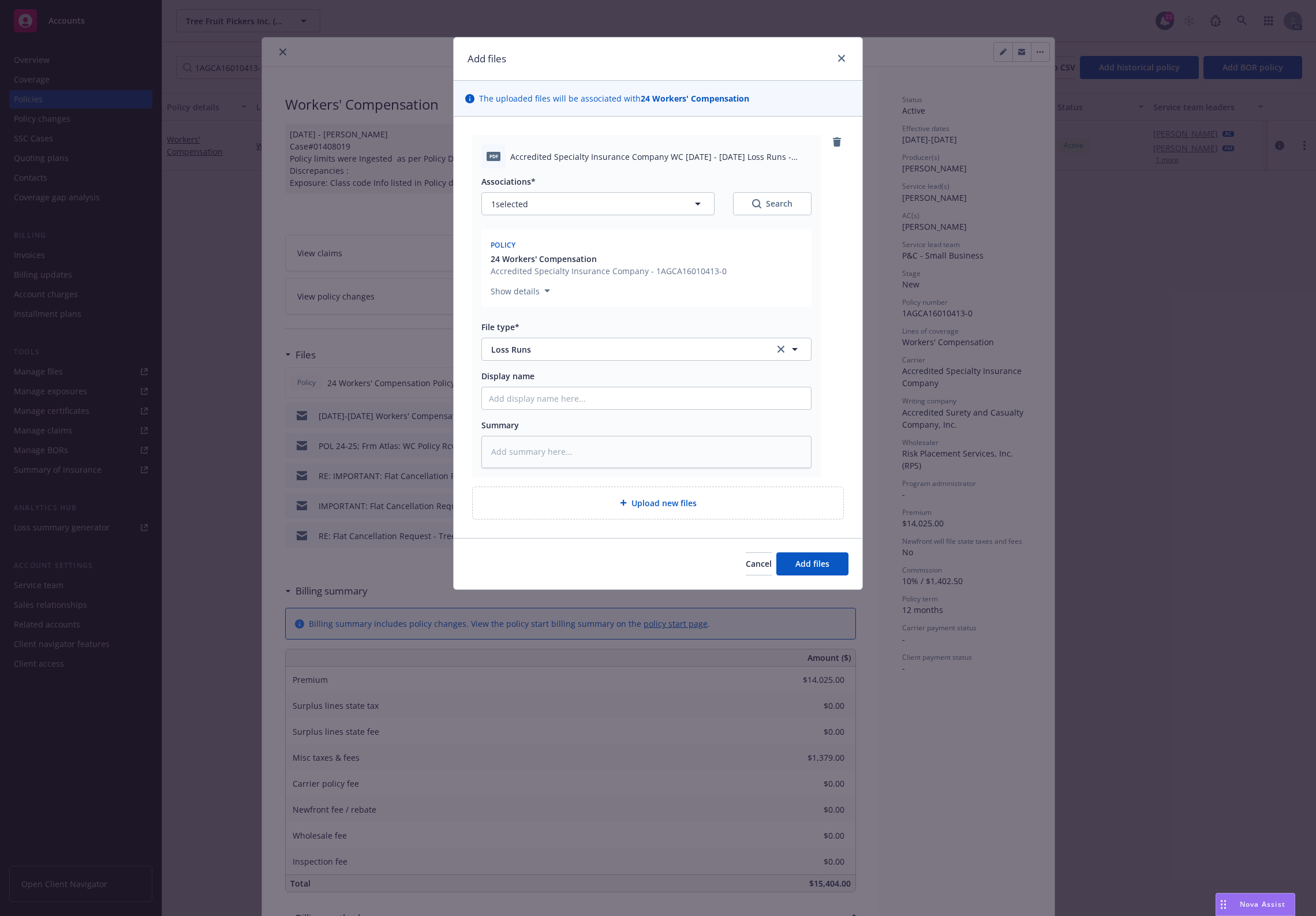
type textarea "x"
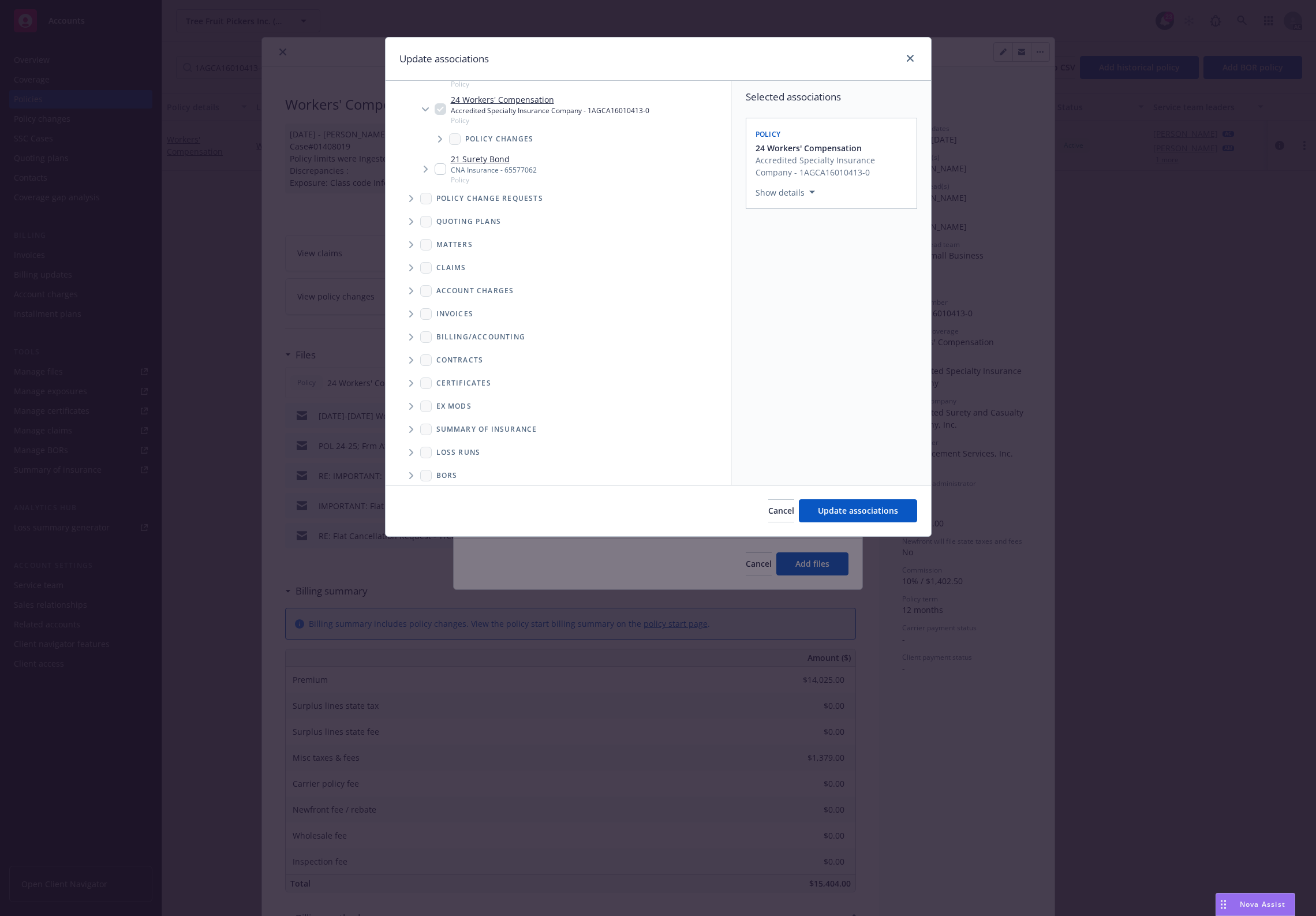
scroll to position [64, 0]
click at [411, 446] on icon "Folder Tree Example" at bounding box center [411, 444] width 5 height 7
click at [492, 446] on link "New Loss Runs folder" at bounding box center [497, 443] width 83 height 12
checkbox input "true"
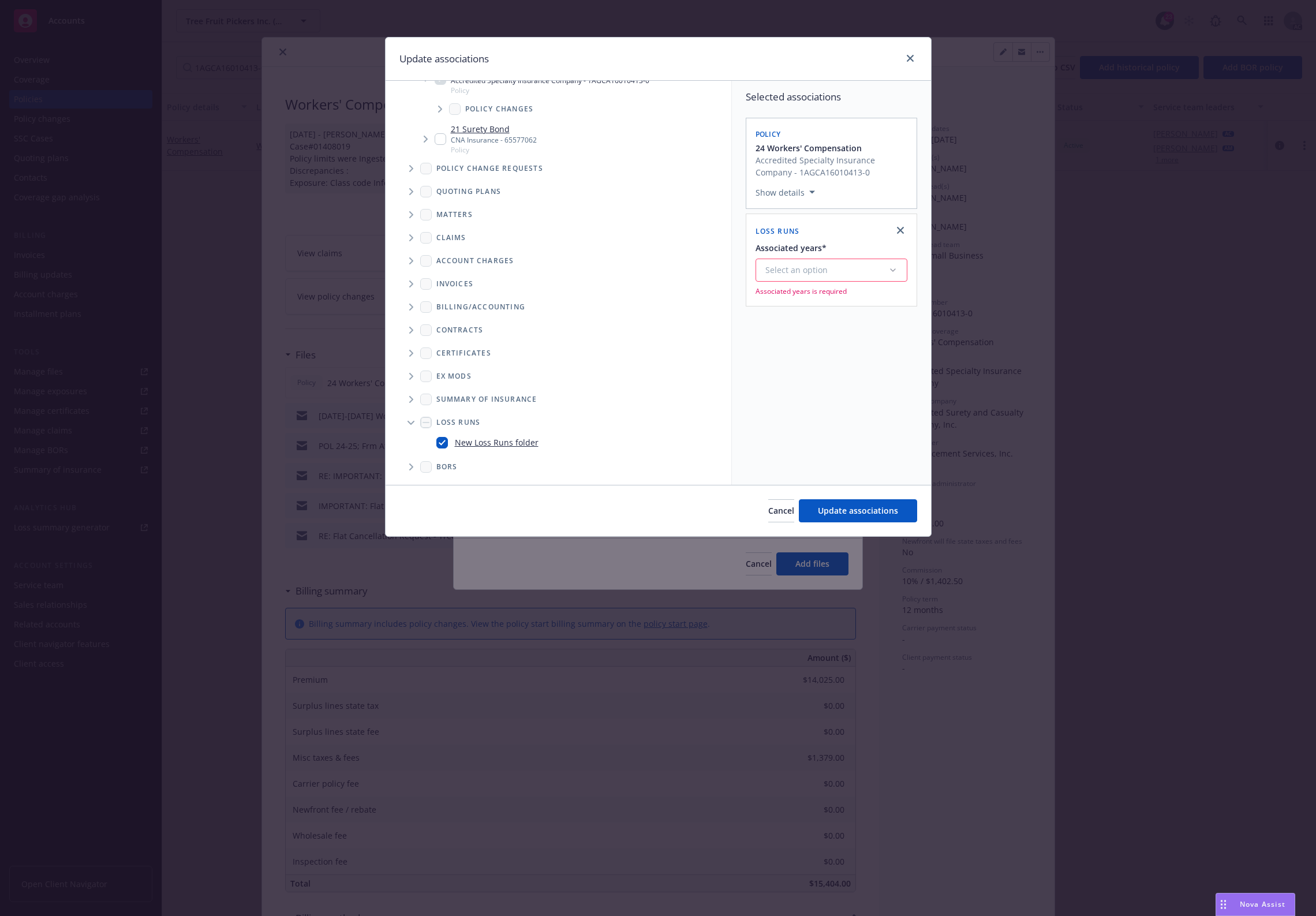
click at [810, 270] on div "Select an option" at bounding box center [827, 270] width 123 height 12
click at [812, 396] on div "2025" at bounding box center [862, 388] width 212 height 31
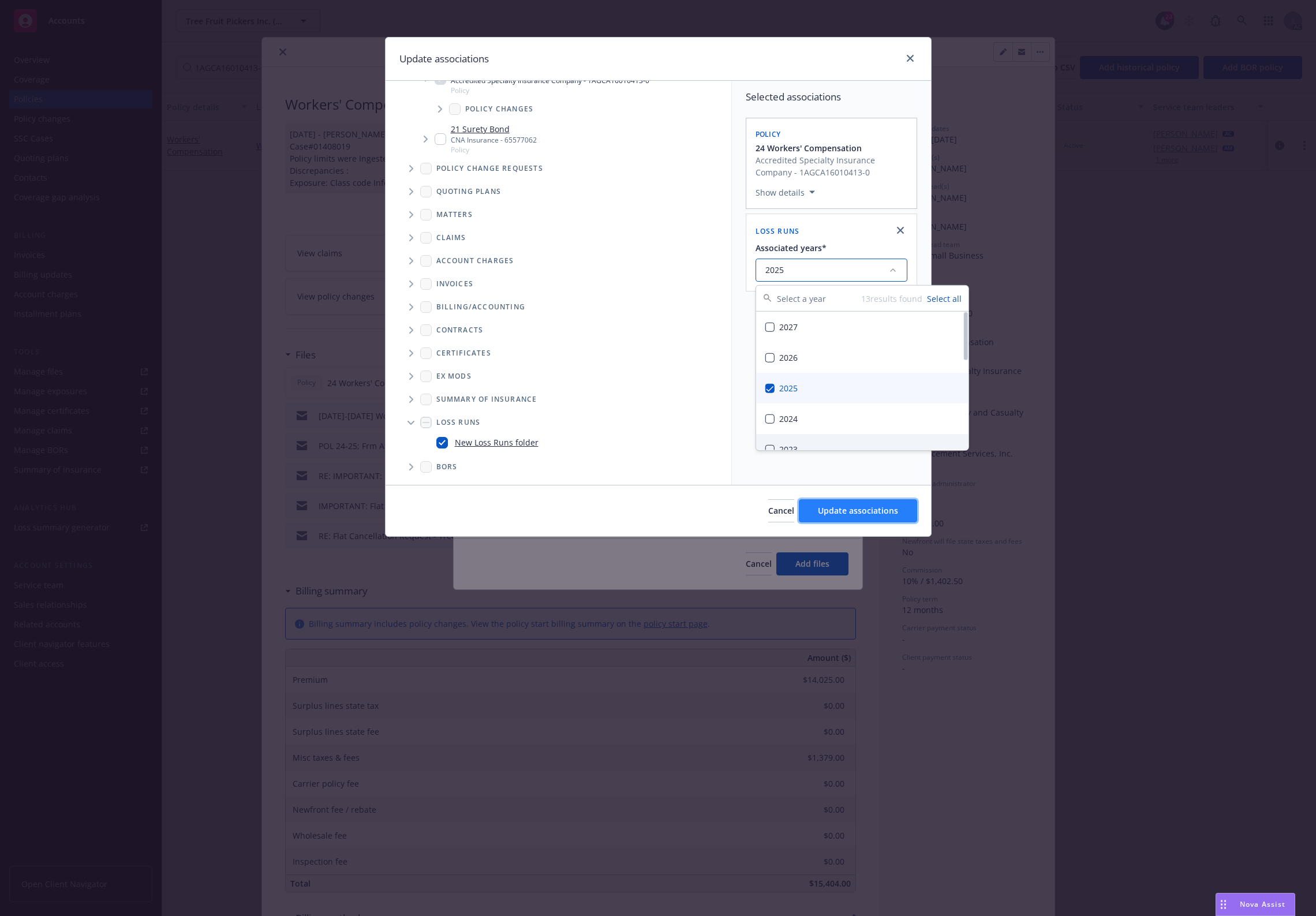
click at [869, 507] on span "Update associations" at bounding box center [857, 511] width 80 height 11
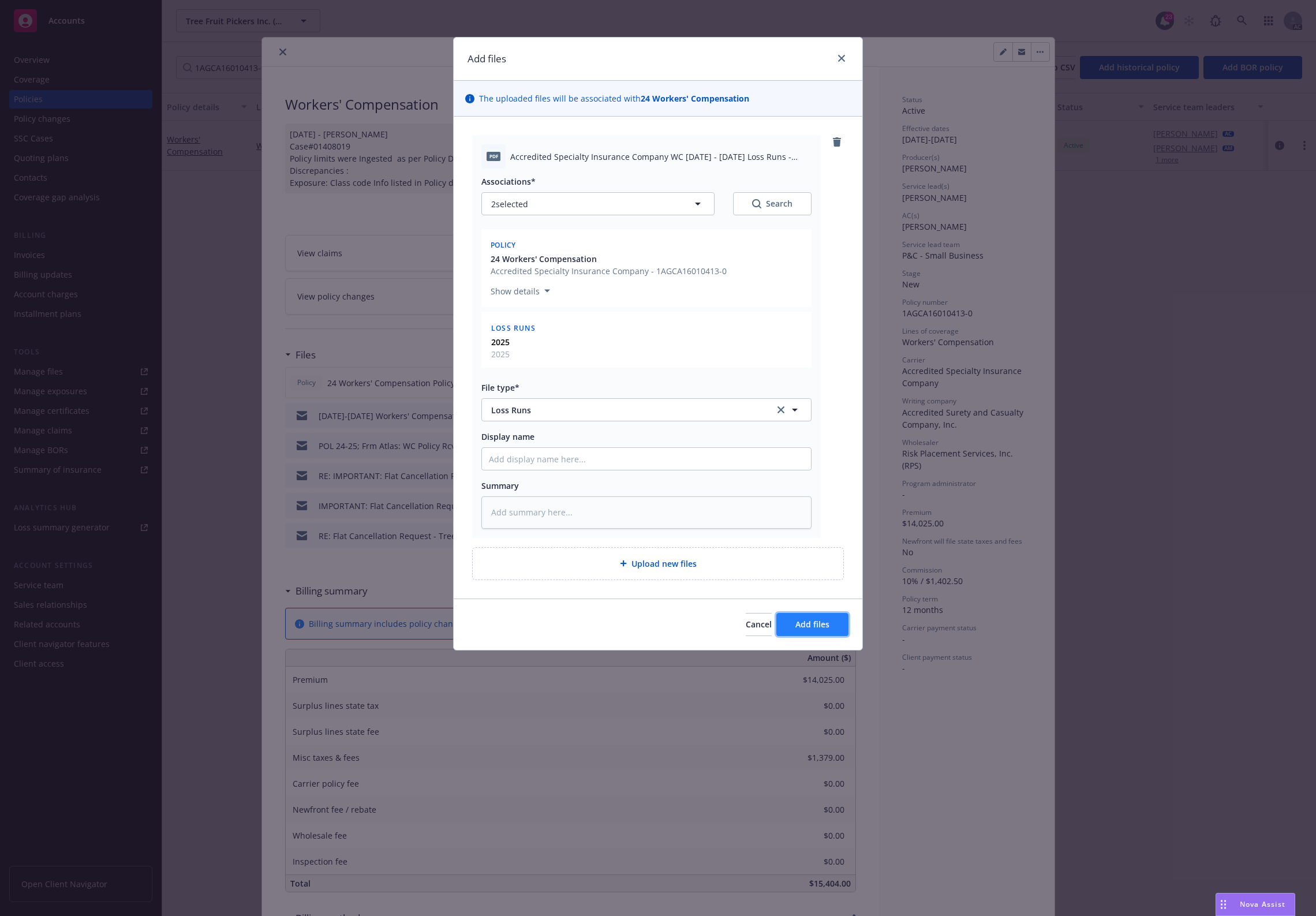
click at [805, 626] on span "Add files" at bounding box center [812, 624] width 34 height 11
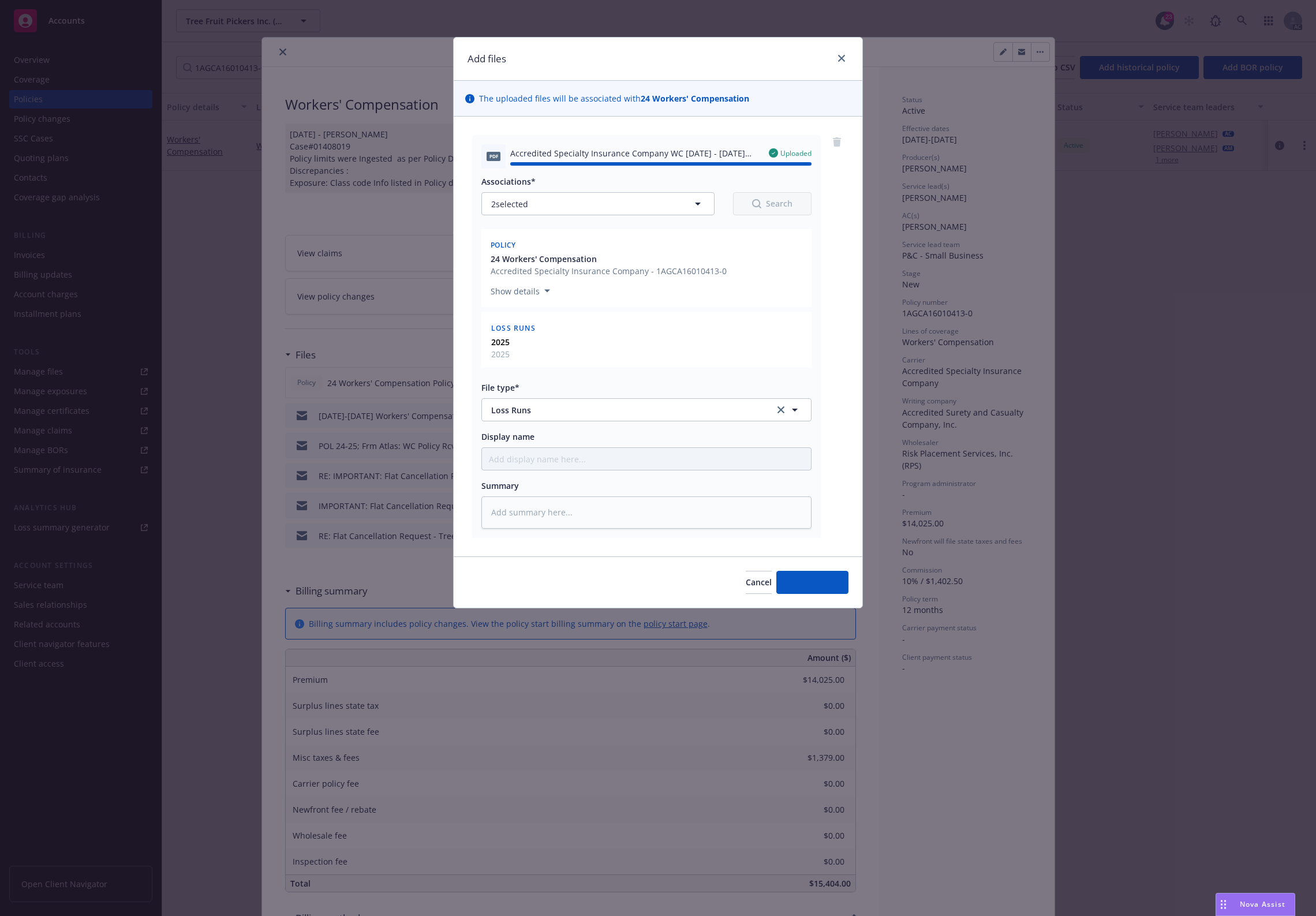
type textarea "x"
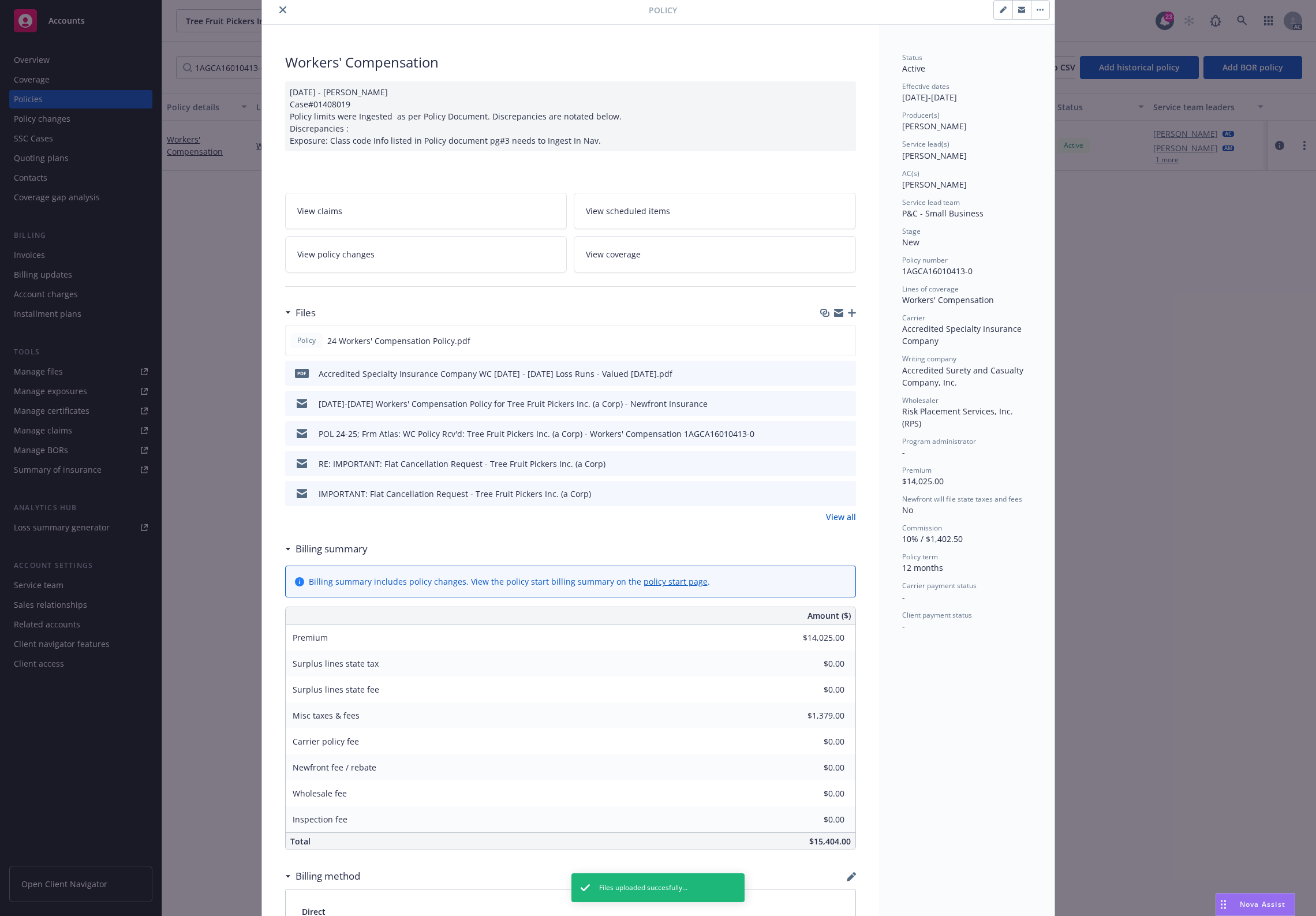
scroll to position [0, 0]
